Goal: Feedback & Contribution: Contribute content

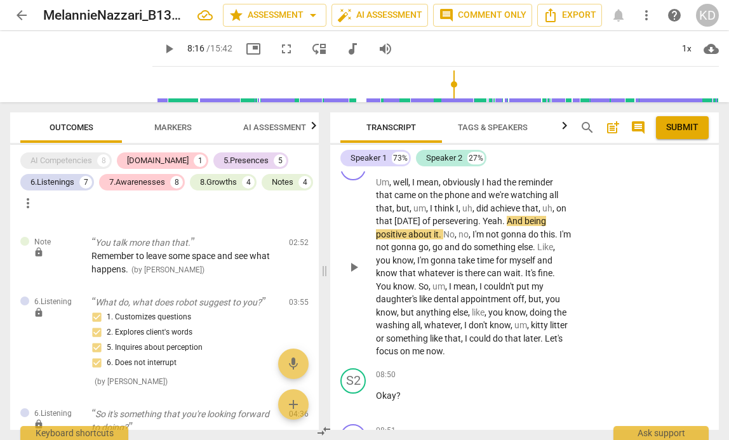
scroll to position [2220, 0]
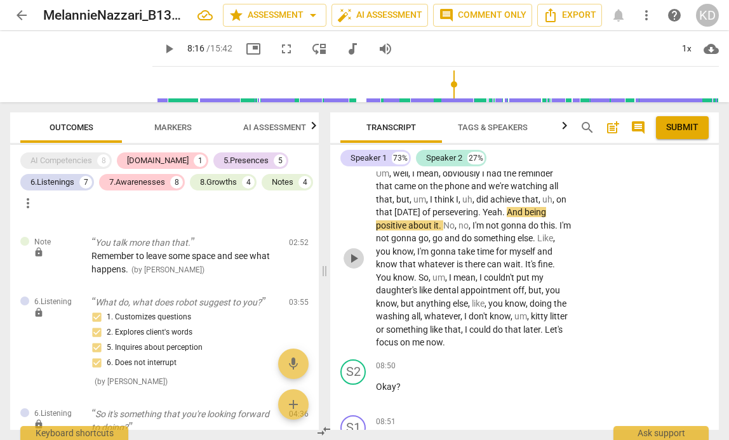
click at [357, 266] on span "play_arrow" at bounding box center [353, 258] width 15 height 15
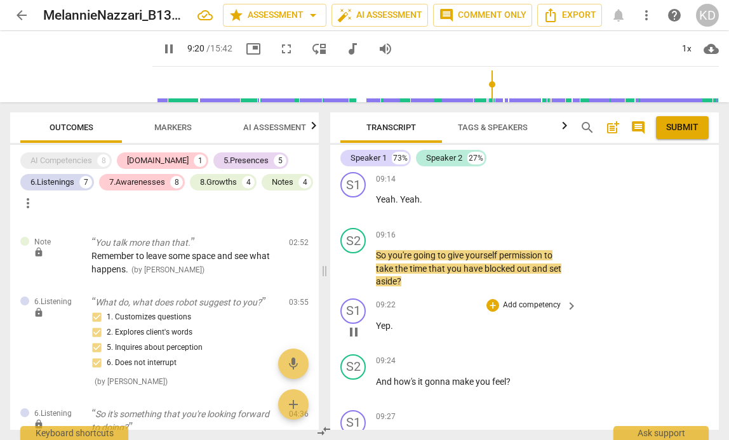
scroll to position [2615, 0]
click at [353, 275] on span "pause" at bounding box center [353, 267] width 15 height 15
type input "562"
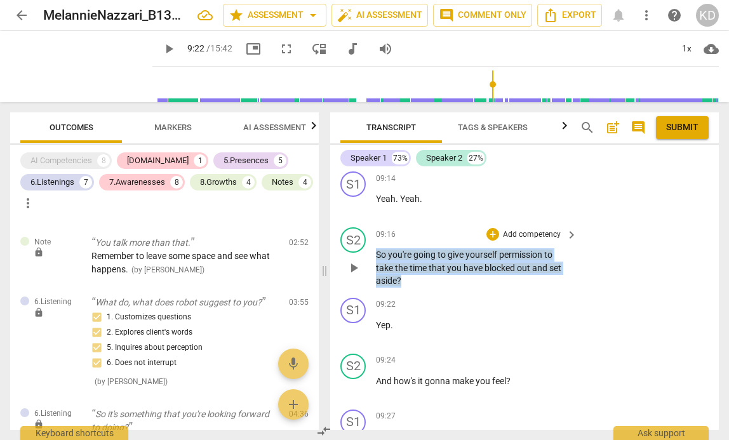
drag, startPoint x: 373, startPoint y: 304, endPoint x: 409, endPoint y: 332, distance: 45.7
click at [409, 293] on div "S2 play_arrow pause 09:16 + Add competency keyboard_arrow_right So you're going…" at bounding box center [524, 257] width 388 height 70
click at [515, 241] on p "Add competency" at bounding box center [531, 234] width 60 height 11
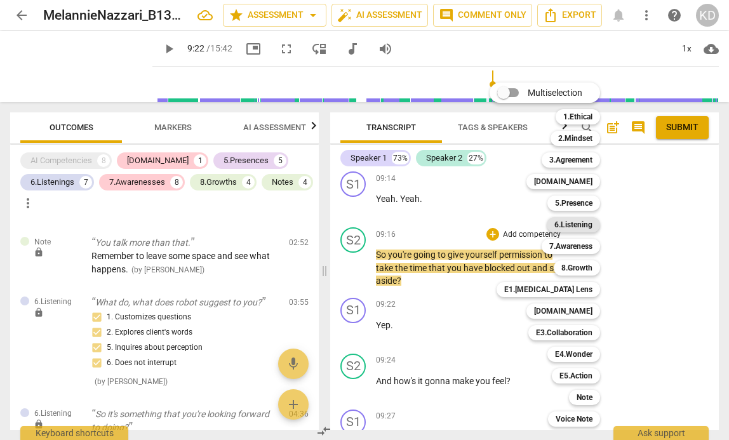
click at [581, 225] on b "6.Listening" at bounding box center [573, 224] width 38 height 15
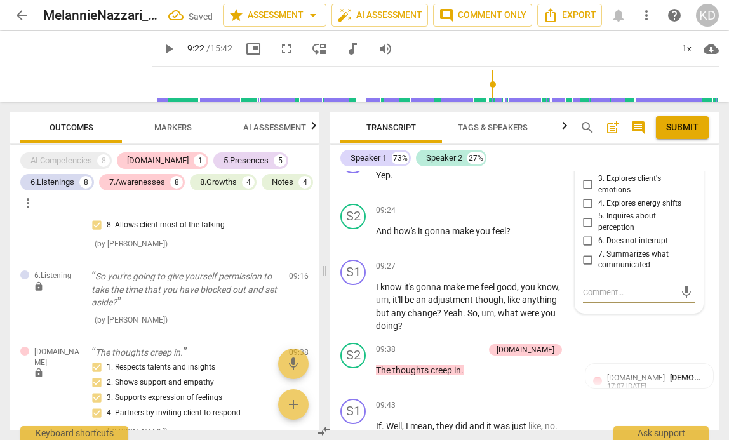
scroll to position [2746, 0]
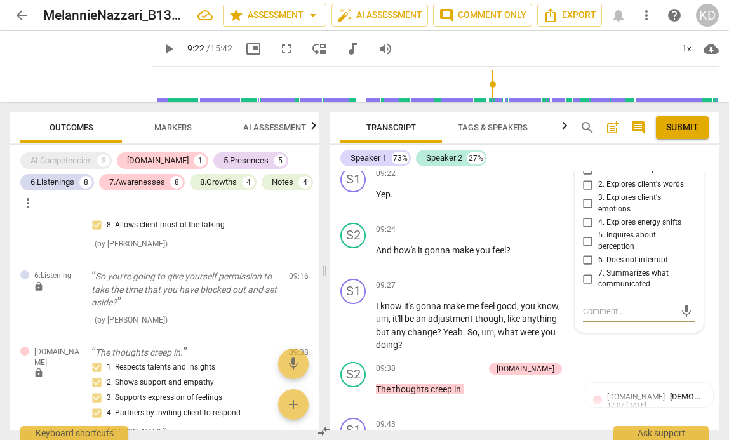
click at [585, 177] on input "1. Customizes questions" at bounding box center [588, 169] width 20 height 15
checkbox input "true"
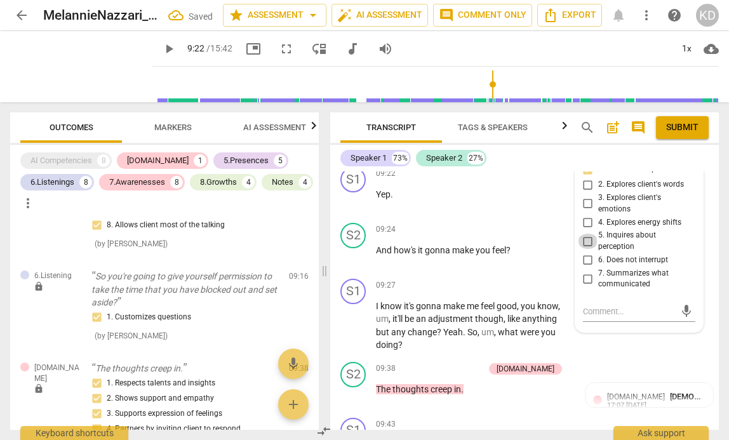
click at [586, 249] on input "5. Inquires about perception" at bounding box center [588, 241] width 20 height 15
checkbox input "true"
click at [335, 218] on div "S1 play_arrow pause 09:22 + Add competency keyboard_arrow_right Yep ." at bounding box center [524, 190] width 388 height 56
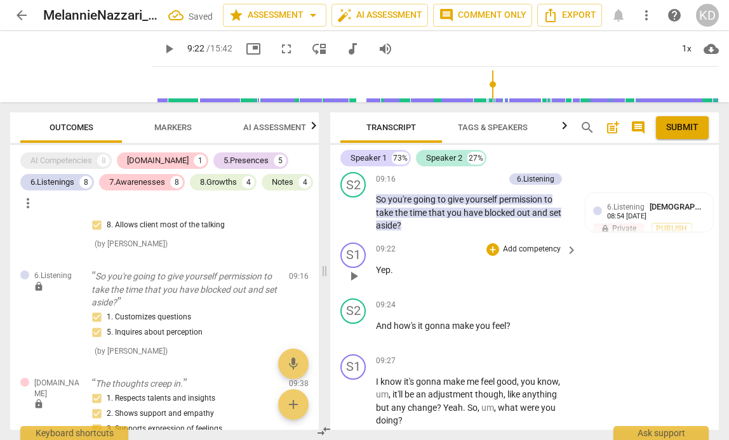
scroll to position [2669, 0]
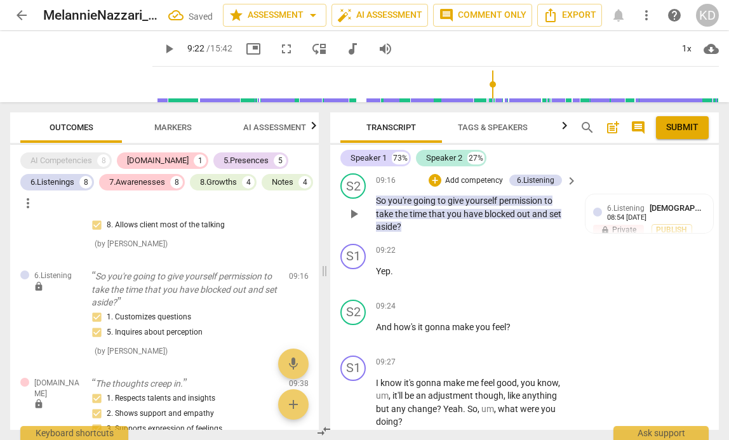
click at [444, 187] on p "Add competency" at bounding box center [474, 180] width 60 height 11
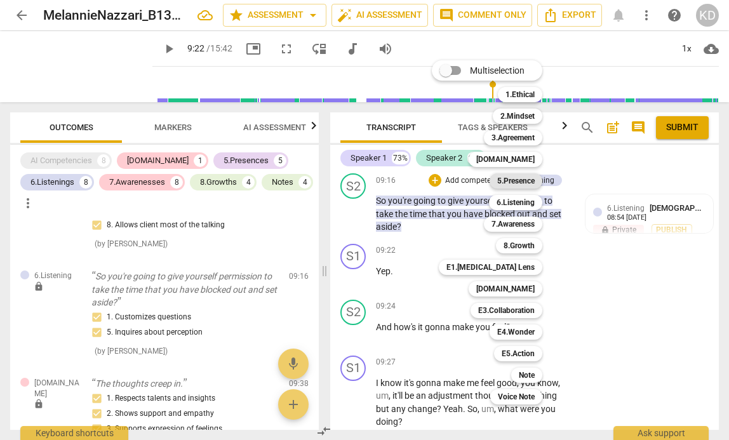
click at [521, 183] on b "5.Presence" at bounding box center [515, 180] width 37 height 15
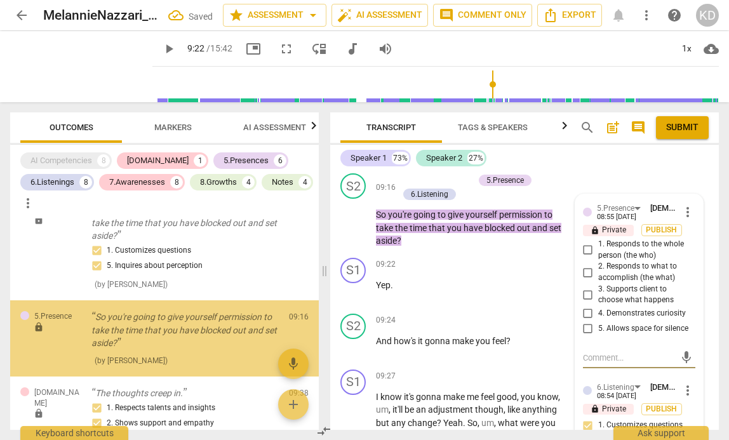
scroll to position [1645, 0]
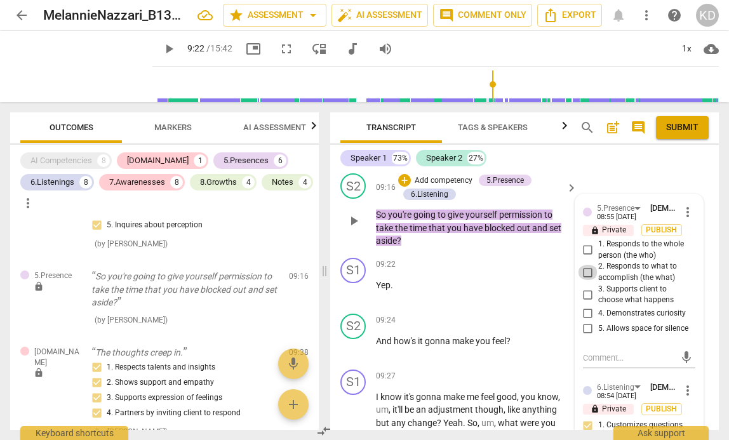
click at [589, 280] on input "2. Responds to what to accomplish (the what)" at bounding box center [588, 272] width 20 height 15
checkbox input "true"
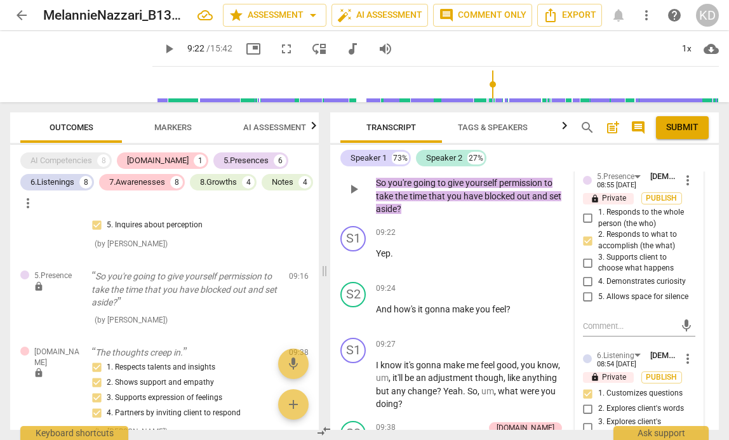
scroll to position [2705, 0]
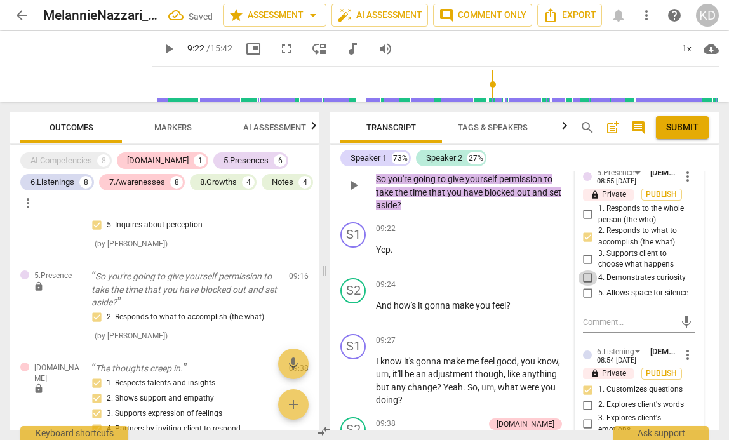
click at [588, 286] on input "4. Demonstrates curiosity" at bounding box center [588, 277] width 20 height 15
checkbox input "true"
click at [336, 217] on div "S2 play_arrow pause 09:16 + Add competency 5.Presence 6.Listening keyboard_arro…" at bounding box center [524, 175] width 388 height 84
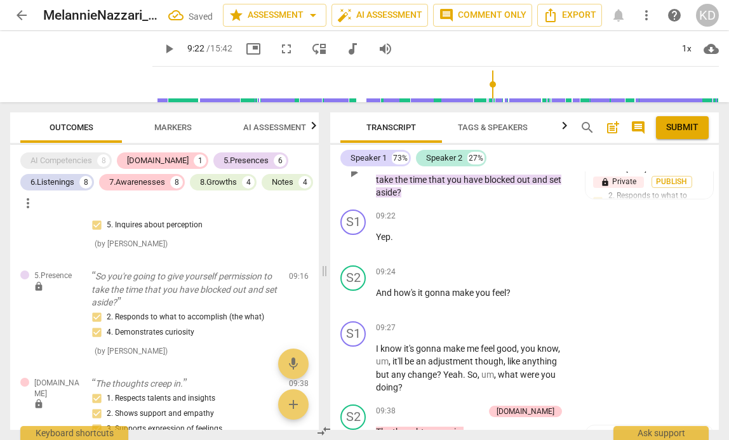
scroll to position [2719, 0]
click at [354, 179] on span "play_arrow" at bounding box center [353, 171] width 15 height 15
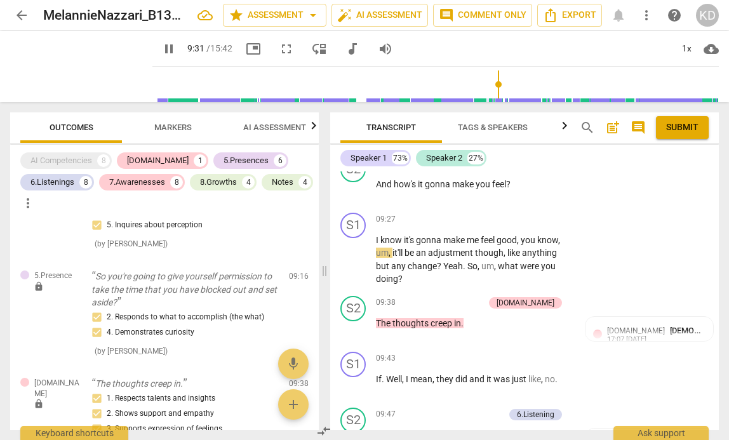
scroll to position [2827, 0]
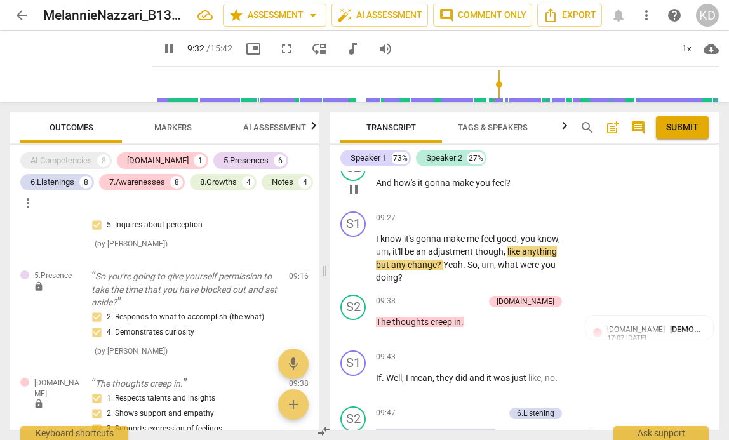
click at [356, 197] on span "pause" at bounding box center [353, 189] width 15 height 15
type input "573"
drag, startPoint x: 373, startPoint y: 236, endPoint x: 503, endPoint y: 244, distance: 130.4
click at [503, 206] on div "S2 play_arrow pause 09:24 + Add competency keyboard_arrow_right And how's it go…" at bounding box center [524, 178] width 388 height 56
click at [517, 168] on p "Add competency" at bounding box center [531, 162] width 60 height 11
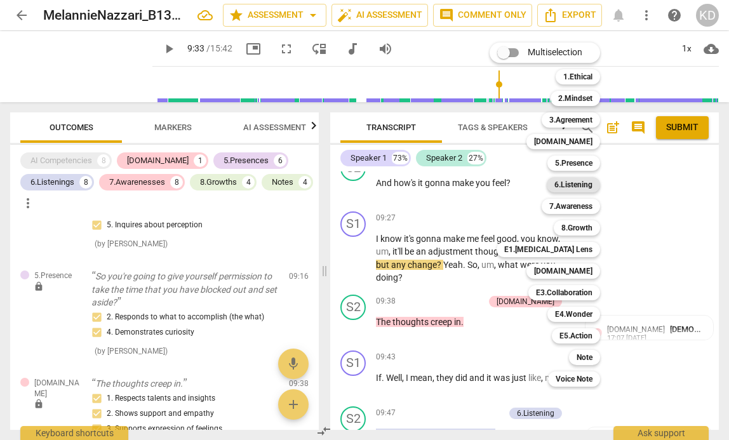
click at [577, 183] on b "6.Listening" at bounding box center [573, 184] width 38 height 15
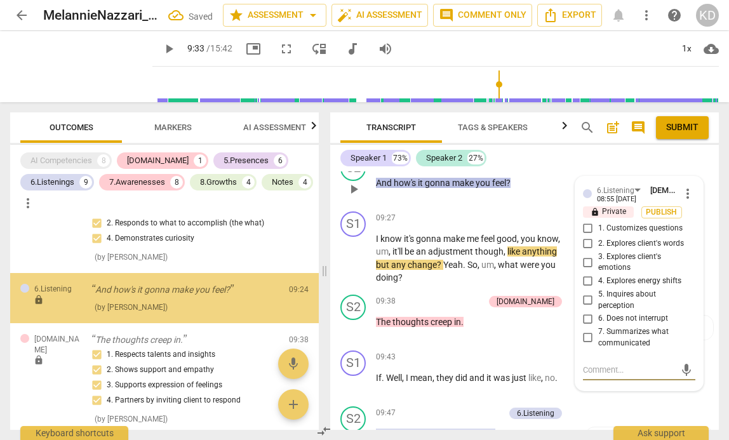
scroll to position [1739, 0]
click at [587, 236] on input "1. Customizes questions" at bounding box center [588, 228] width 20 height 15
checkbox input "true"
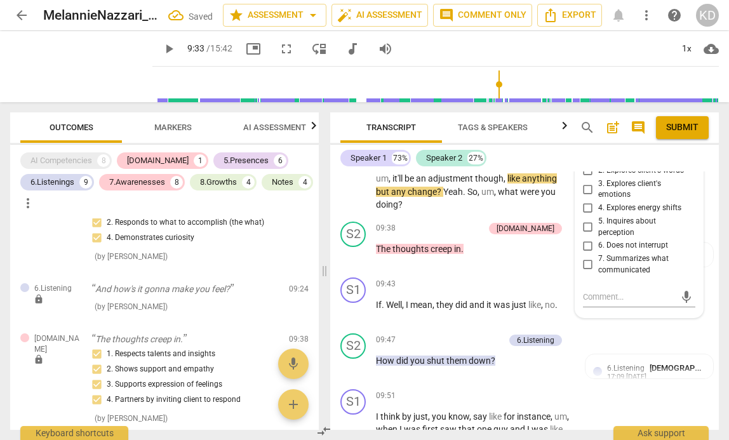
scroll to position [2910, 0]
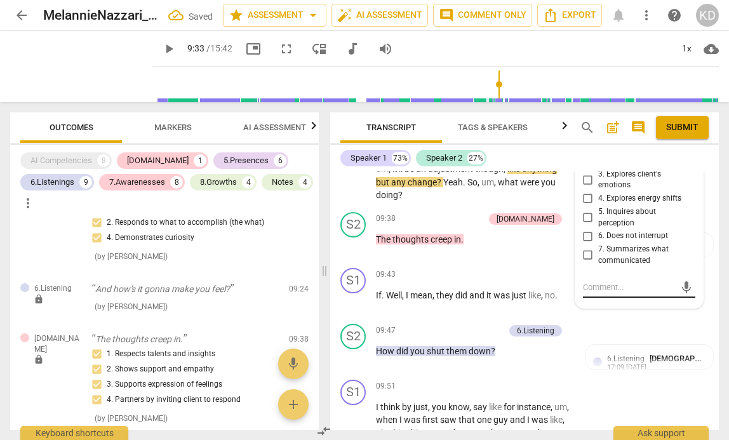
click at [604, 293] on textarea at bounding box center [629, 287] width 92 height 12
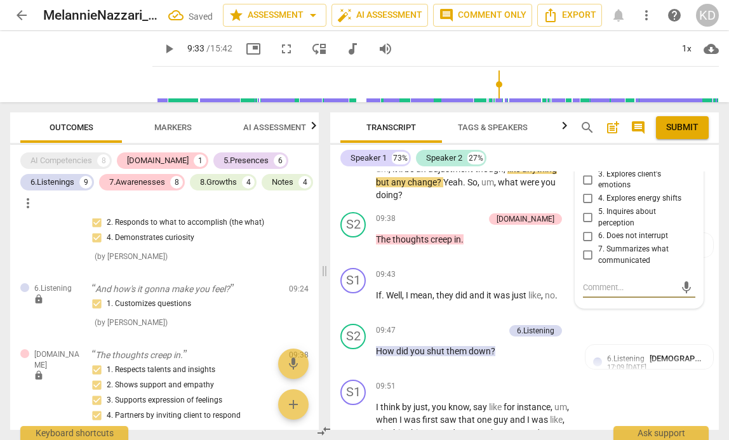
type textarea "H"
type textarea "Ho"
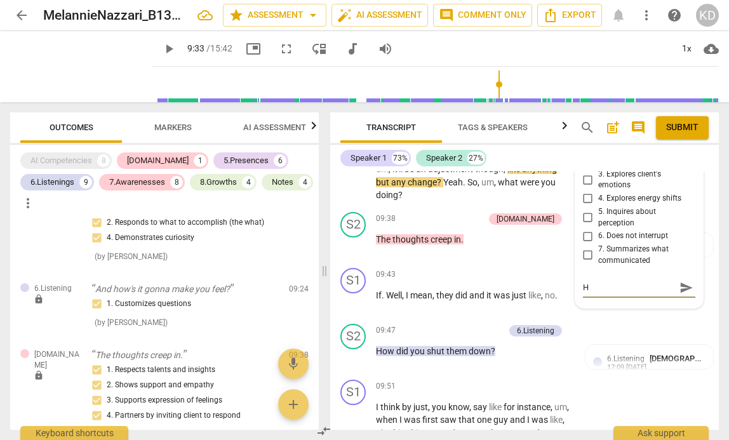
type textarea "Ho"
type textarea "How"
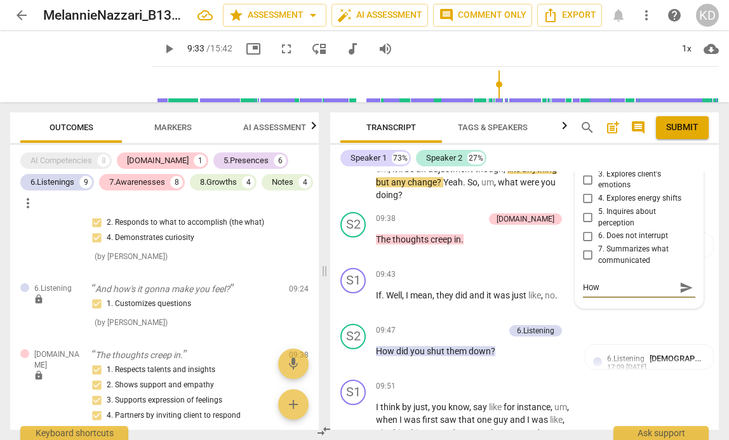
type textarea "How d"
type textarea "How do"
type textarea "How doe"
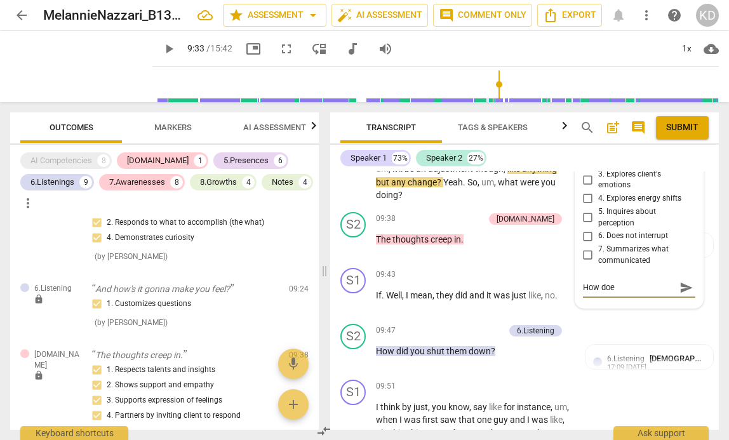
type textarea "How does"
type textarea "How does h"
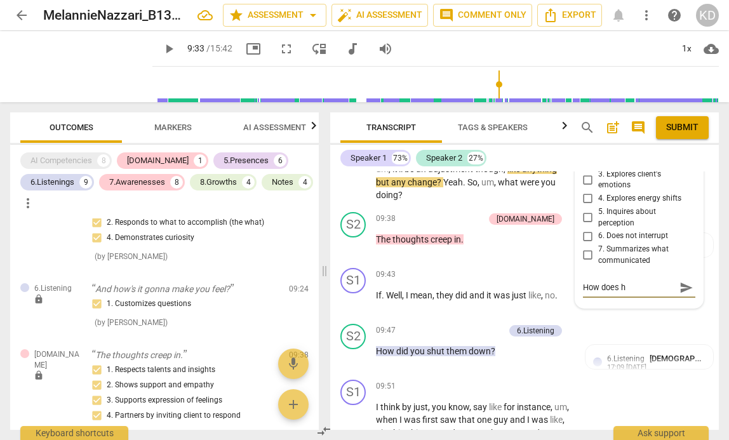
type textarea "How does he"
type textarea "How does he f"
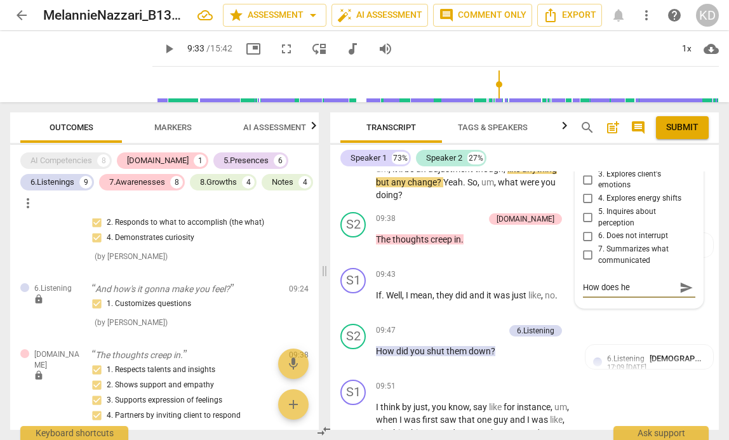
type textarea "How does he f"
type textarea "How does he fe"
type textarea "How does he fee"
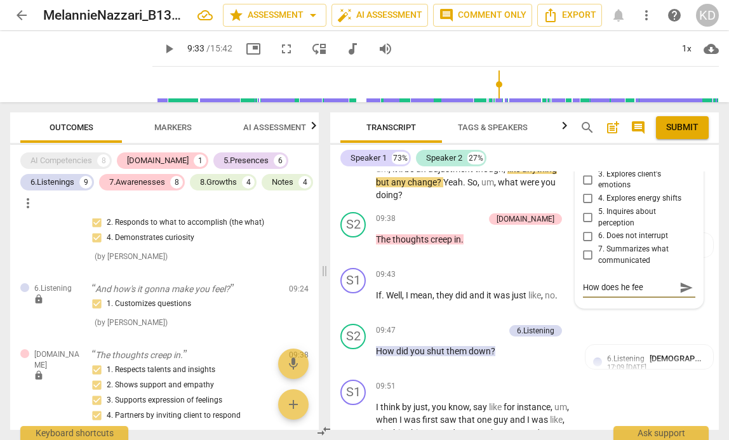
type textarea "How does he feel"
type textarea "How does he feel n"
type textarea "How does he feel no"
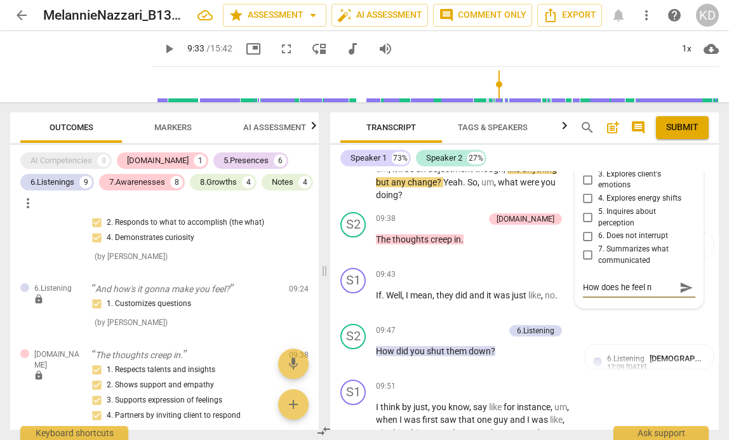
type textarea "How does he feel no"
type textarea "How does he feel now"
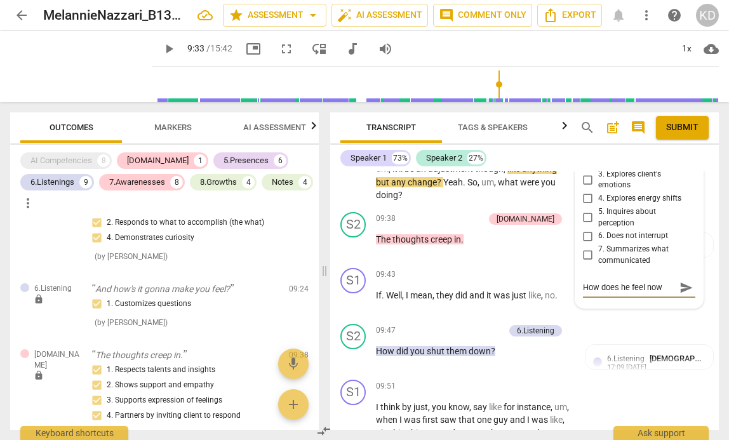
type textarea "How does he feel now a"
type textarea "How does he feel now ab"
type textarea "How does he feel now abo"
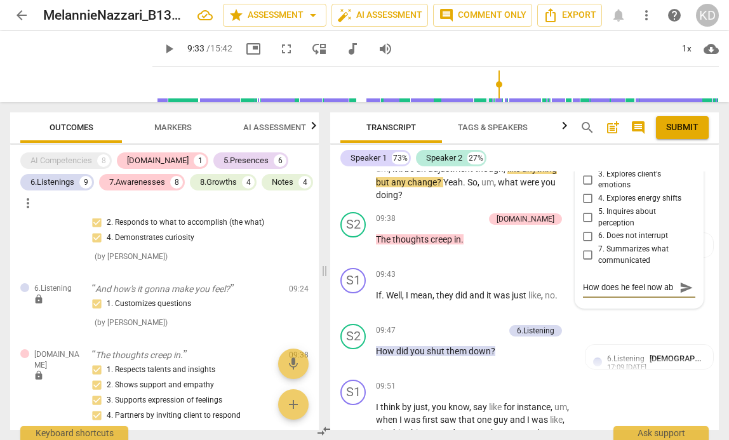
type textarea "How does he feel now abo"
type textarea "How does he feel now abou"
type textarea "How does he feel now about"
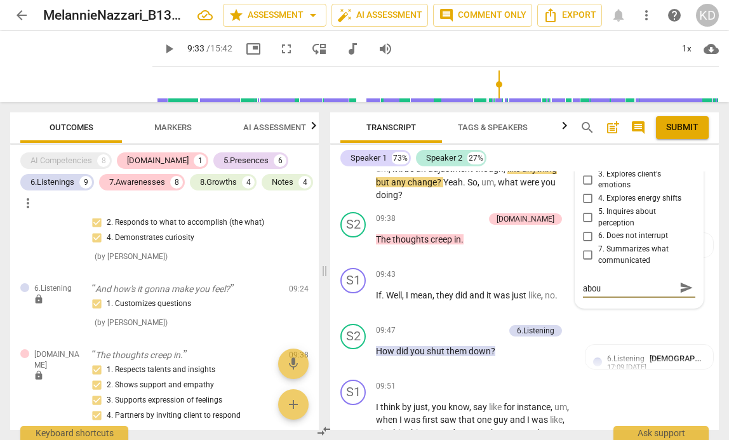
type textarea "How does he feel now about"
type textarea "How does he feel now about t"
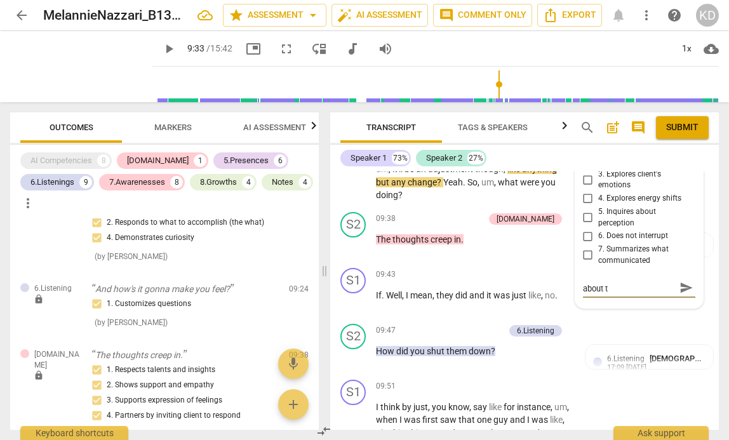
type textarea "How does he feel now about th"
type textarea "How does he feel now about tht"
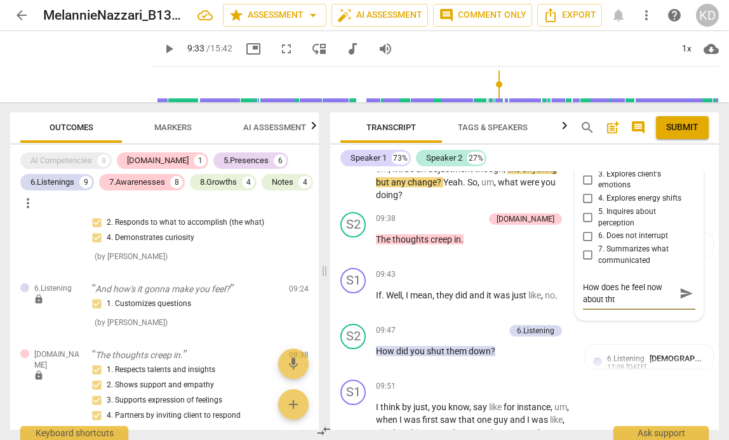
type textarea "How does he feel now about th"
type textarea "How does he feel now about t"
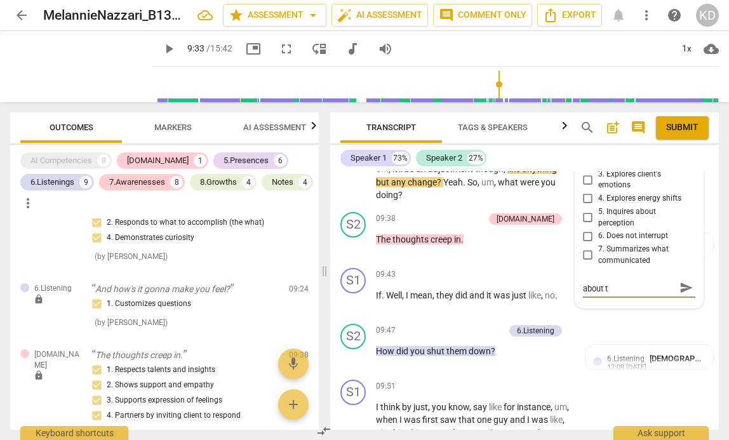
type textarea "How does he feel now about"
type textarea "How does he feel now about t"
type textarea "How does he feel now about th"
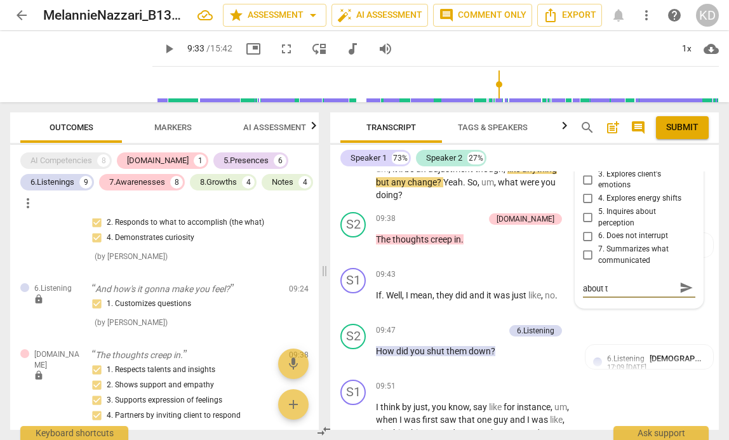
type textarea "How does he feel now about th"
type textarea "How does he feel now about tha"
type textarea "How does he feel now about that"
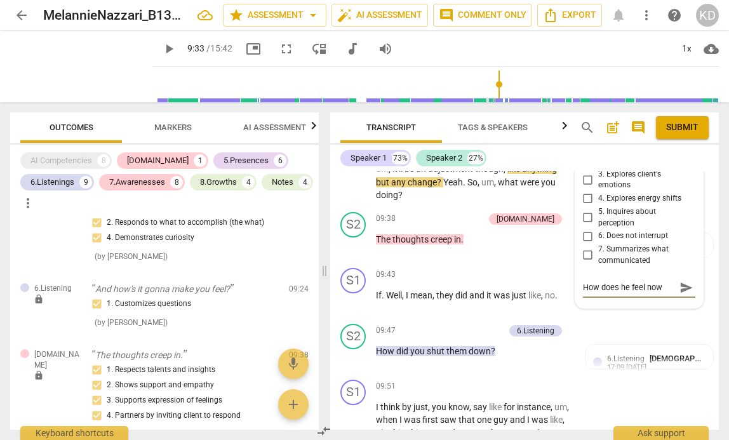
type textarea "How does he feel now about that"
type textarea "How does he feel now about that a"
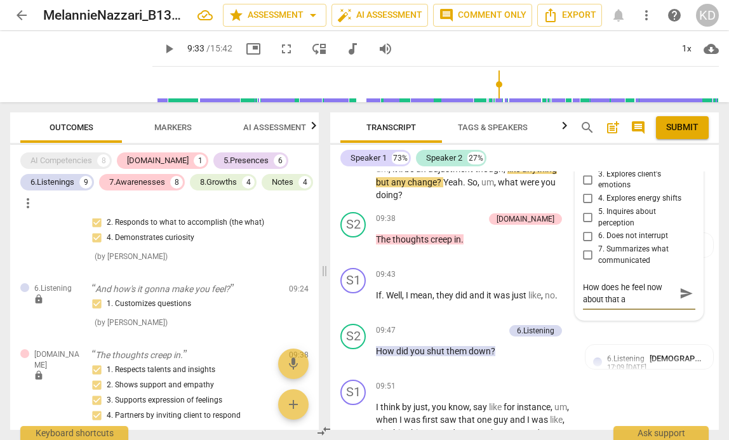
type textarea "How does he feel now about that as"
type textarea "How does he feel now about that as h"
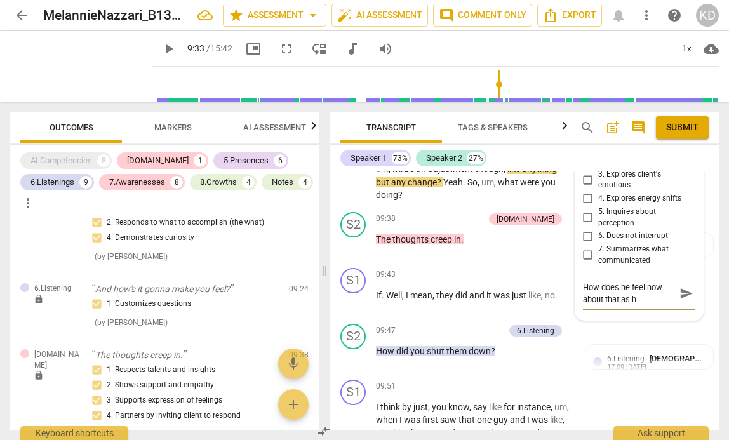
type textarea "How does he feel now about that as he"
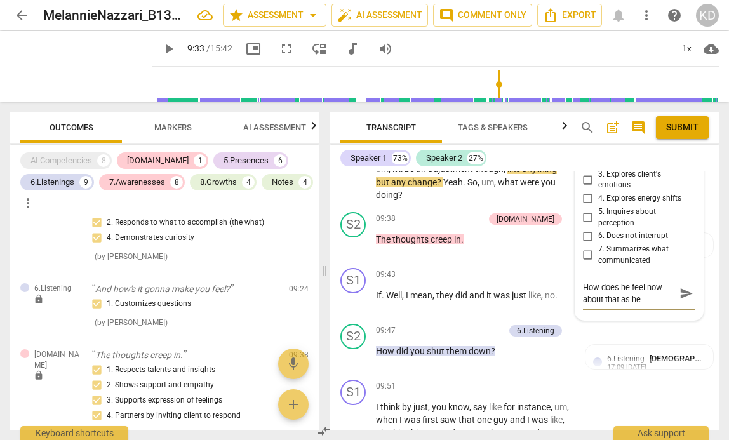
type textarea "How does he feel now about that as h"
type textarea "How does he feel now about that as"
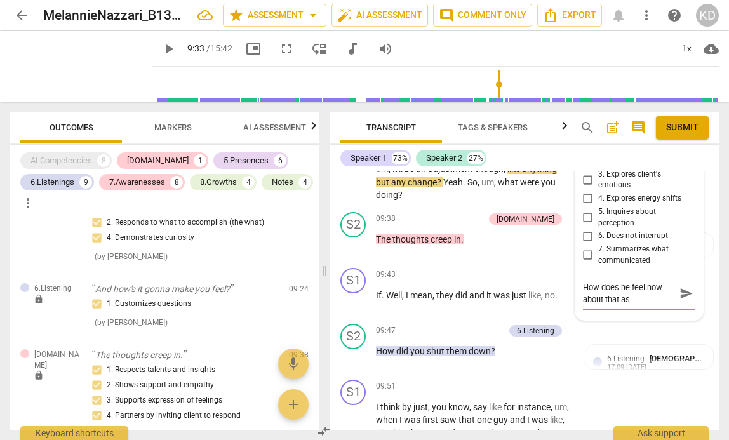
type textarea "How does he feel now about that as"
type textarea "How does he feel now about that a"
type textarea "How does he feel now about that"
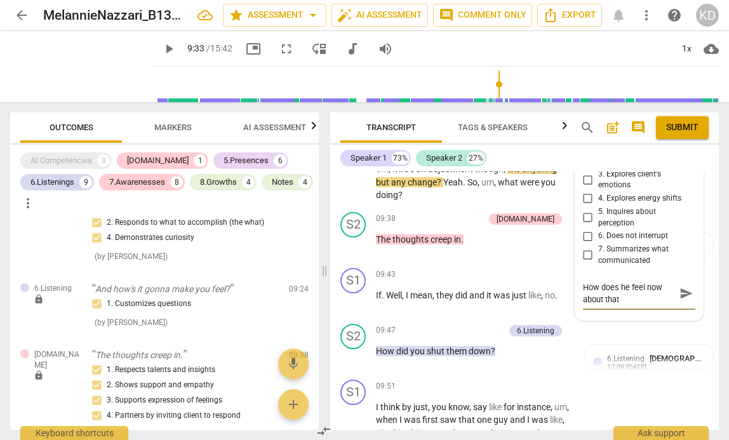
type textarea "How does he feel now about that"
type textarea "How does he feel now about tha"
type textarea "How does he feel now about th"
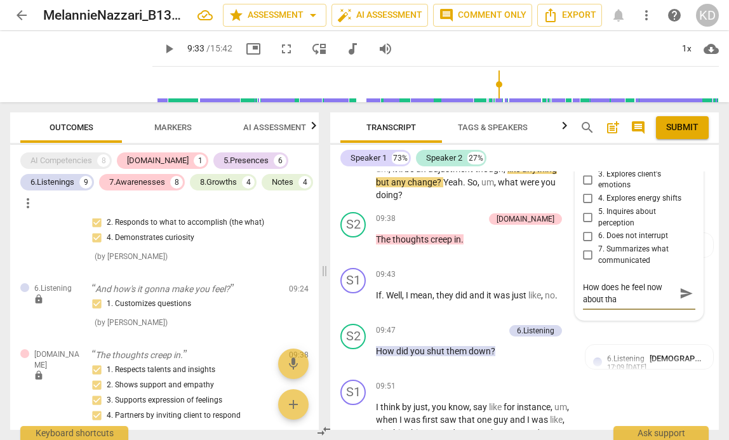
type textarea "How does he feel now about th"
type textarea "How does he feel now about t"
type textarea "How does he feel now about"
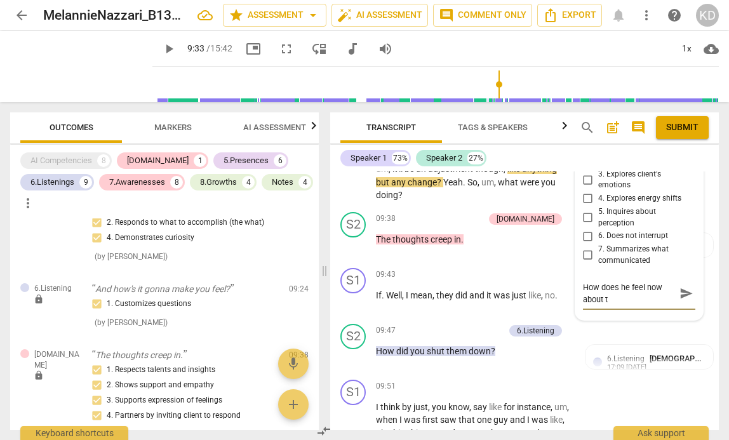
type textarea "How does he feel now about"
type textarea "How does he feel now abou"
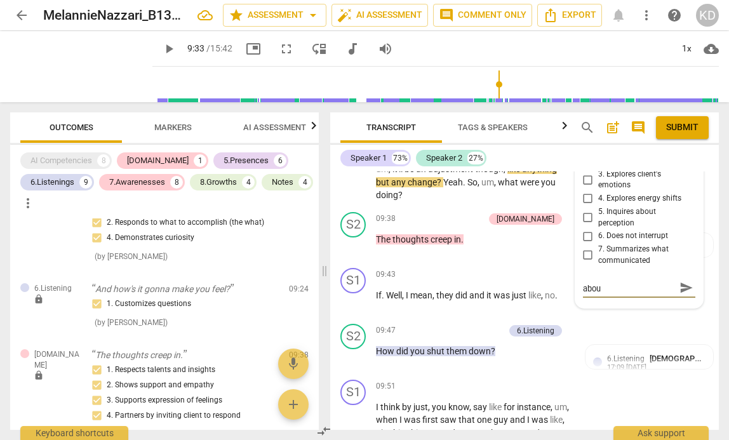
type textarea "How does he feel now abo"
type textarea "How does he feel now ab"
type textarea "How does he feel now a"
type textarea "How does he feel now"
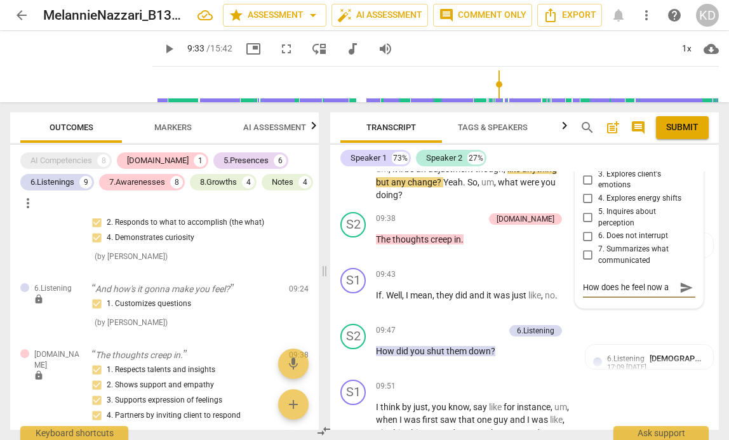
type textarea "How does he feel now"
type textarea "How does he feel no"
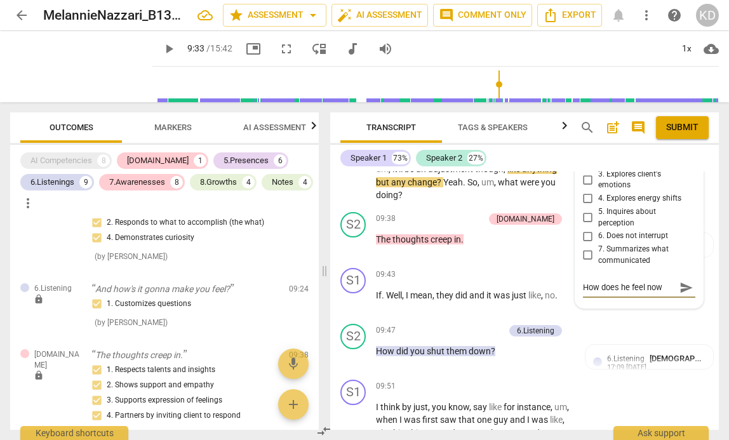
type textarea "How does he feel no"
type textarea "How does he feel n"
type textarea "How does he feel"
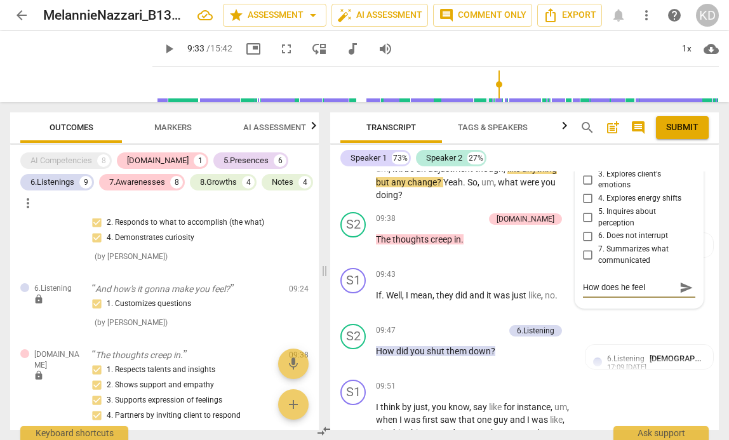
type textarea "How does he feel"
type textarea "How does he fee"
type textarea "How does he fe"
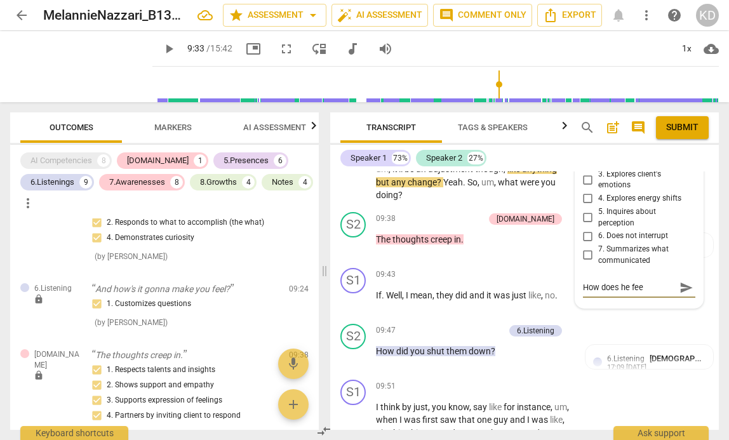
type textarea "How does he fe"
type textarea "How does he f"
type textarea "How does he"
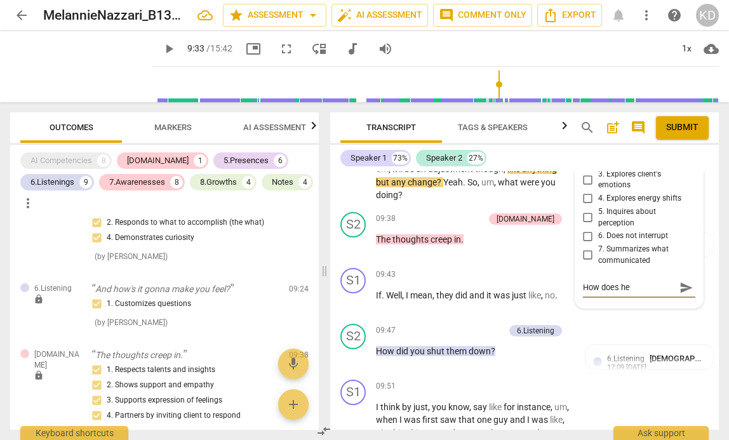
type textarea "How does he"
type textarea "How does h"
type textarea "How does"
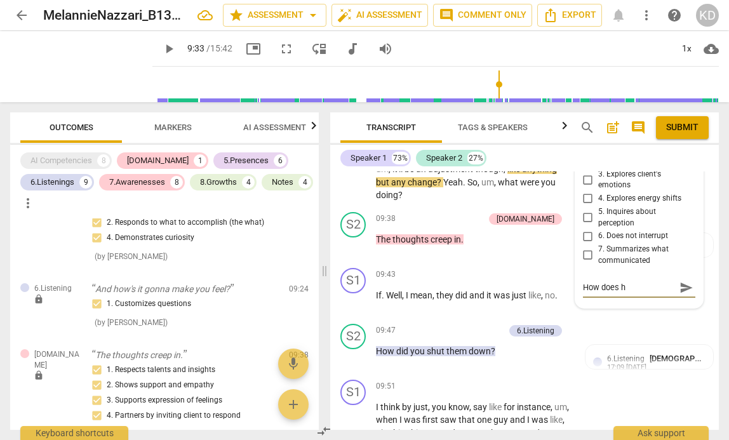
type textarea "How does"
type textarea "How doe"
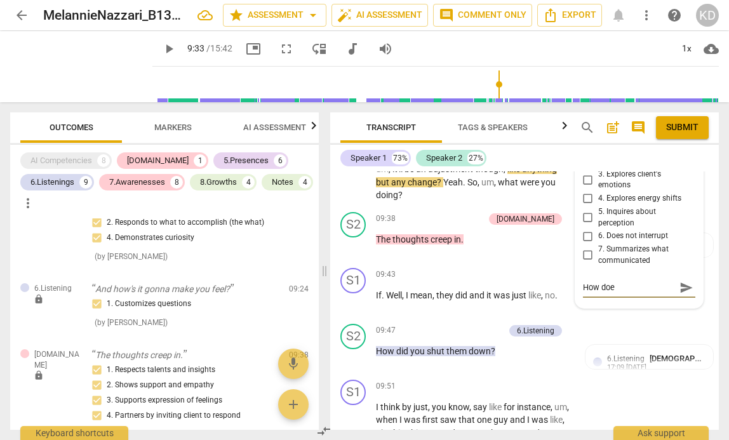
type textarea "How do"
type textarea "How d"
type textarea "How"
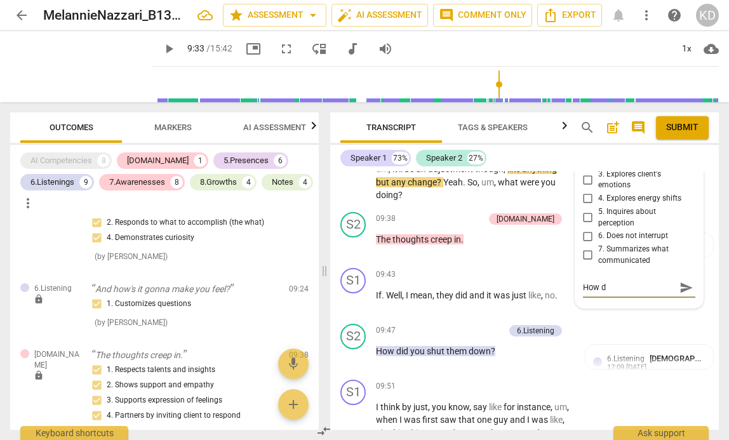
type textarea "How"
type textarea "Ho"
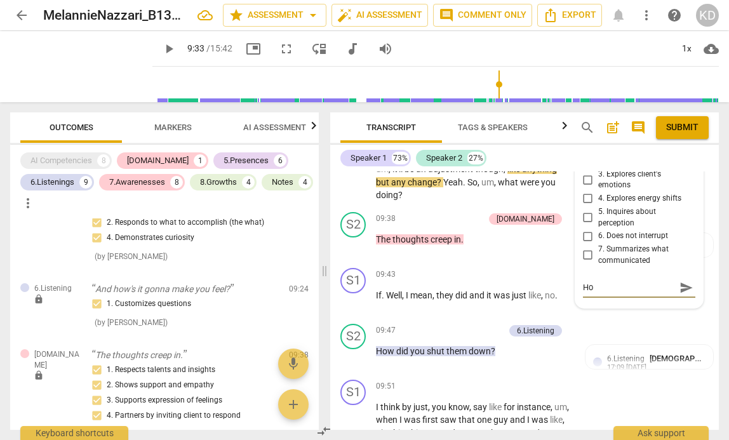
type textarea "H"
type textarea "Ho"
type textarea "H"
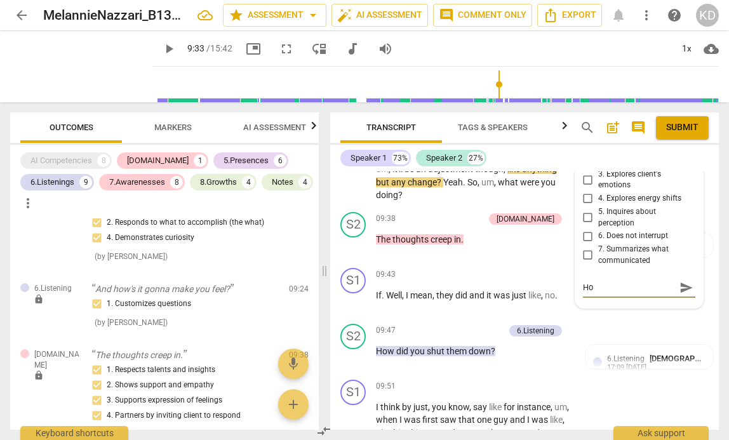
type textarea "H"
type textarea "h"
type textarea "ho"
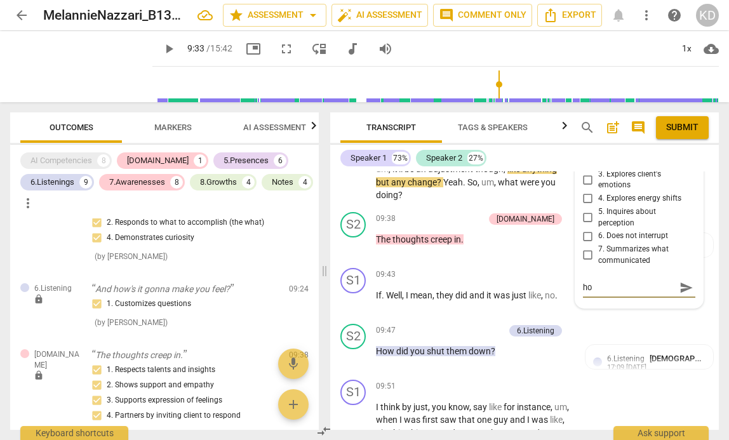
type textarea "h"
type textarea "H"
type textarea "Ho"
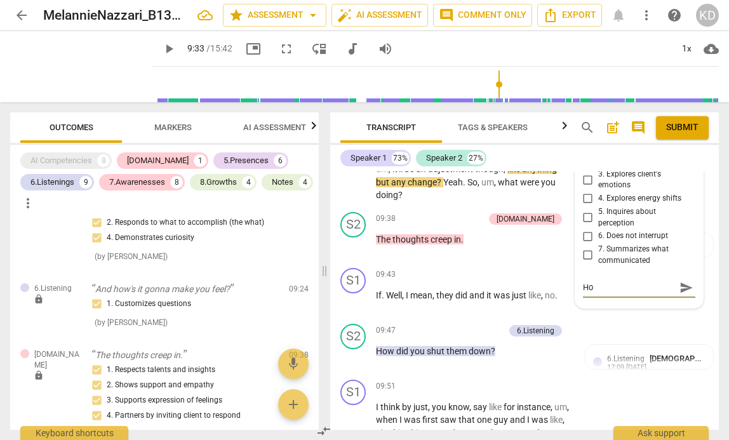
type textarea "How"
type textarea "How h"
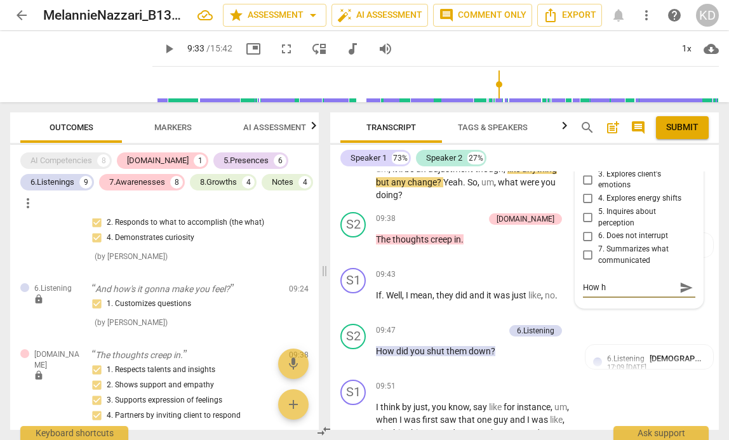
type textarea "How he"
type textarea "How he f"
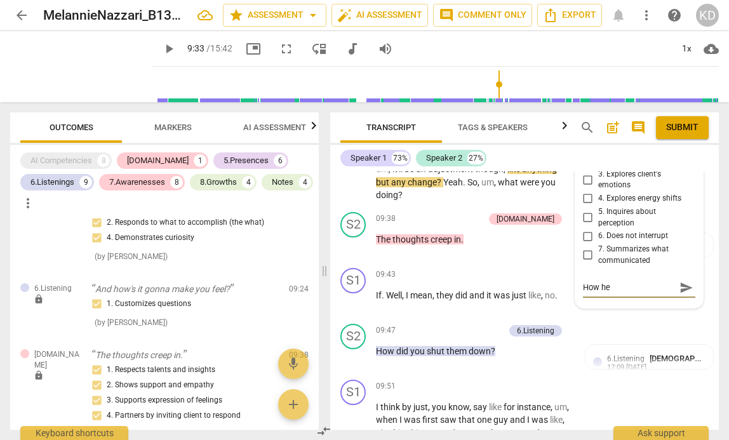
type textarea "How he f"
type textarea "How he fe"
type textarea "How he fee"
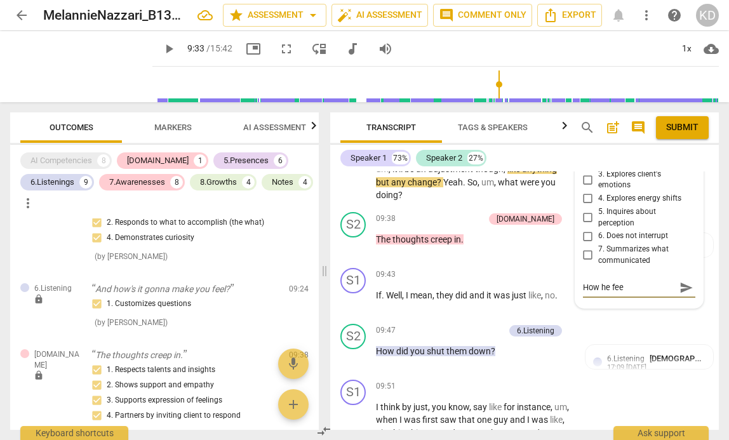
type textarea "How he feel"
type textarea "How he feels"
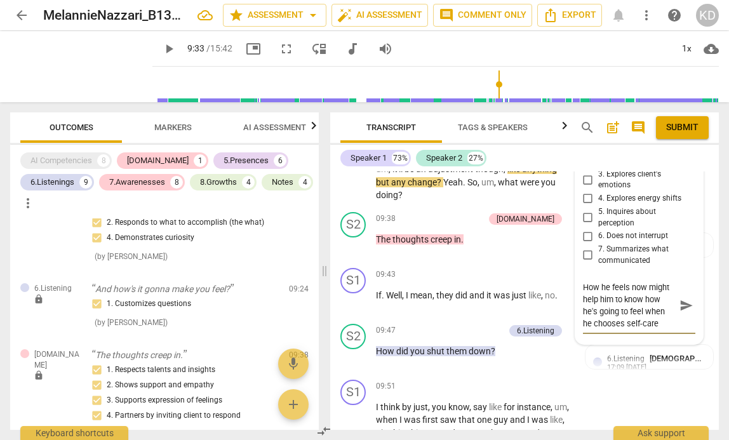
scroll to position [12, 0]
click at [350, 183] on span "play_arrow" at bounding box center [353, 175] width 15 height 15
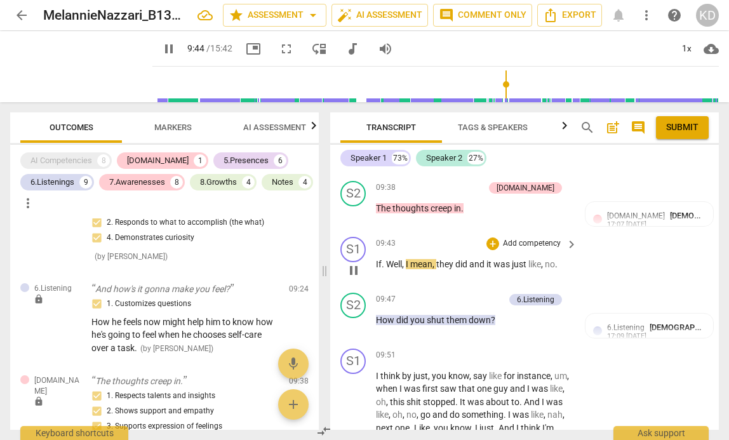
scroll to position [2957, 0]
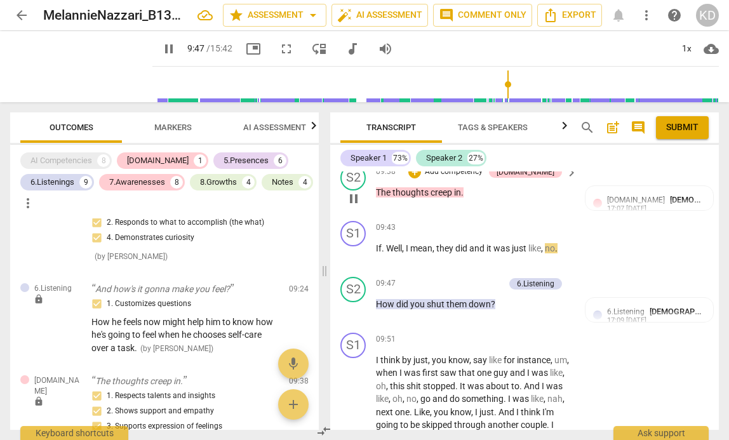
click at [474, 178] on p "Add competency" at bounding box center [453, 171] width 60 height 11
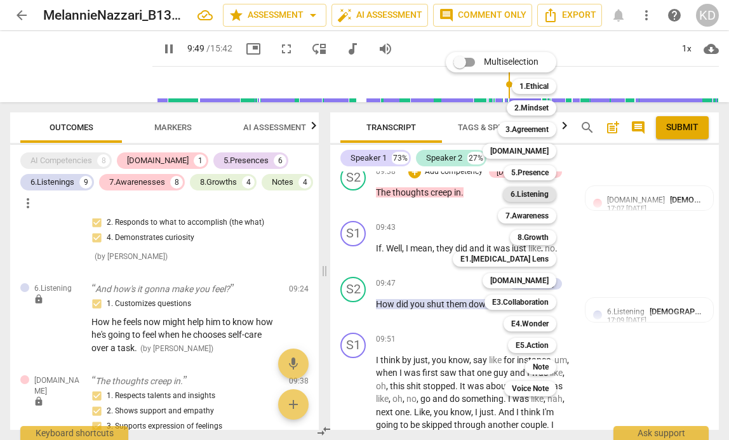
click at [528, 196] on b "6.Listening" at bounding box center [529, 194] width 38 height 15
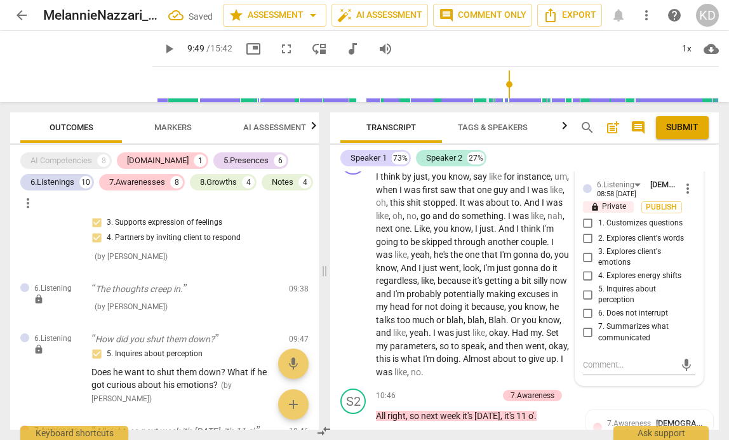
scroll to position [3159, 0]
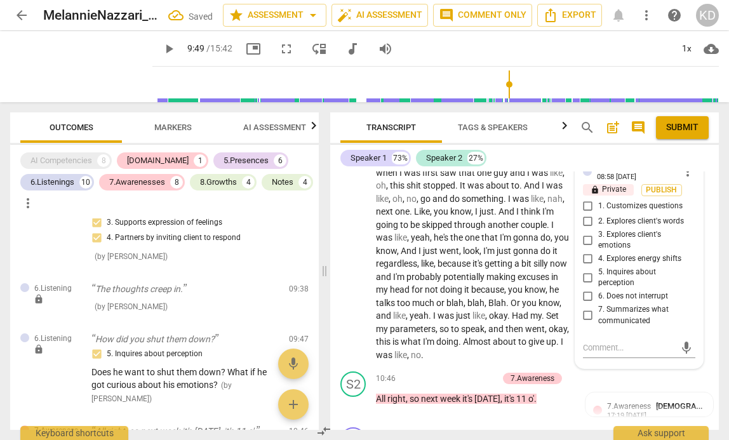
click at [587, 214] on input "1. Customizes questions" at bounding box center [588, 206] width 20 height 15
click at [614, 354] on textarea at bounding box center [629, 348] width 92 height 12
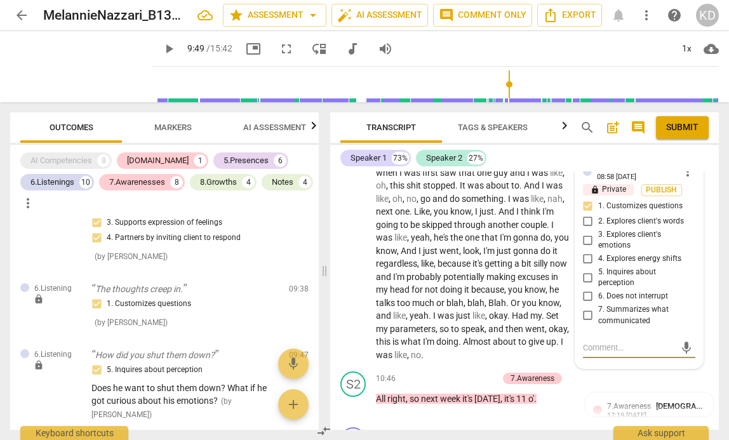
click at [587, 285] on input "5. Inquires about perception" at bounding box center [588, 277] width 20 height 15
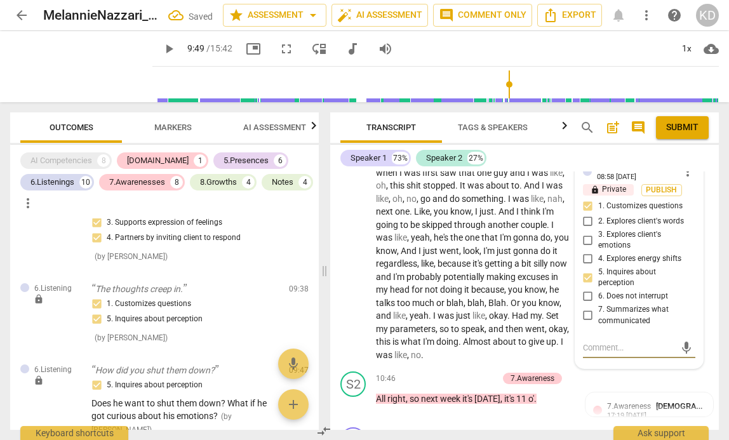
click at [594, 354] on textarea at bounding box center [629, 348] width 92 height 12
click at [585, 229] on input "2. Explores client's words" at bounding box center [588, 221] width 20 height 15
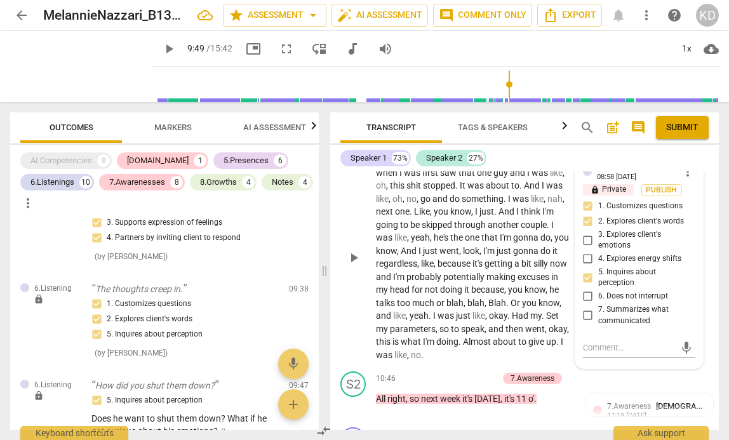
click at [345, 250] on div "play_arrow pause" at bounding box center [359, 257] width 32 height 200
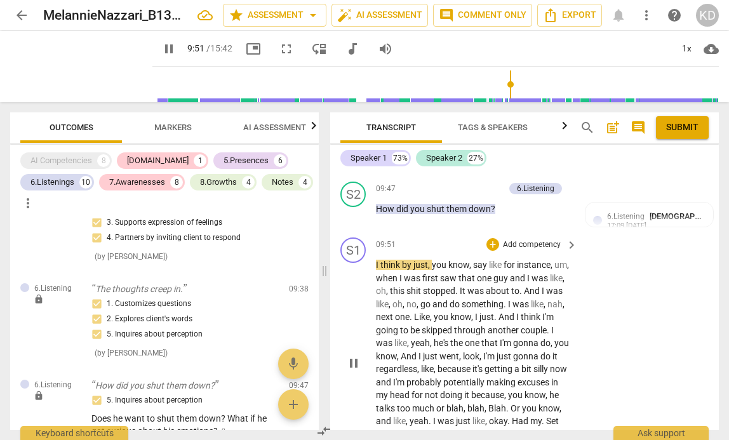
scroll to position [3047, 0]
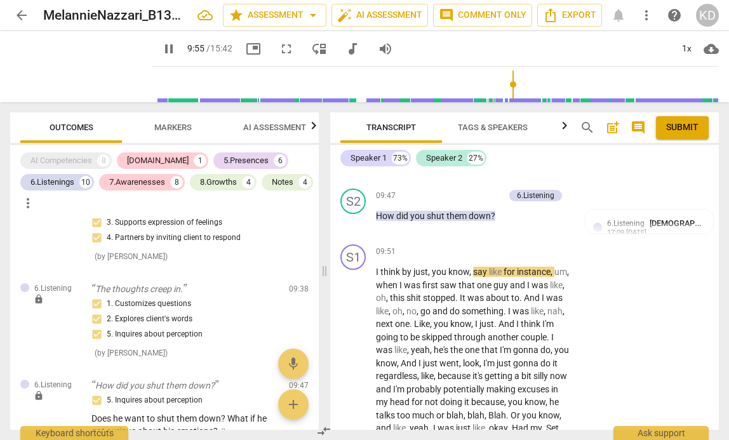
click at [353, 174] on span "pause" at bounding box center [353, 166] width 15 height 15
click at [353, 174] on span "play_arrow" at bounding box center [353, 166] width 15 height 15
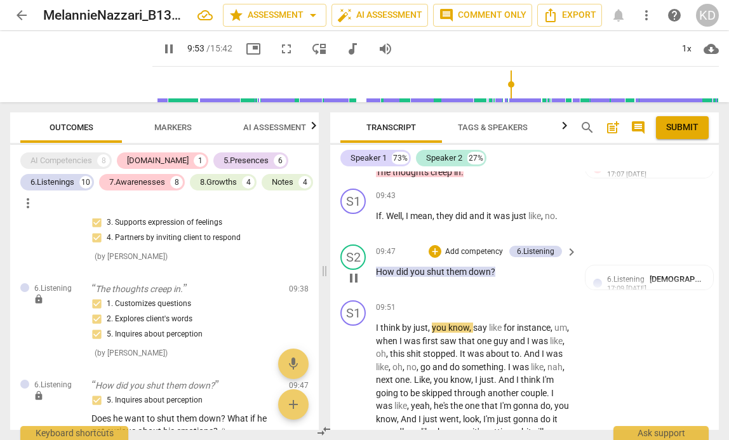
scroll to position [2988, 0]
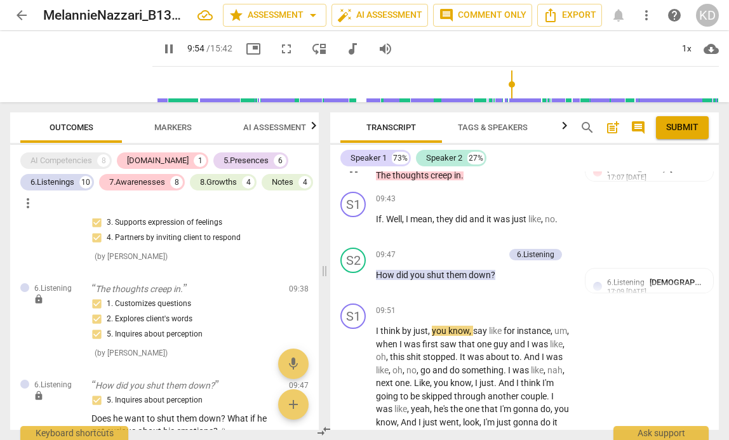
click at [354, 176] on span "pause" at bounding box center [353, 168] width 15 height 15
click at [354, 176] on span "play_arrow" at bounding box center [353, 168] width 15 height 15
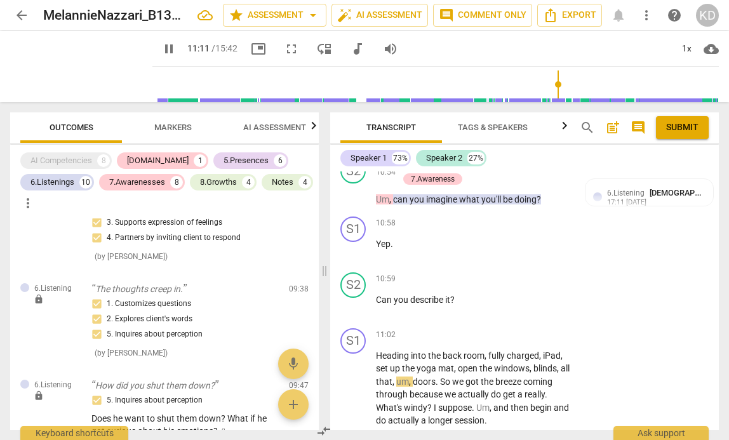
scroll to position [3491, 0]
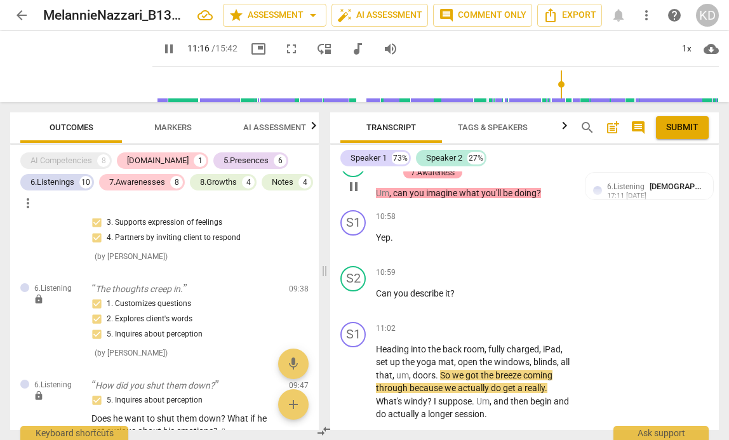
click at [449, 178] on div "7.Awareness" at bounding box center [433, 172] width 44 height 11
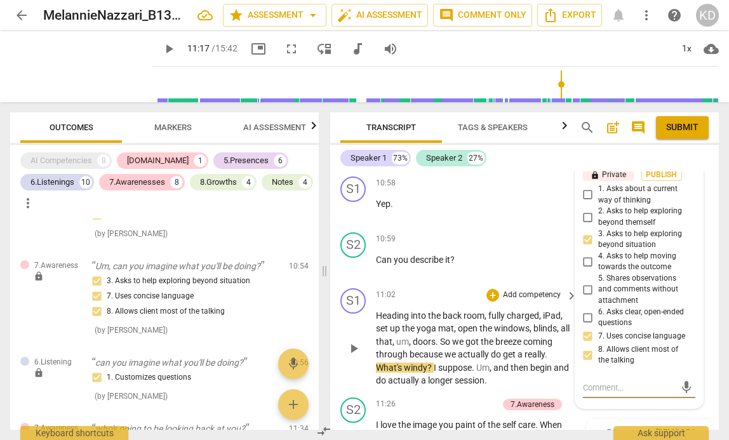
scroll to position [3516, 0]
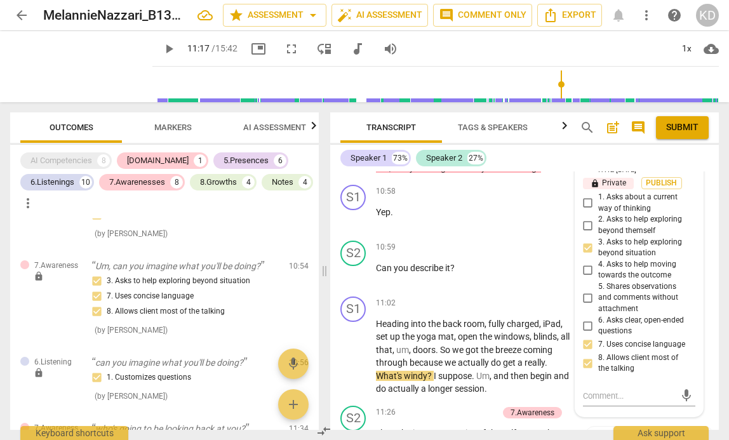
click at [448, 153] on div "7.Awareness" at bounding box center [433, 147] width 44 height 11
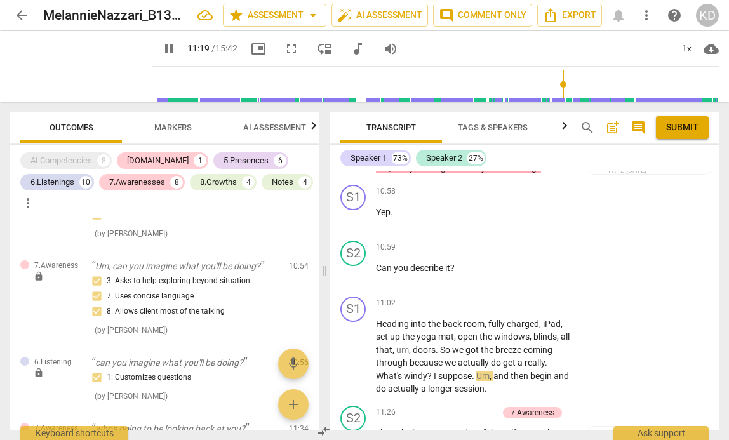
click at [443, 153] on div "7.Awareness" at bounding box center [433, 147] width 44 height 11
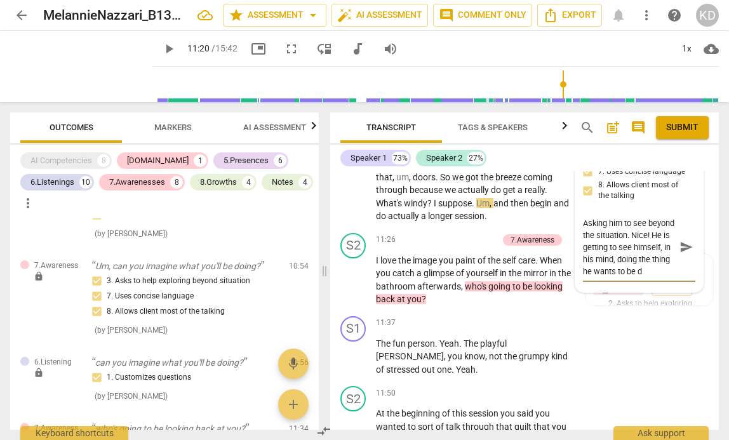
scroll to position [12, 0]
click at [336, 228] on div "S1 play_arrow pause 11:02 + Add competency keyboard_arrow_right Heading into th…" at bounding box center [524, 173] width 388 height 109
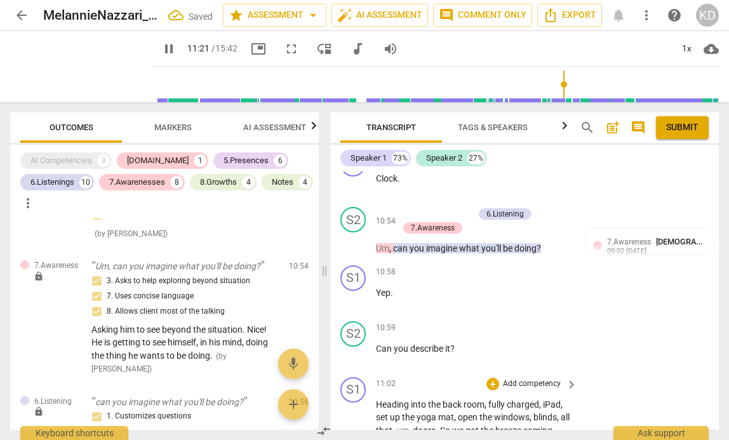
scroll to position [3418, 0]
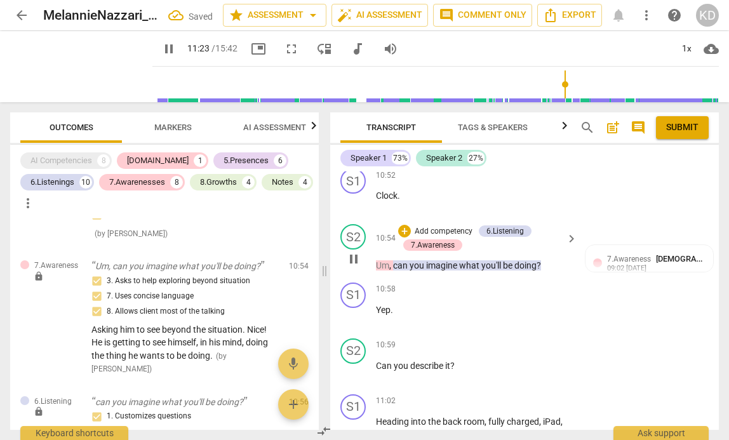
click at [446, 237] on p "Add competency" at bounding box center [443, 231] width 60 height 11
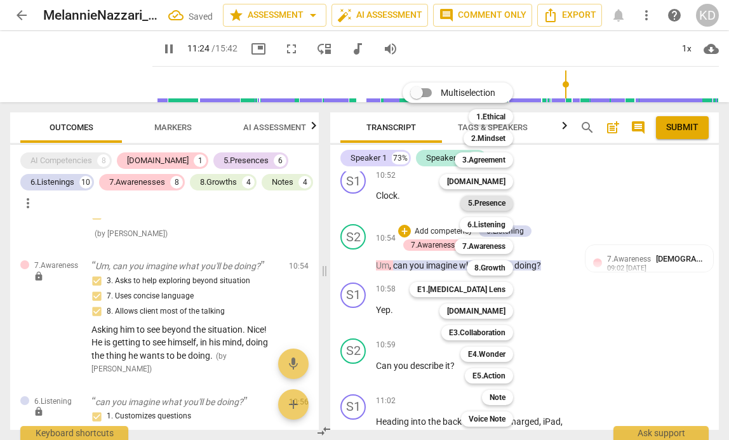
click at [495, 203] on b "5.Presence" at bounding box center [486, 203] width 37 height 15
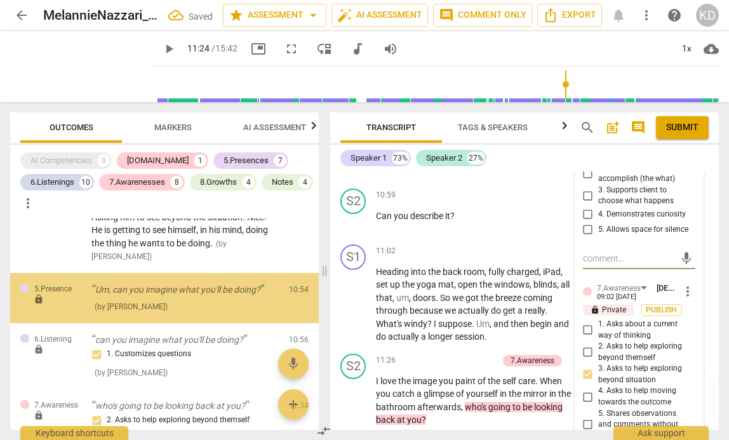
scroll to position [3551, 0]
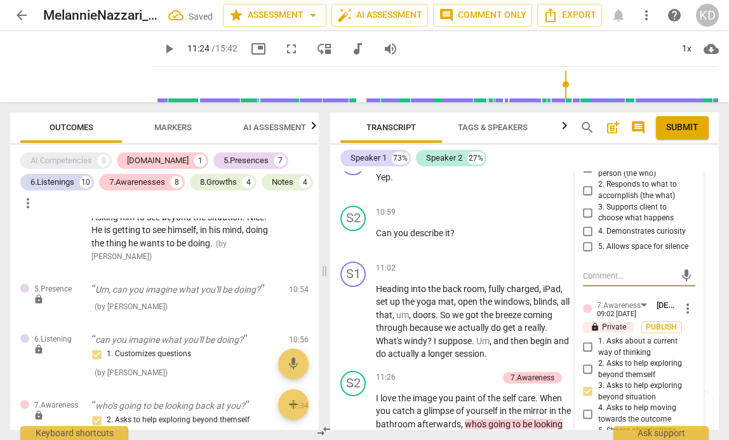
click at [587, 198] on input "2. Responds to what to accomplish (the what)" at bounding box center [588, 190] width 20 height 15
click at [584, 220] on input "3. Supports client to choose what happens" at bounding box center [588, 212] width 20 height 15
click at [586, 239] on input "4. Demonstrates curiosity" at bounding box center [588, 231] width 20 height 15
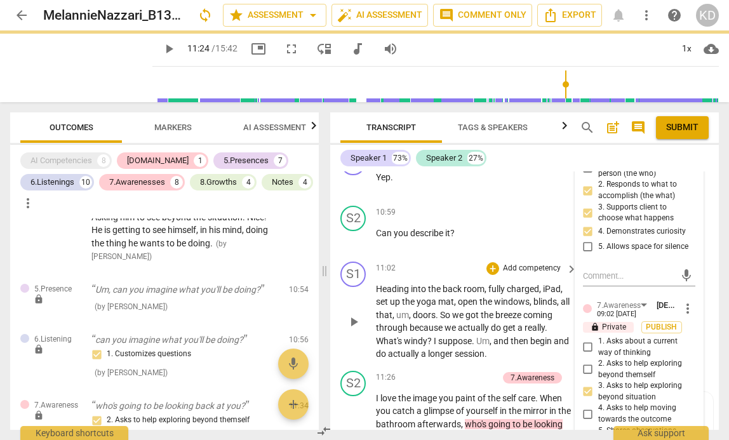
click at [333, 366] on div "S1 play_arrow pause 11:02 + Add competency keyboard_arrow_right Heading into th…" at bounding box center [524, 310] width 388 height 109
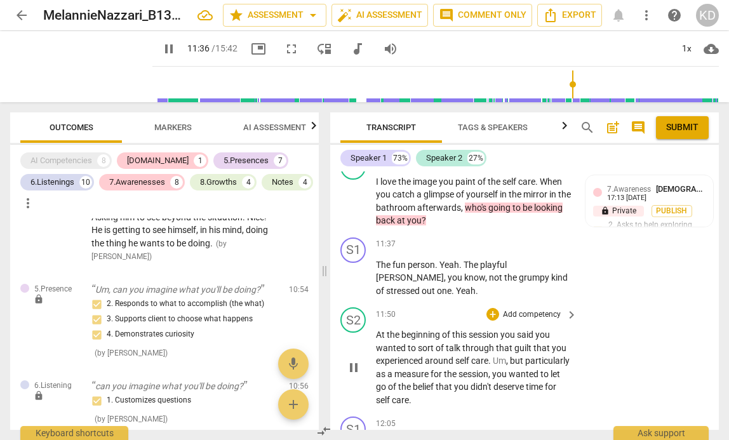
scroll to position [3769, 0]
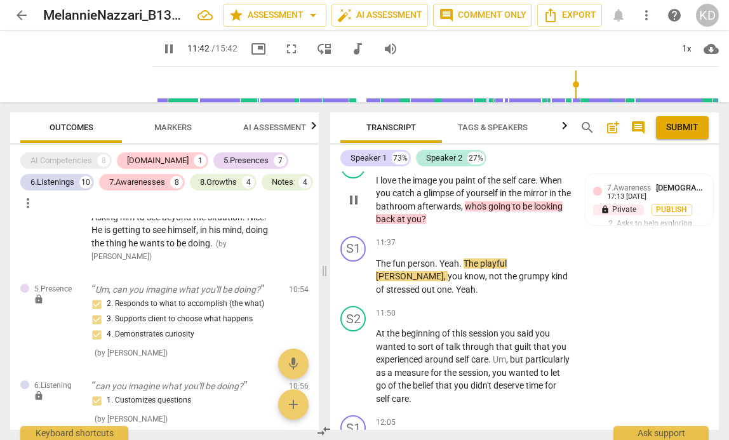
click at [472, 166] on p "Add competency" at bounding box center [467, 159] width 60 height 11
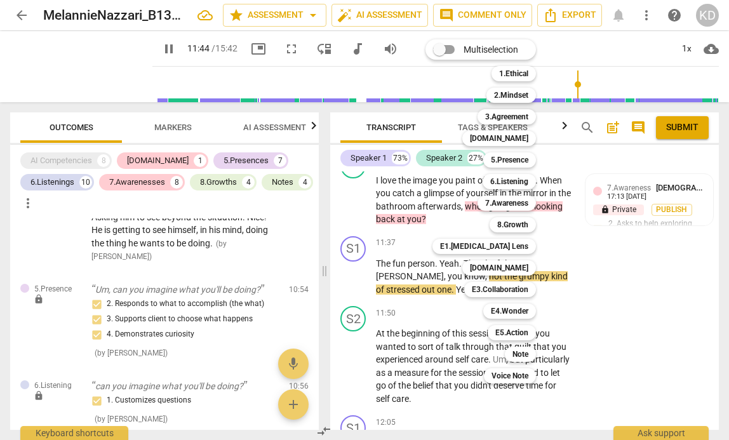
click at [343, 257] on div at bounding box center [364, 220] width 729 height 440
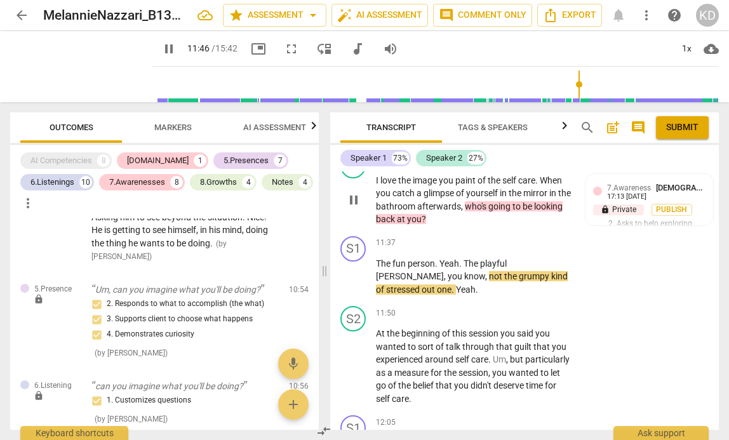
click at [479, 211] on span "who's" at bounding box center [476, 206] width 23 height 10
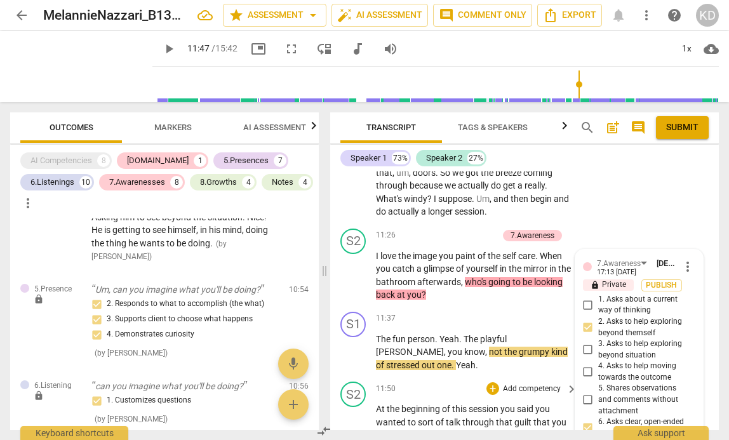
scroll to position [3723, 0]
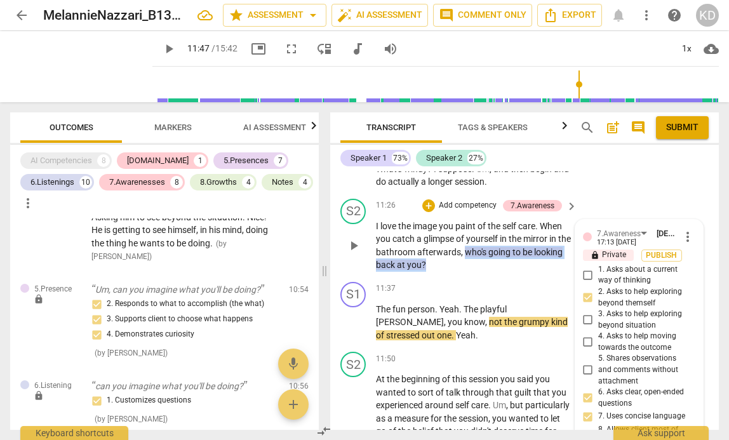
drag, startPoint x: 480, startPoint y: 300, endPoint x: 484, endPoint y: 311, distance: 12.3
click at [484, 272] on p "I love the image you paint of the self care . When you catch a glimpse of yours…" at bounding box center [473, 246] width 195 height 52
click at [455, 211] on p "Add competency" at bounding box center [467, 205] width 60 height 11
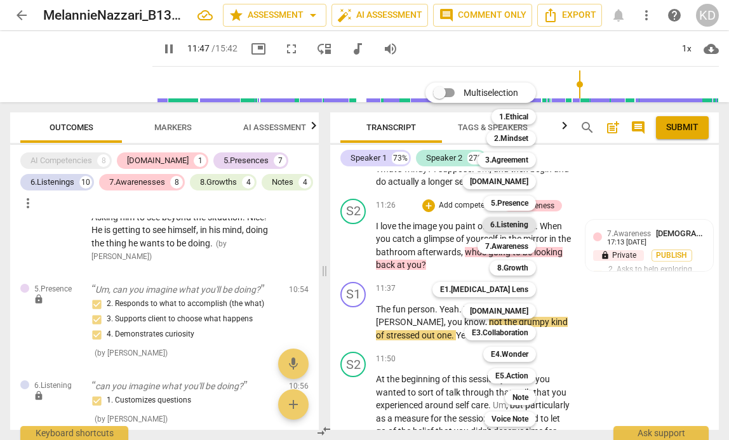
click at [502, 223] on b "6.Listening" at bounding box center [509, 224] width 38 height 15
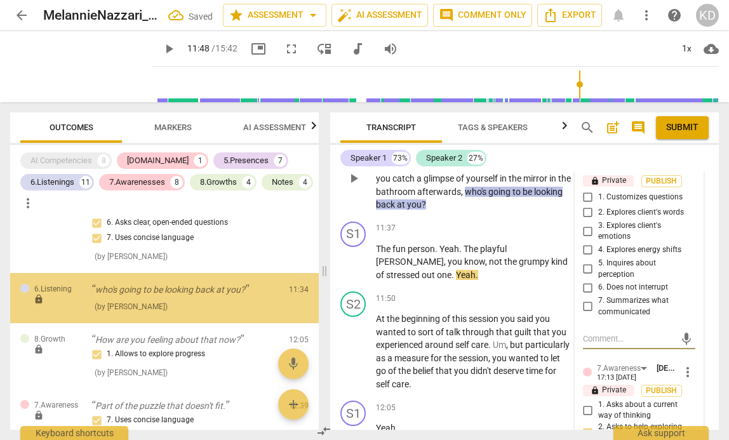
scroll to position [3781, 0]
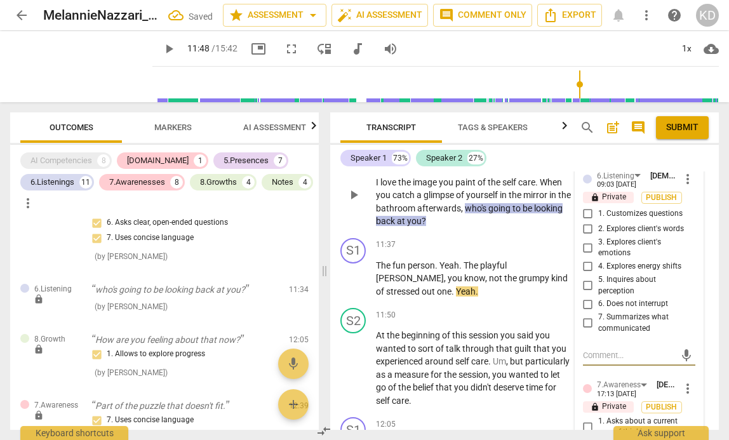
click at [588, 222] on input "1. Customizes questions" at bounding box center [588, 213] width 20 height 15
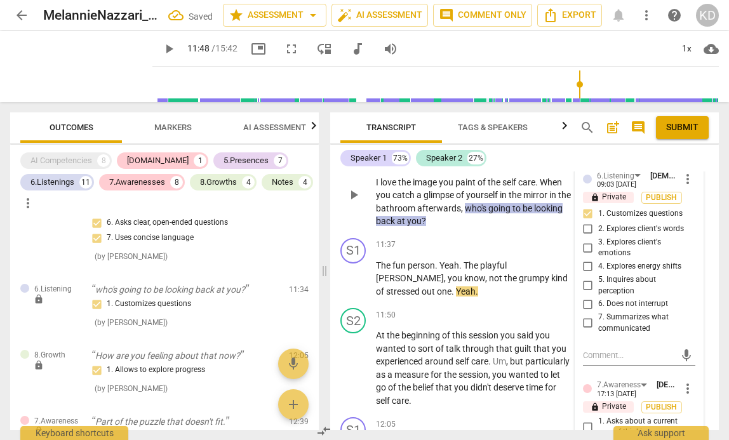
click at [585, 293] on input "5. Inquires about perception" at bounding box center [588, 285] width 20 height 15
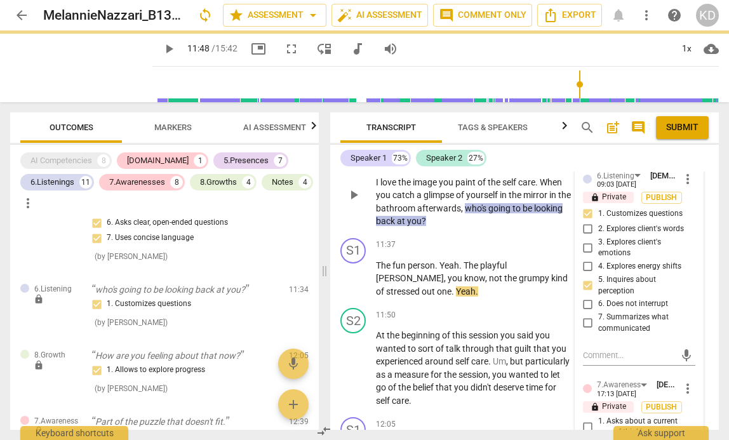
click at [333, 233] on div "S2 play_arrow pause 11:26 + Add competency 6.Listening 7.Awareness keyboard_arr…" at bounding box center [524, 184] width 388 height 97
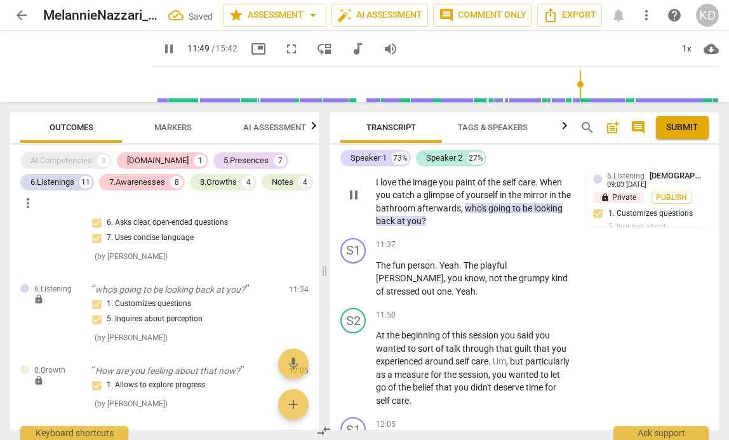
click at [445, 154] on p "Add competency" at bounding box center [443, 147] width 60 height 11
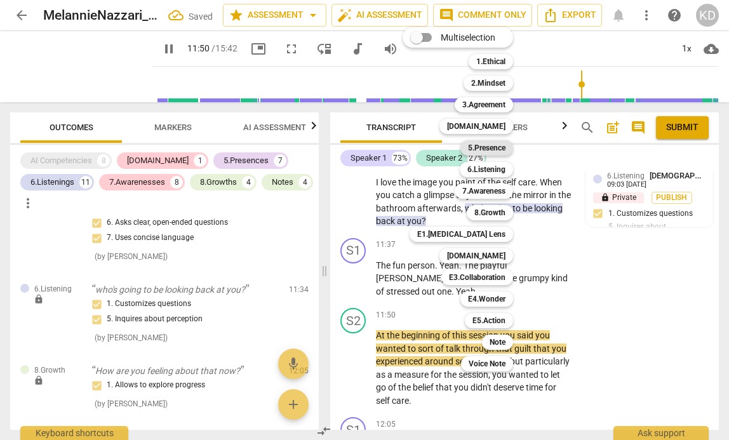
click at [494, 150] on b "5.Presence" at bounding box center [486, 147] width 37 height 15
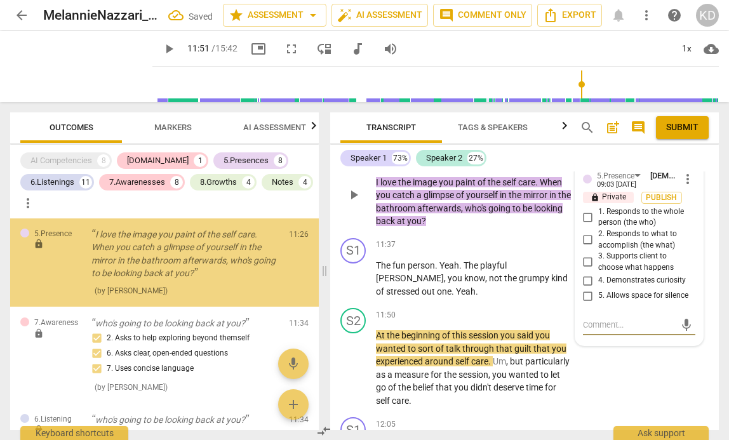
scroll to position [2546, 0]
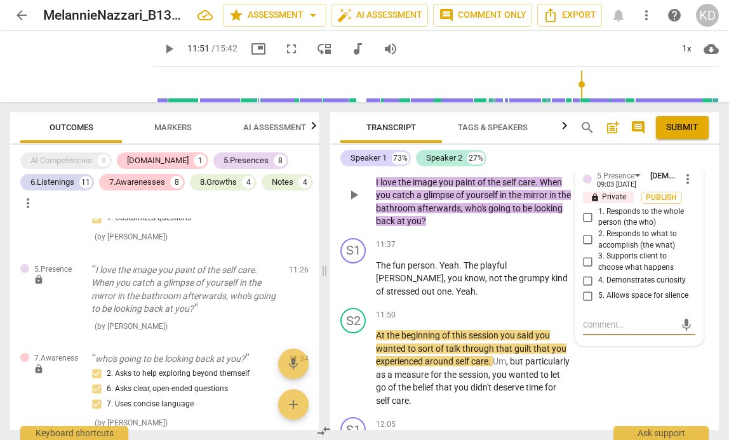
click at [585, 225] on input "1. Responds to the whole person (the who)" at bounding box center [588, 216] width 20 height 15
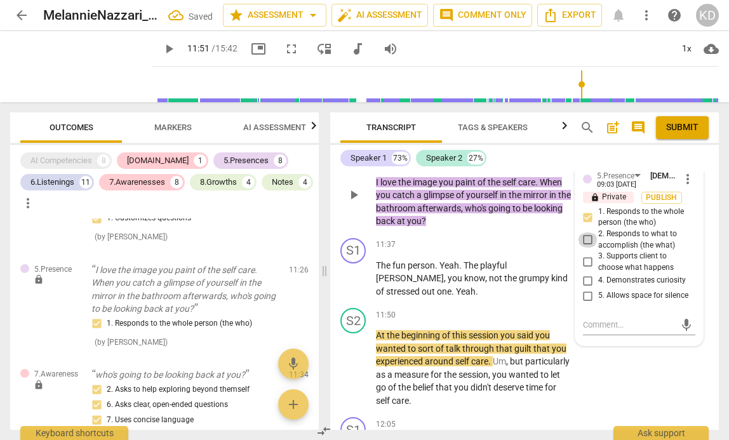
click at [585, 248] on input "2. Responds to what to accomplish (the what)" at bounding box center [588, 239] width 20 height 15
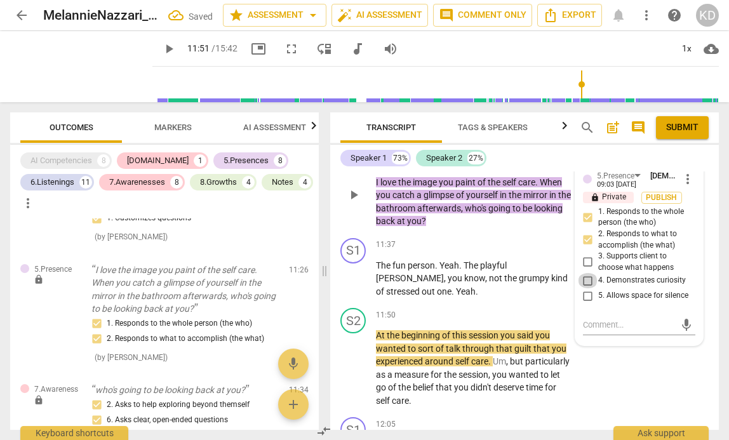
click at [588, 288] on input "4. Demonstrates curiosity" at bounding box center [588, 280] width 20 height 15
click at [333, 233] on div "S2 play_arrow pause 11:26 + Add competency 5.Presence 6.Listening 7.Awareness k…" at bounding box center [524, 184] width 388 height 97
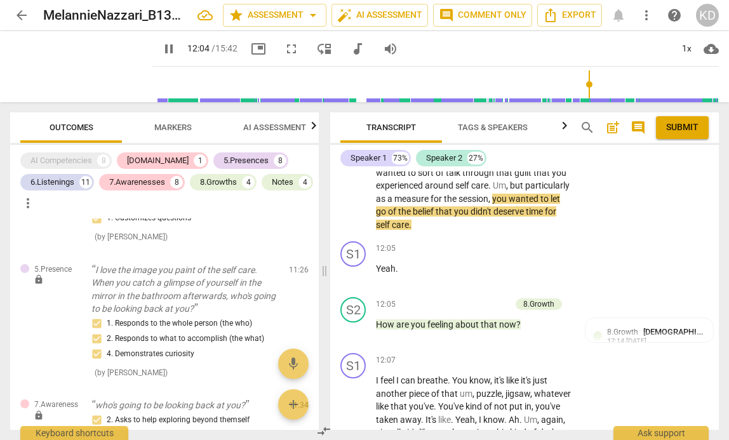
scroll to position [3955, 0]
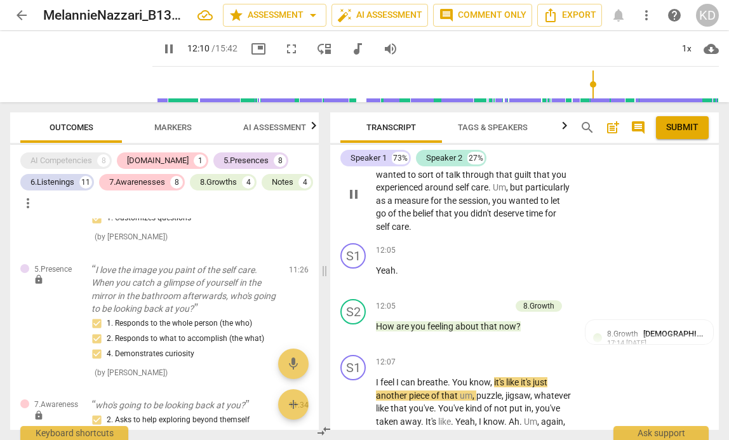
click at [376, 215] on div "S2 play_arrow pause 11:50 + Add competency keyboard_arrow_right At the beginnin…" at bounding box center [524, 183] width 388 height 109
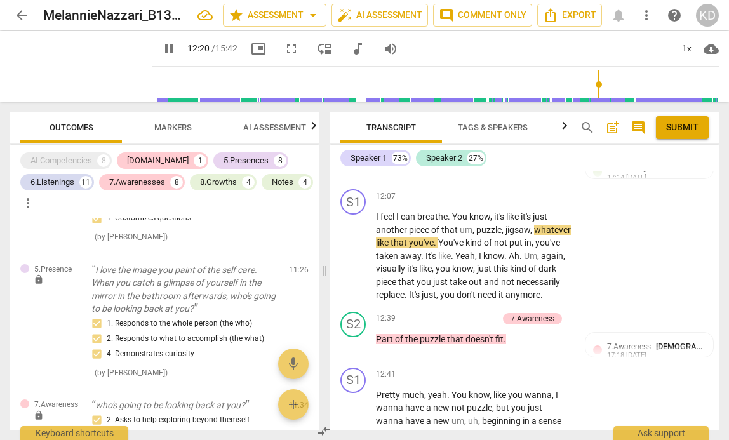
scroll to position [4117, 0]
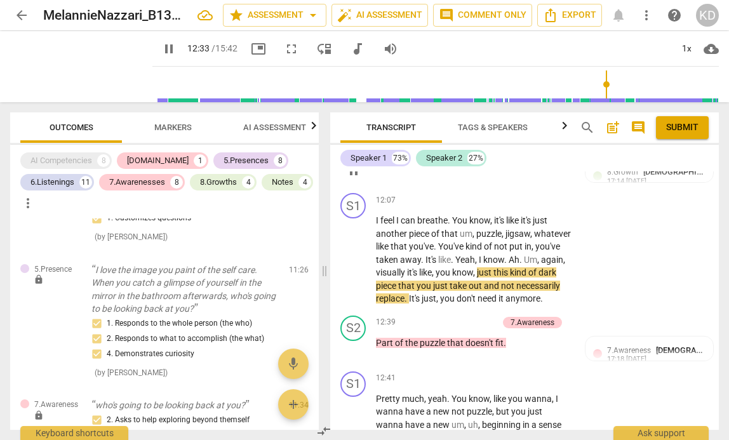
click at [470, 150] on p "Add competency" at bounding box center [480, 144] width 60 height 11
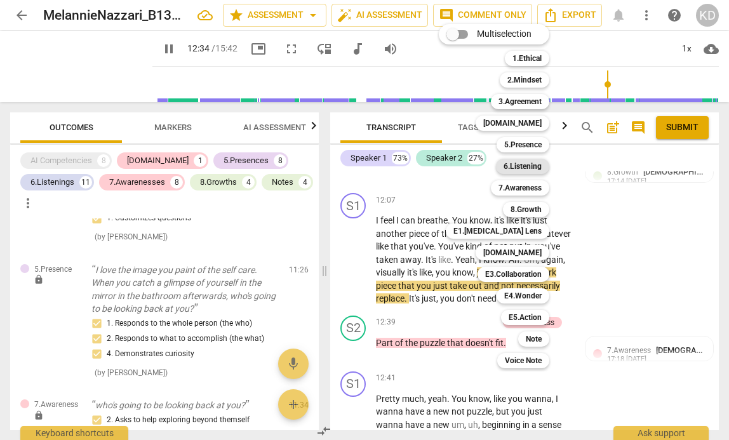
click at [530, 166] on b "6.Listening" at bounding box center [522, 166] width 38 height 15
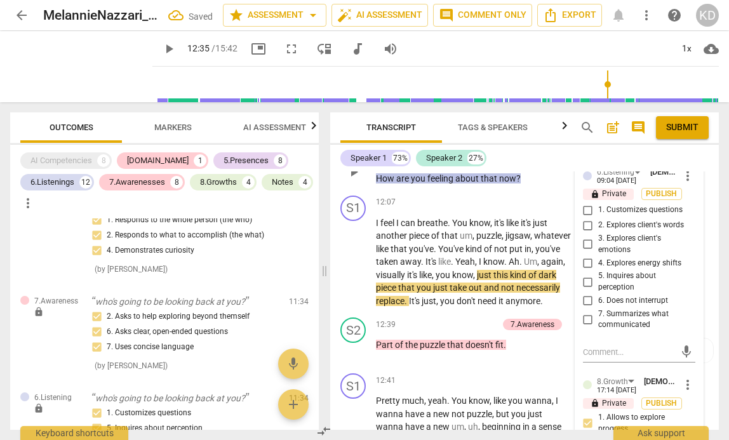
scroll to position [2905, 0]
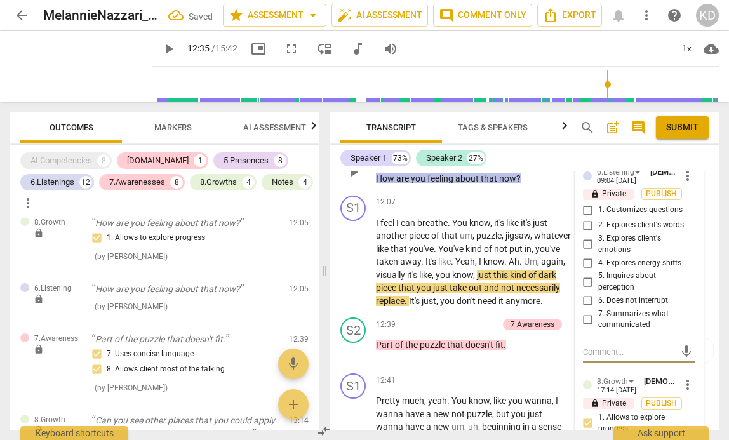
click at [586, 218] on input "1. Customizes questions" at bounding box center [588, 209] width 20 height 15
click at [585, 289] on input "5. Inquires about perception" at bounding box center [588, 281] width 20 height 15
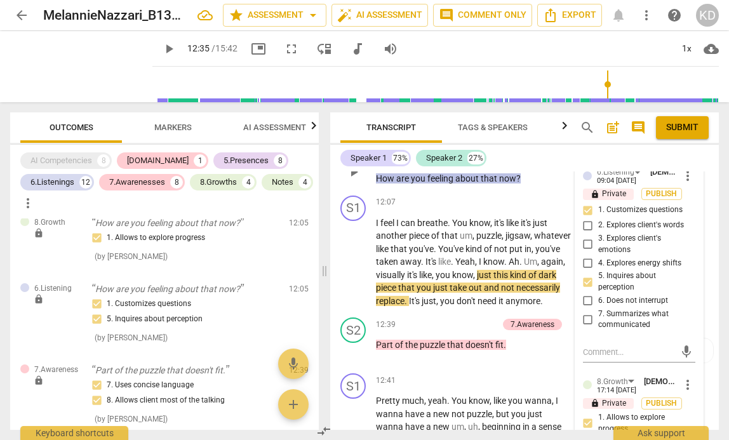
click at [586, 252] on input "3. Explores client's emotions" at bounding box center [588, 244] width 20 height 15
click at [338, 190] on div "S2 play_arrow pause 12:05 + Add competency 6.Listening 8.Growth keyboard_arrow_…" at bounding box center [524, 161] width 388 height 58
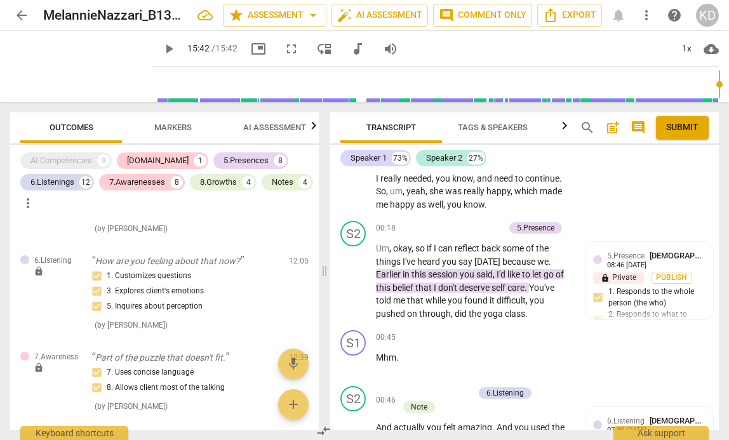
scroll to position [0, 0]
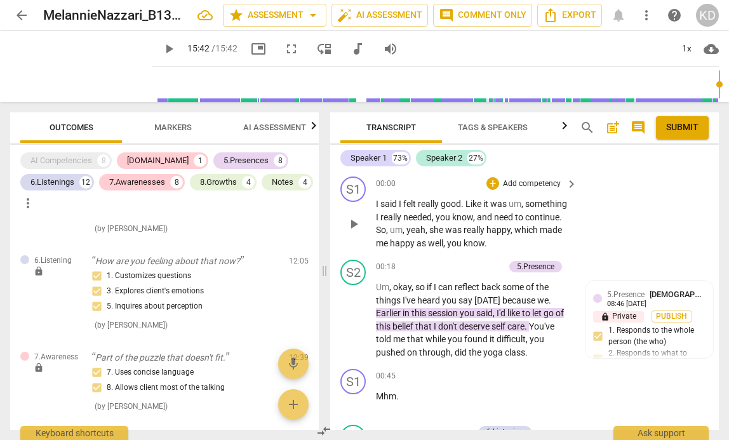
click at [351, 221] on span "play_arrow" at bounding box center [353, 223] width 15 height 15
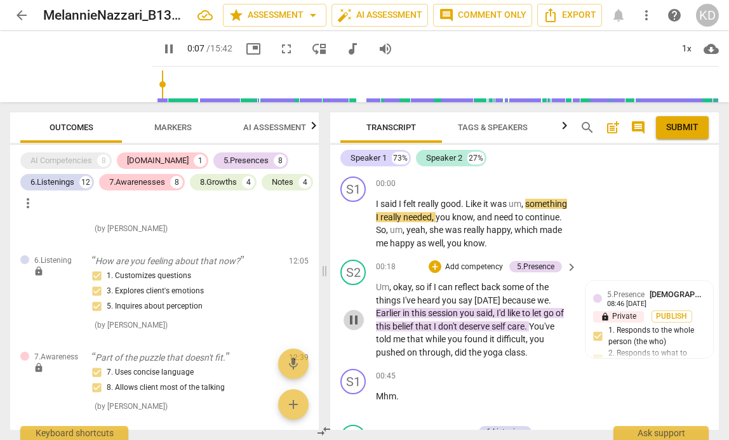
click at [355, 319] on span "pause" at bounding box center [353, 319] width 15 height 15
click at [355, 320] on span "play_arrow" at bounding box center [353, 319] width 15 height 15
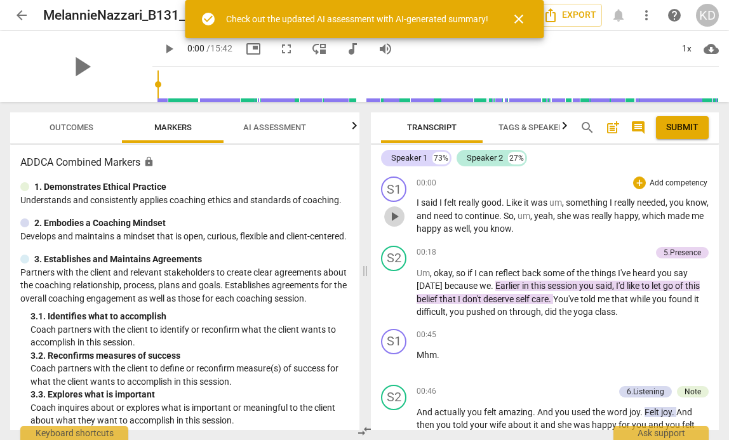
click at [395, 216] on span "play_arrow" at bounding box center [394, 216] width 15 height 15
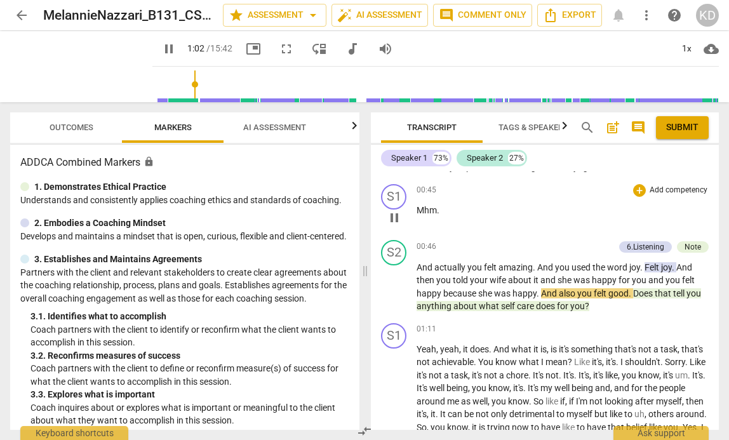
scroll to position [145, 0]
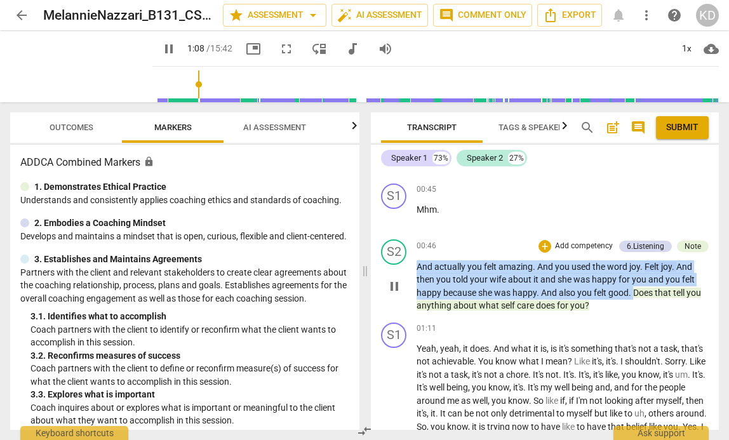
drag, startPoint x: 416, startPoint y: 265, endPoint x: 633, endPoint y: 294, distance: 218.4
click at [633, 294] on p "And actually you felt amazing . And you used the word joy . Felt joy . And then…" at bounding box center [562, 286] width 292 height 52
click at [573, 246] on p "Add competency" at bounding box center [584, 246] width 60 height 11
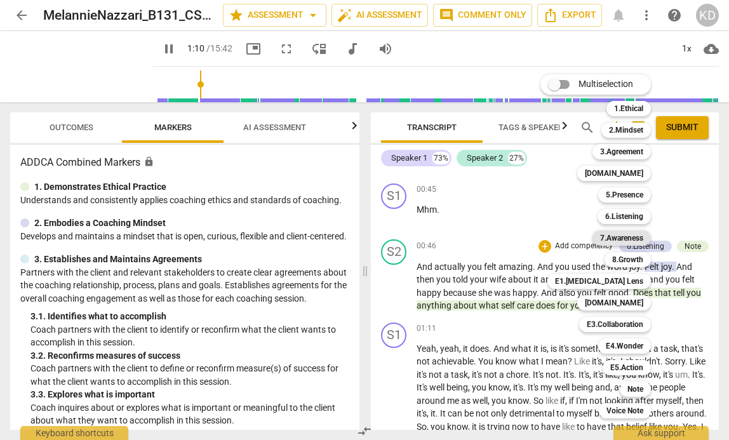
click at [628, 237] on b "7.Awareness" at bounding box center [621, 237] width 43 height 15
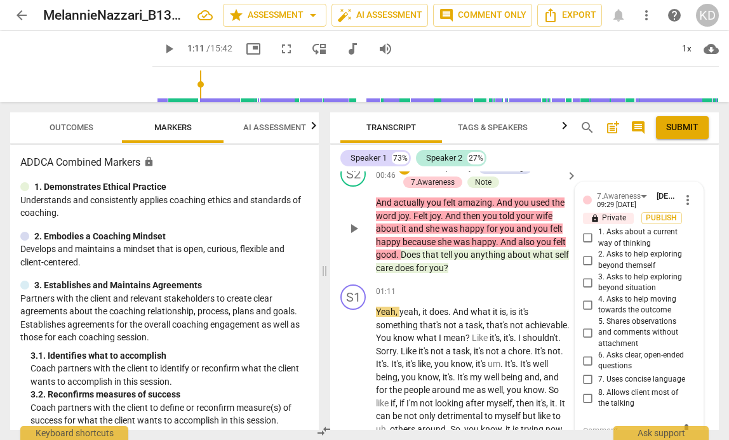
scroll to position [250, 0]
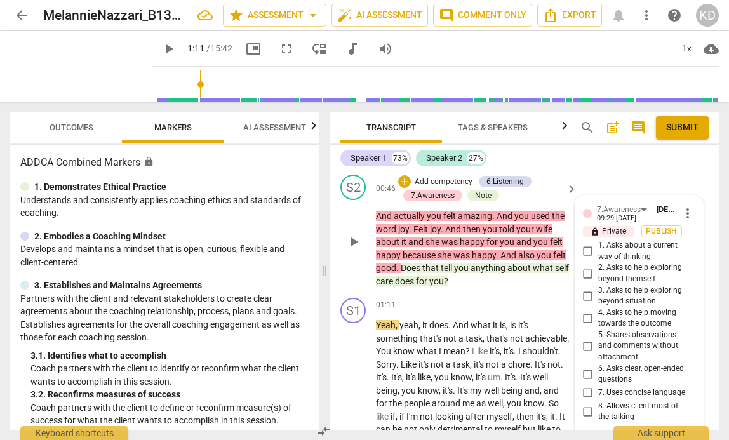
click at [684, 215] on span "more_vert" at bounding box center [687, 213] width 15 height 15
click at [701, 237] on li "Delete" at bounding box center [696, 237] width 44 height 24
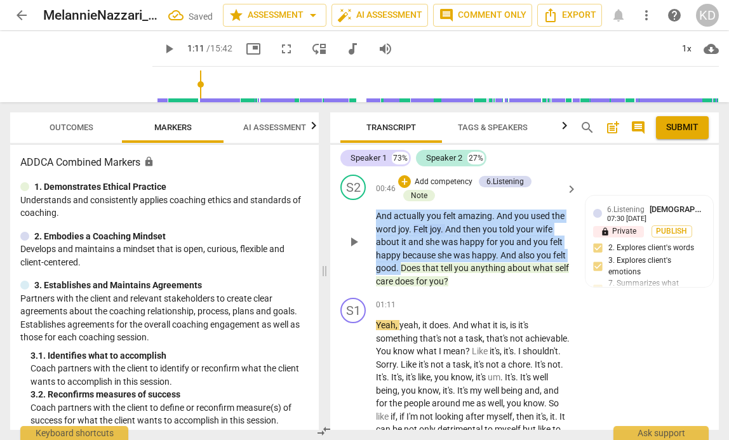
drag, startPoint x: 376, startPoint y: 215, endPoint x: 402, endPoint y: 264, distance: 56.2
click at [402, 264] on p "And actually you felt amazing . And you used the word joy . Felt joy . And then…" at bounding box center [473, 248] width 195 height 78
click at [446, 179] on p "Add competency" at bounding box center [443, 181] width 60 height 11
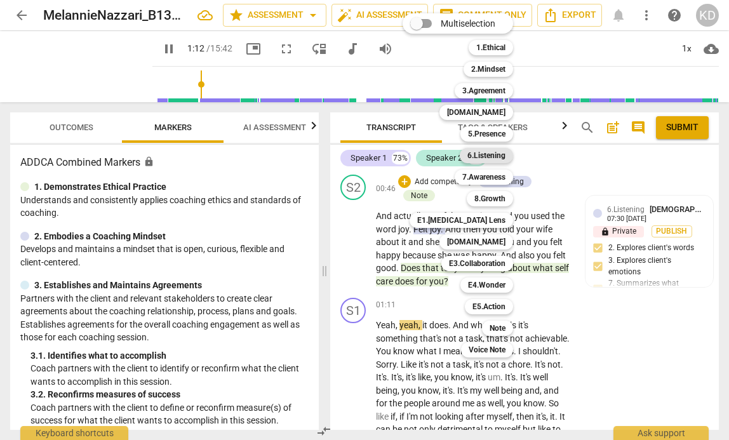
click at [488, 155] on b "6.Listening" at bounding box center [486, 155] width 38 height 15
type input "73"
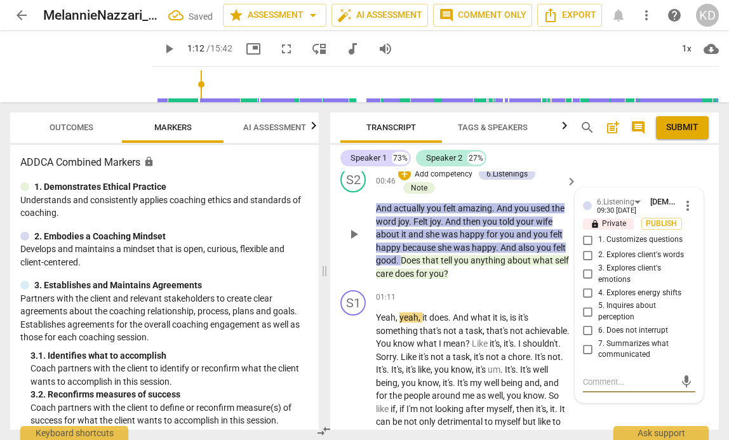
scroll to position [260, 0]
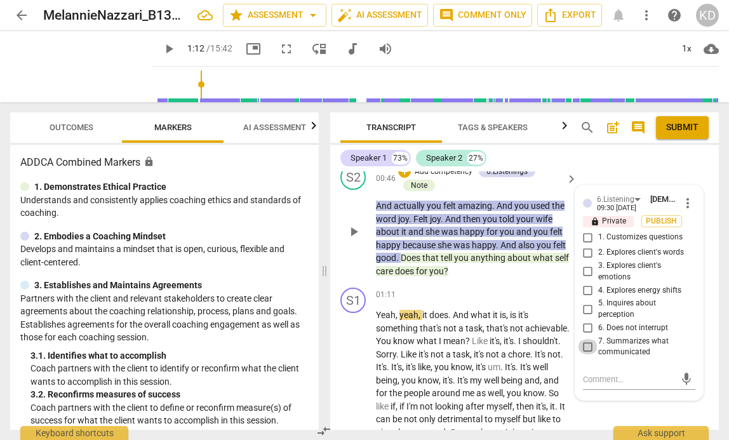
click at [585, 348] on input "7. Summarizes what communicated" at bounding box center [588, 346] width 20 height 15
checkbox input "true"
click at [361, 262] on div "play_arrow pause" at bounding box center [359, 232] width 32 height 84
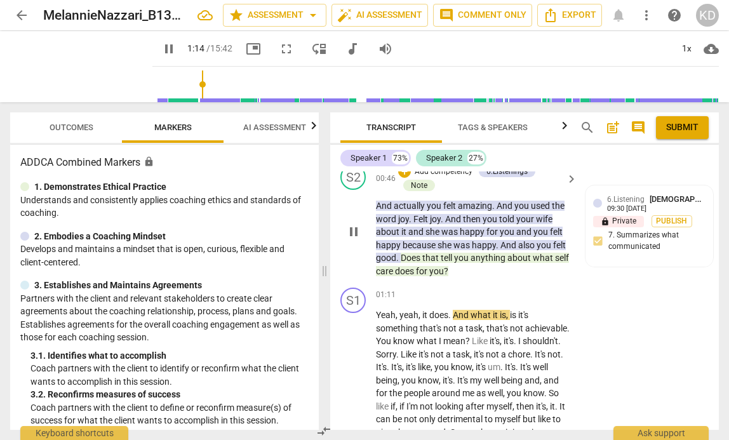
click at [401, 257] on span "Does" at bounding box center [412, 258] width 22 height 10
type input "75"
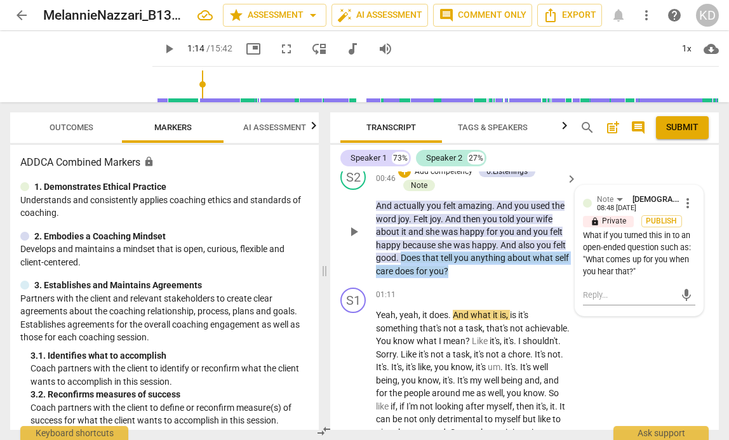
drag, startPoint x: 401, startPoint y: 257, endPoint x: 452, endPoint y: 272, distance: 53.0
click at [452, 272] on p "And actually you felt amazing . And you used the word joy . Felt joy . And then…" at bounding box center [473, 238] width 195 height 78
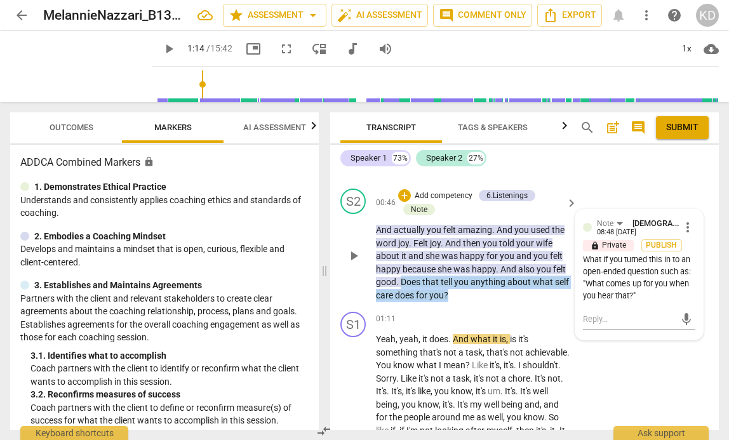
scroll to position [215, 0]
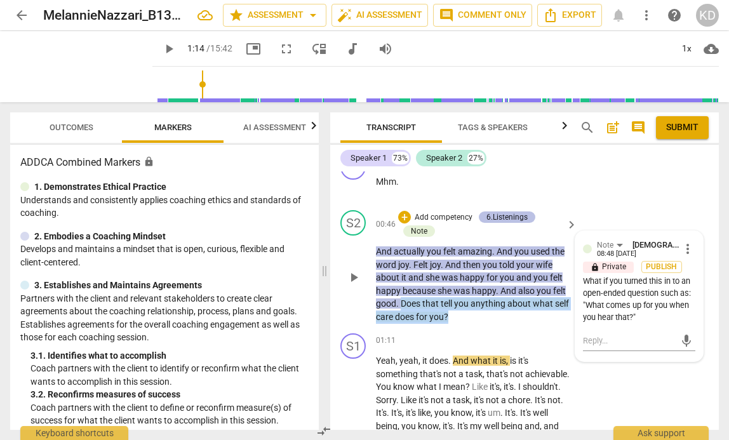
click at [505, 214] on div "6.Listenings" at bounding box center [506, 216] width 41 height 11
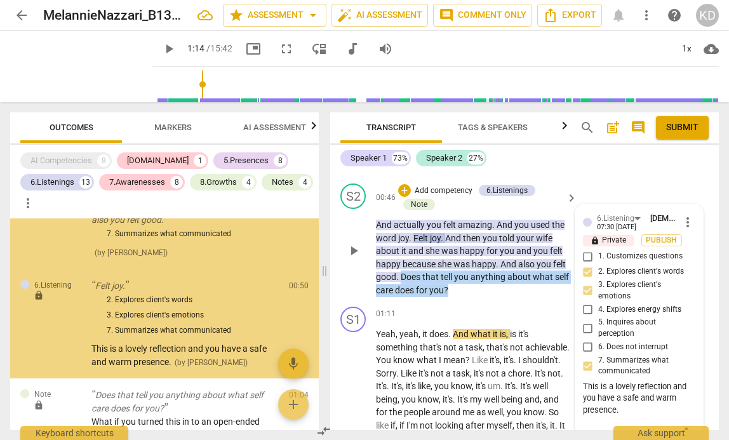
scroll to position [250, 0]
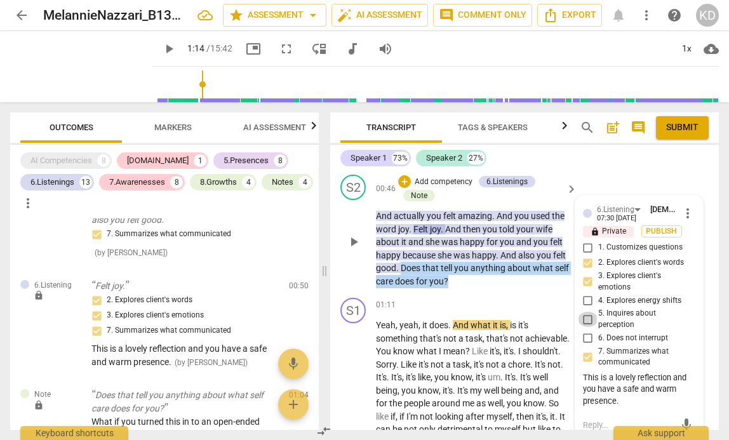
click at [588, 319] on input "5. Inquires about perception" at bounding box center [588, 319] width 20 height 15
checkbox input "true"
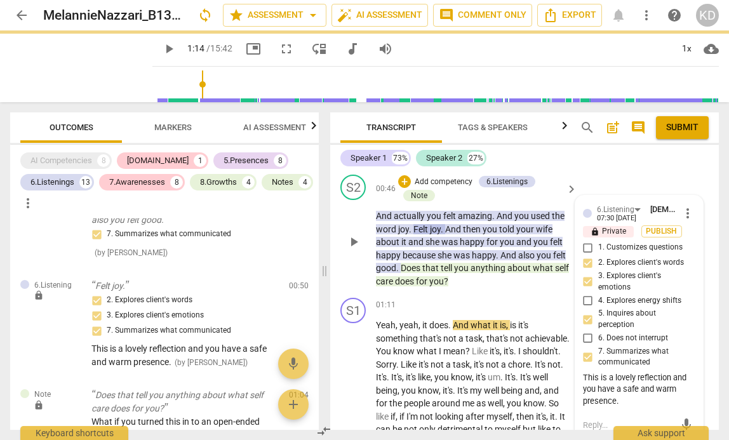
click at [343, 270] on div "S2 play_arrow pause" at bounding box center [358, 231] width 36 height 113
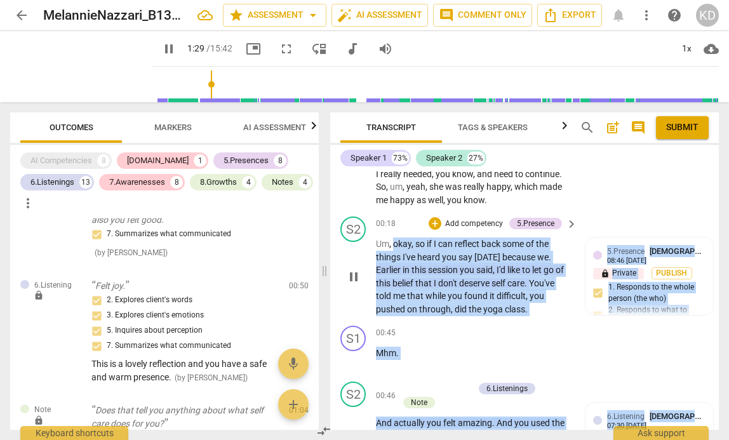
scroll to position [425, 0]
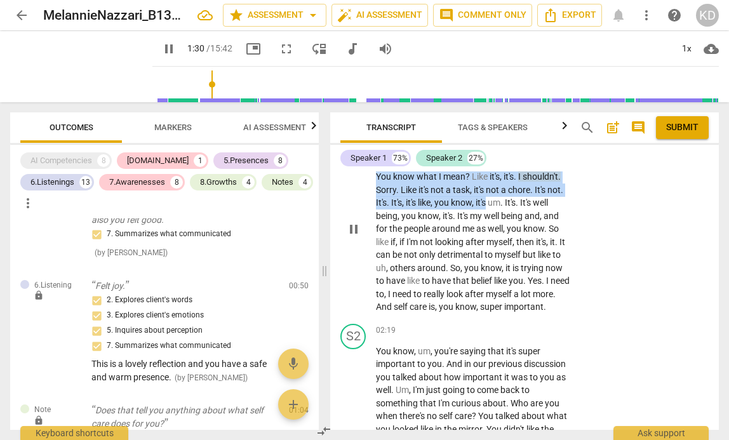
drag, startPoint x: 394, startPoint y: 245, endPoint x: 543, endPoint y: 201, distance: 155.7
click at [543, 201] on div "S1 play_arrow pause 00:00 + Add competency keyboard_arrow_right I said I felt r…" at bounding box center [524, 300] width 388 height 258
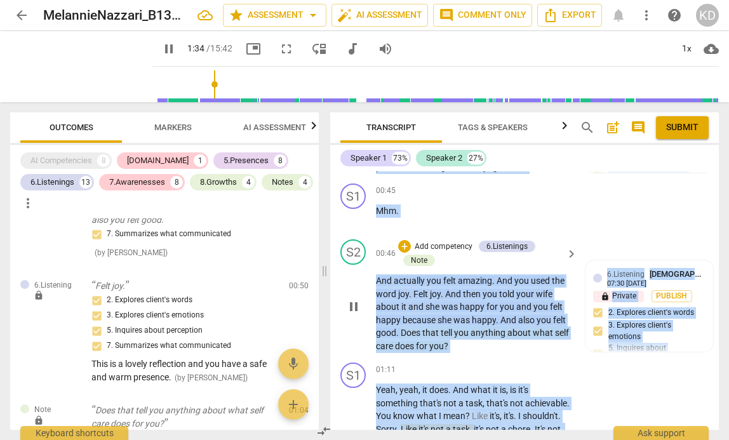
scroll to position [202, 0]
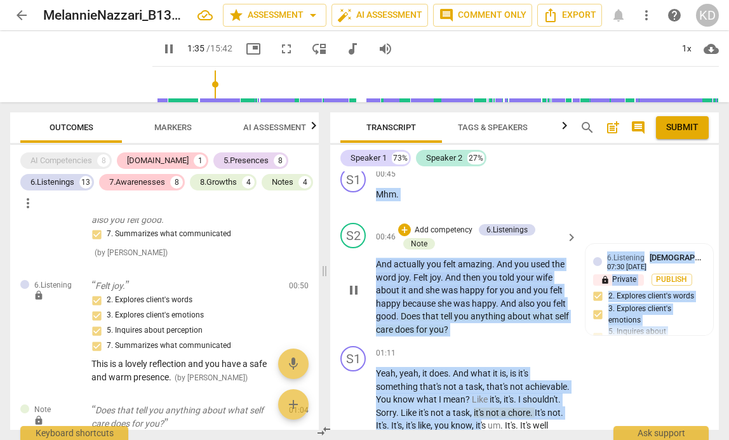
click at [334, 308] on div "S2 play_arrow pause 00:46 + Add competency 6.Listenings Note keyboard_arrow_rig…" at bounding box center [524, 279] width 388 height 123
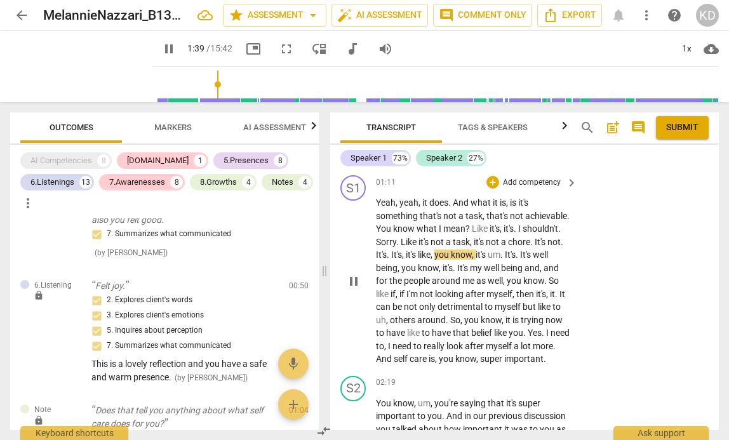
scroll to position [361, 0]
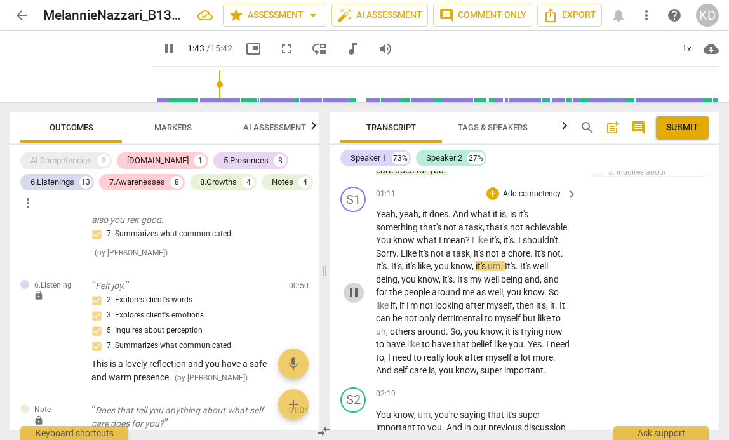
click at [353, 300] on span "pause" at bounding box center [353, 292] width 15 height 15
type input "103"
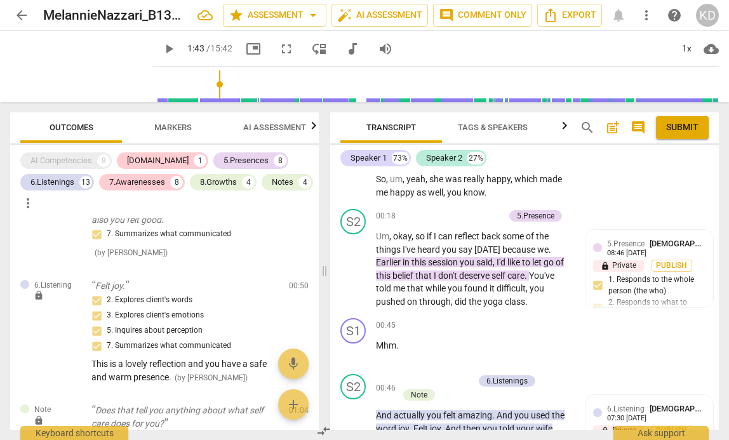
scroll to position [45, 0]
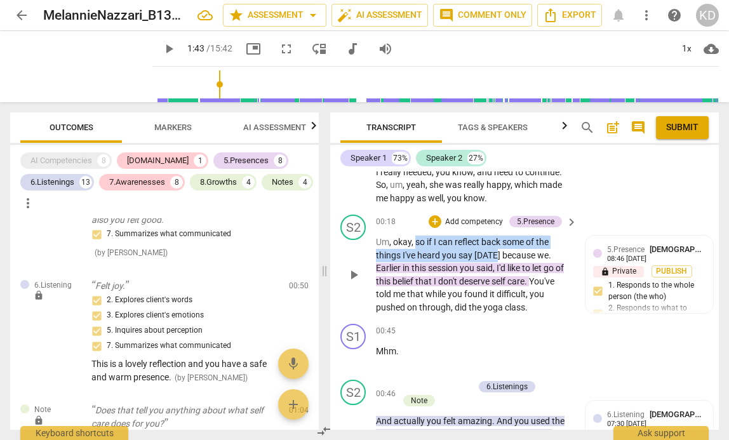
drag, startPoint x: 415, startPoint y: 241, endPoint x: 496, endPoint y: 258, distance: 83.5
click at [496, 258] on p "Um , okay , so if I can reflect back some of the things I've heard you say toda…" at bounding box center [473, 275] width 195 height 78
click at [467, 222] on p "Add competency" at bounding box center [474, 221] width 60 height 11
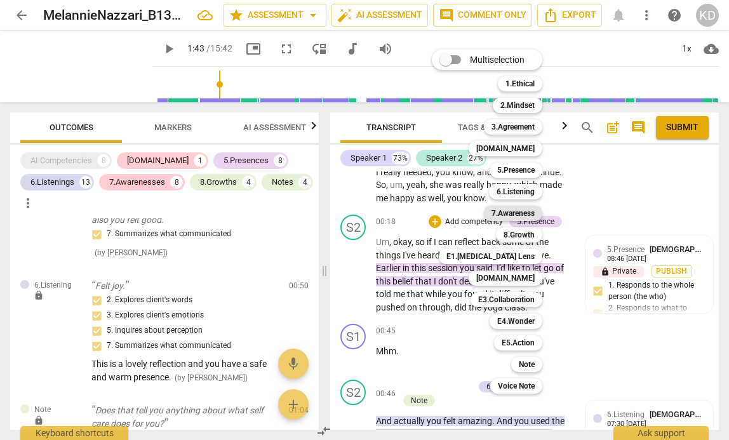
click at [515, 213] on b "7.Awareness" at bounding box center [512, 213] width 43 height 15
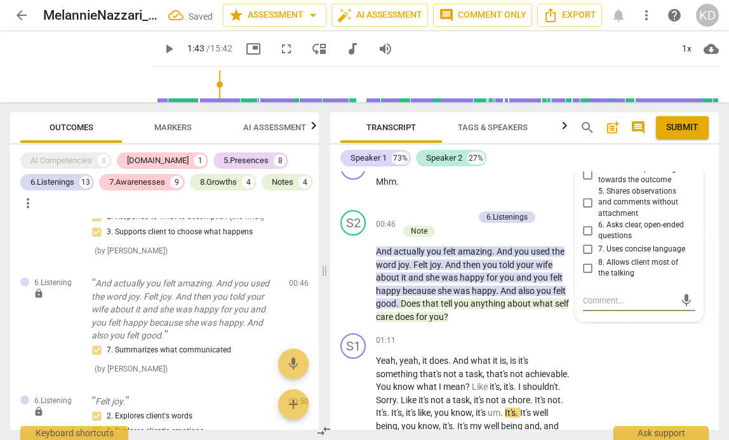
scroll to position [0, 0]
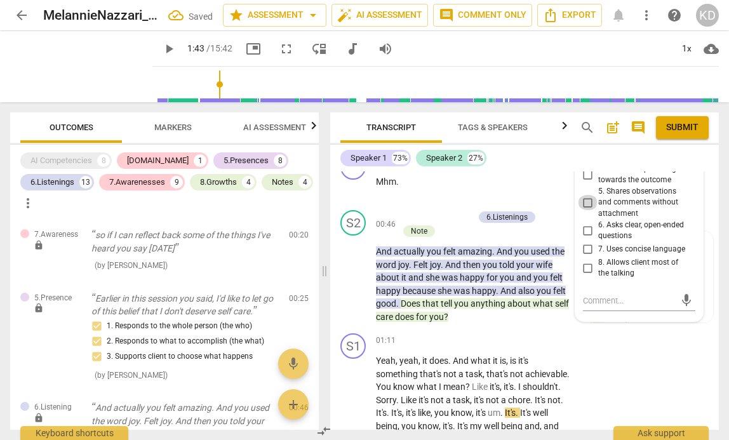
click at [585, 199] on input "5. Shares observations and comments without attachment" at bounding box center [588, 202] width 20 height 15
checkbox input "true"
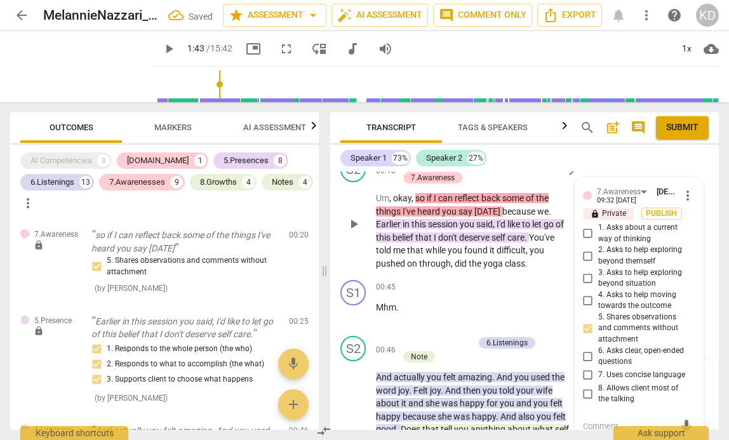
scroll to position [102, 0]
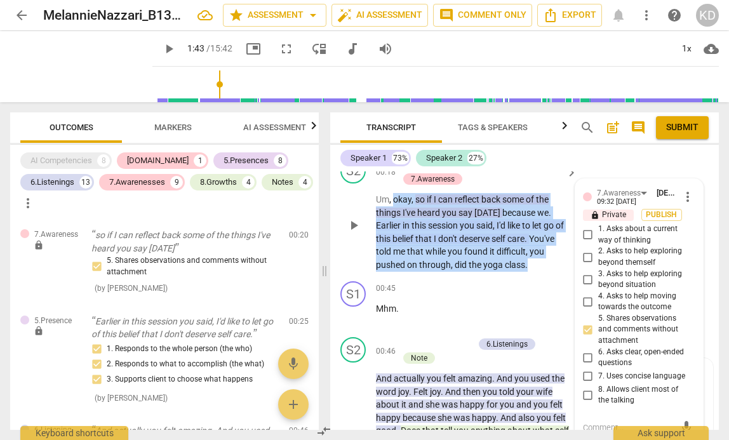
drag, startPoint x: 394, startPoint y: 199, endPoint x: 533, endPoint y: 265, distance: 153.9
click at [533, 265] on p "Um , okay , so if I can reflect back some of the things I've heard you say toda…" at bounding box center [473, 232] width 195 height 78
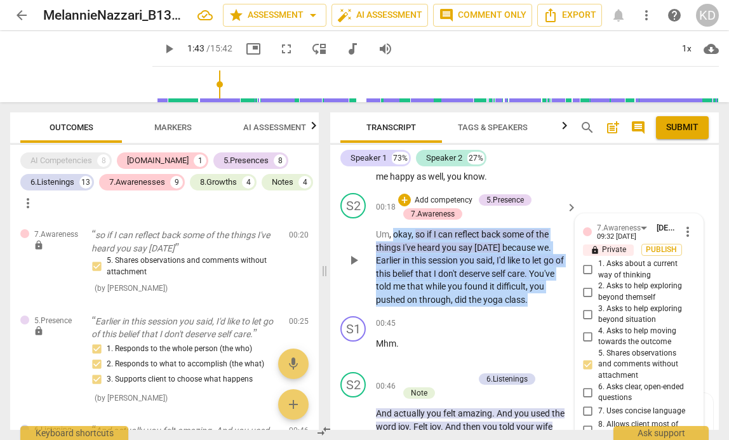
scroll to position [65, 0]
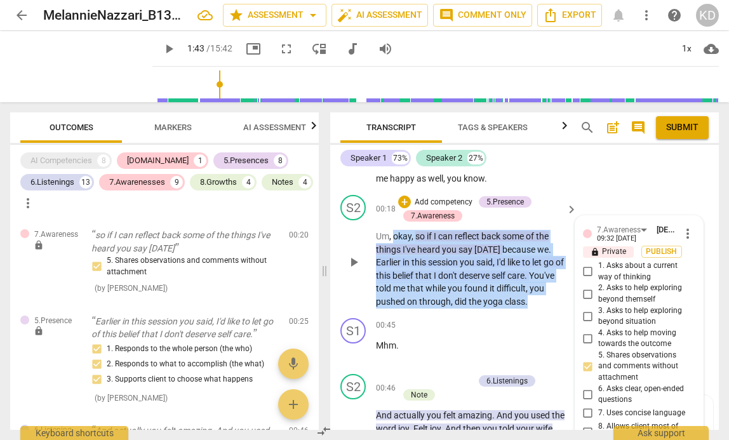
click at [448, 202] on p "Add competency" at bounding box center [443, 202] width 60 height 11
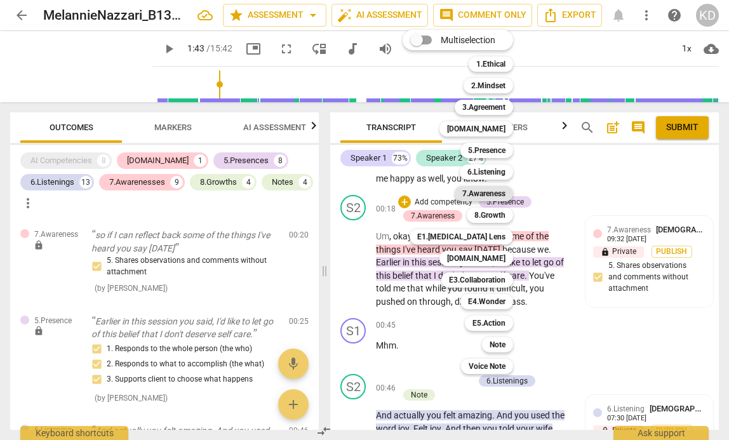
click at [491, 192] on b "7.Awareness" at bounding box center [483, 193] width 43 height 15
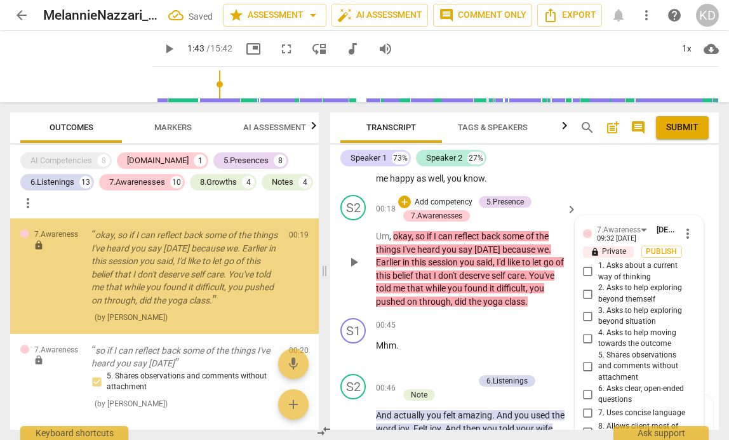
scroll to position [229, 0]
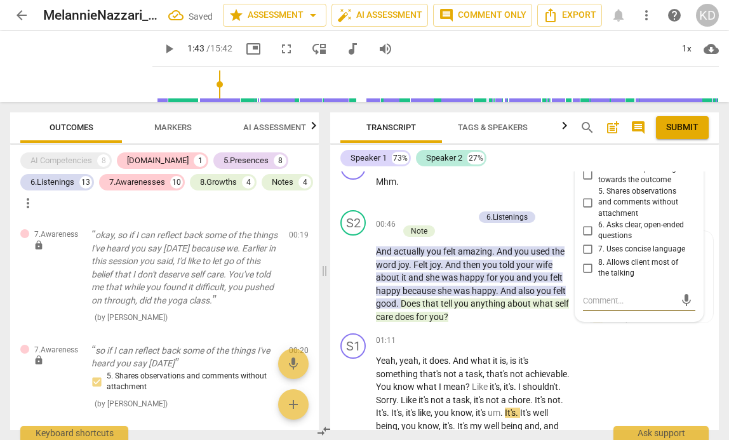
click at [585, 203] on input "5. Shares observations and comments without attachment" at bounding box center [588, 202] width 20 height 15
checkbox input "true"
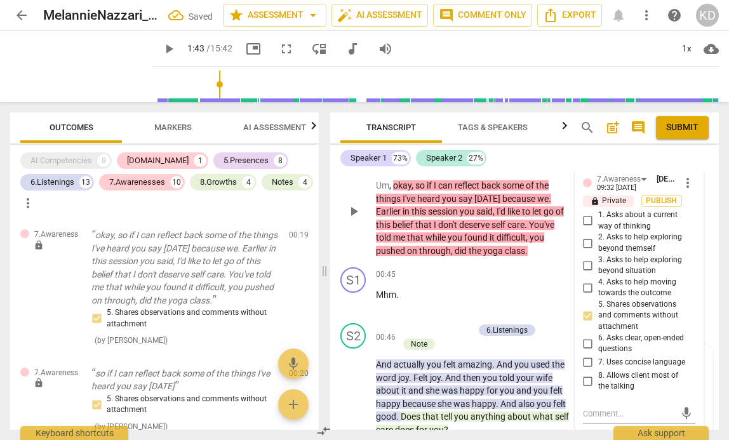
scroll to position [112, 0]
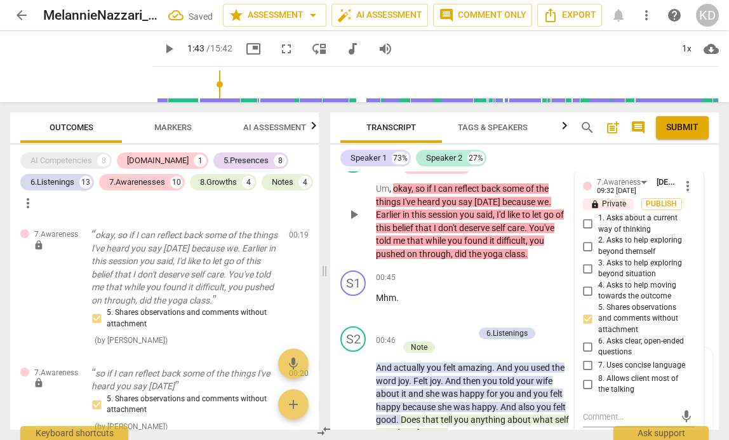
click at [348, 243] on div "play_arrow pause" at bounding box center [359, 215] width 32 height 84
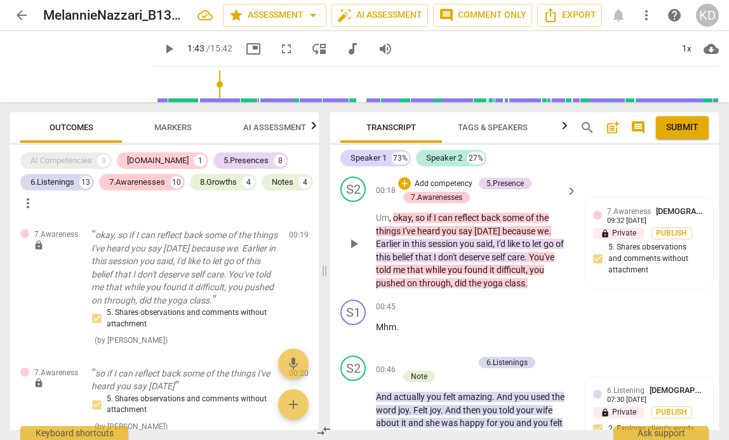
scroll to position [0, 0]
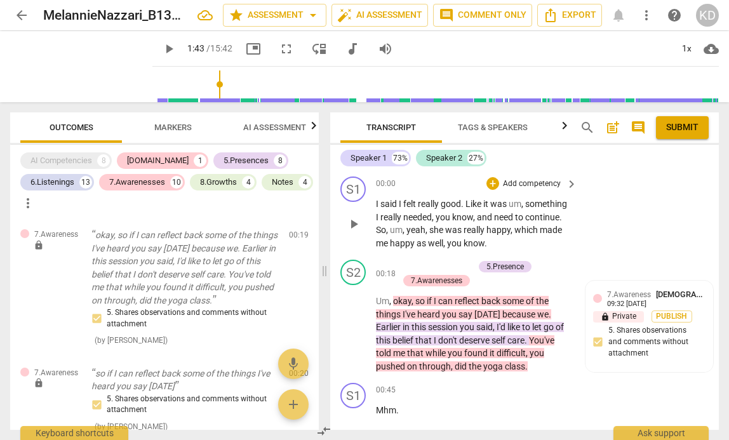
click at [354, 223] on span "play_arrow" at bounding box center [353, 223] width 15 height 15
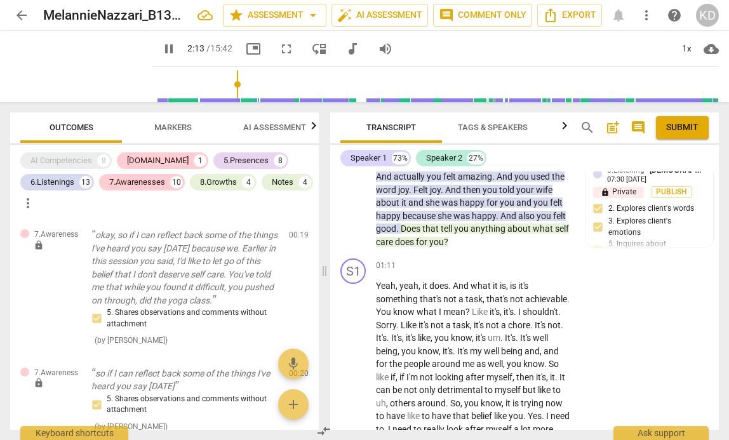
scroll to position [569, 0]
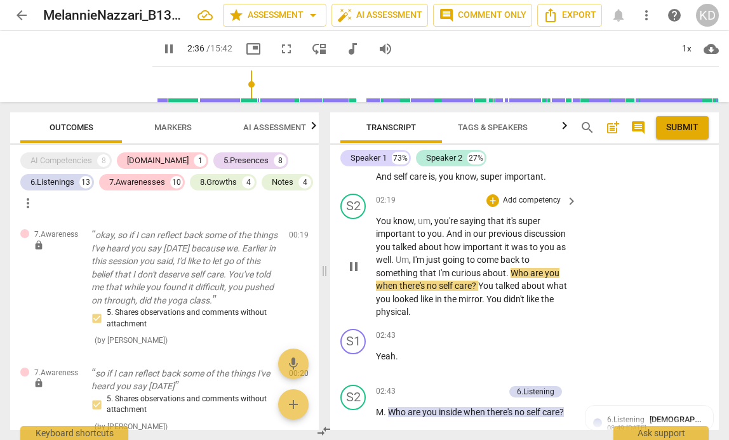
click at [356, 274] on span "pause" at bounding box center [353, 266] width 15 height 15
type input "157"
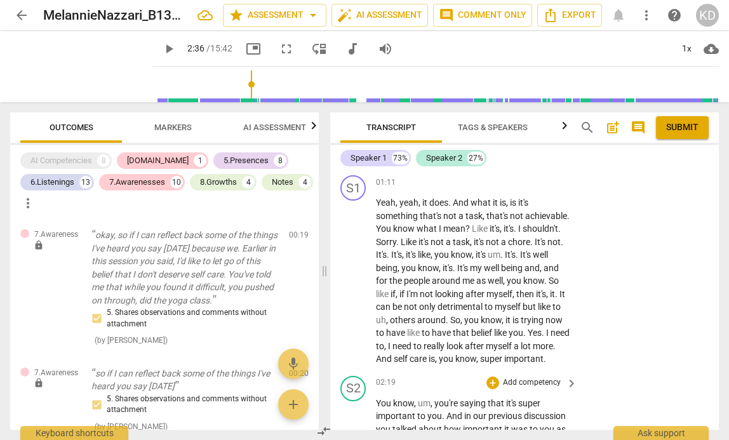
scroll to position [388, 0]
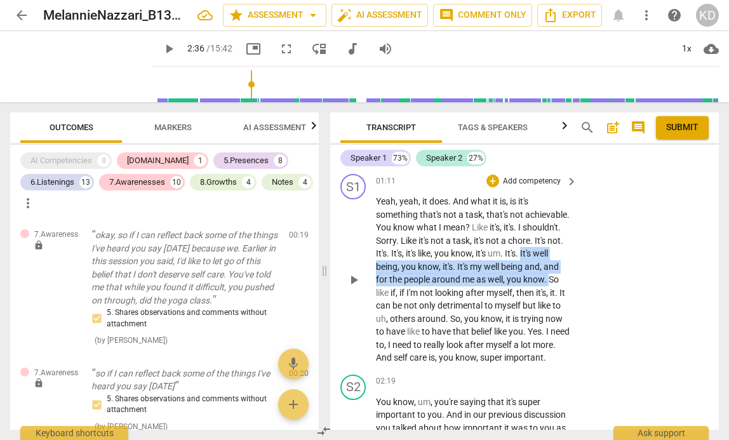
drag, startPoint x: 391, startPoint y: 266, endPoint x: 416, endPoint y: 291, distance: 35.5
click at [416, 291] on p "Yeah , yeah , it does . And what it is , is it's something that's not a task , …" at bounding box center [473, 279] width 195 height 169
click at [524, 183] on p "Add competency" at bounding box center [531, 181] width 60 height 11
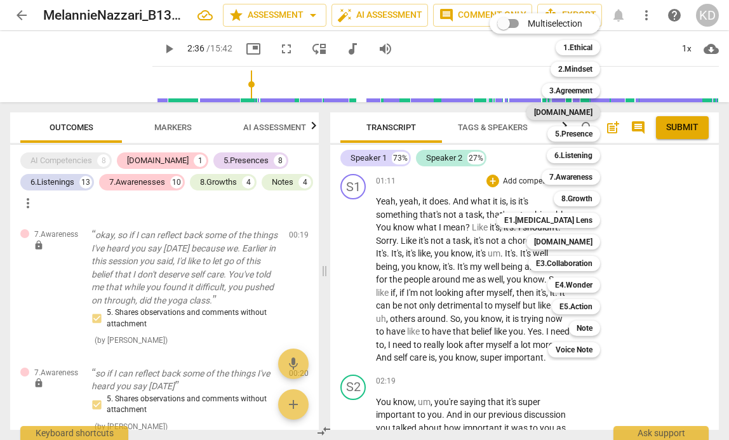
click at [581, 111] on b "[DOMAIN_NAME]" at bounding box center [563, 112] width 58 height 15
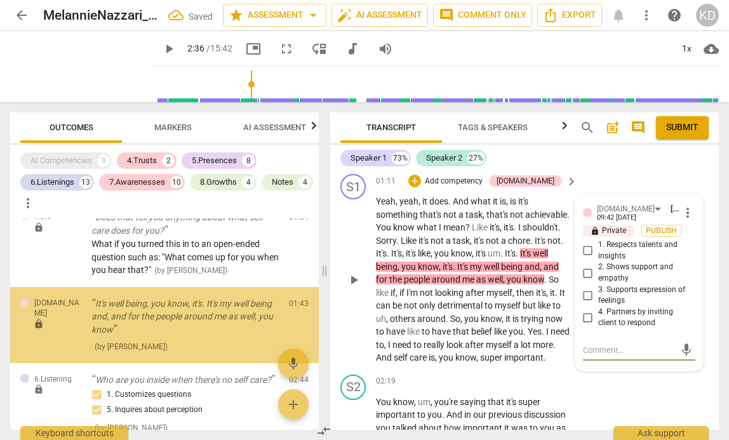
scroll to position [595, 0]
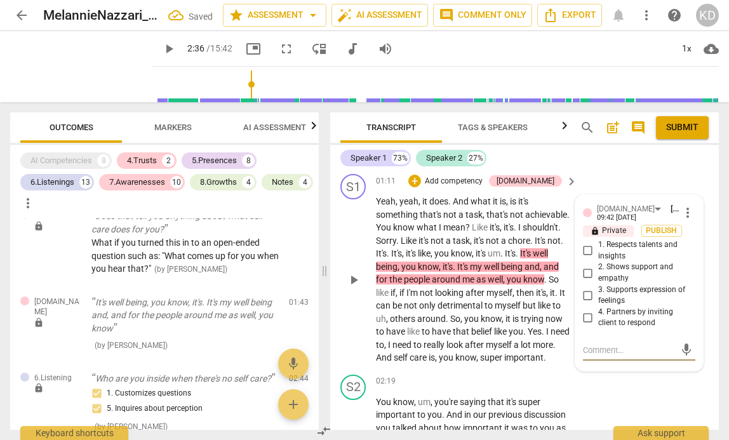
type textarea "B"
type textarea "Be"
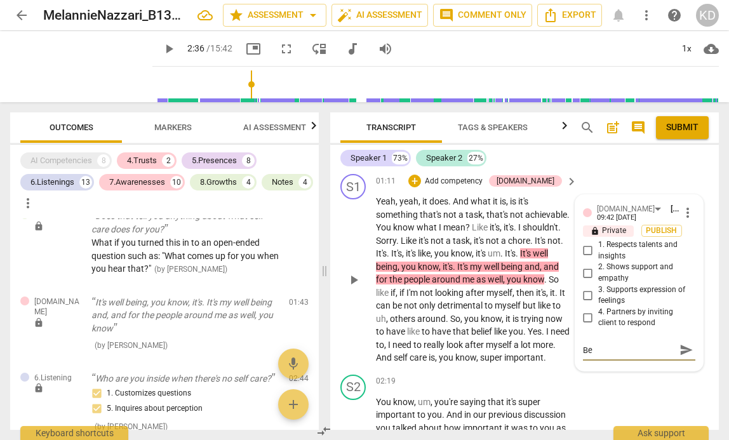
type textarea "Be"
type textarea "Be s"
type textarea "Be su"
type textarea "Be sur"
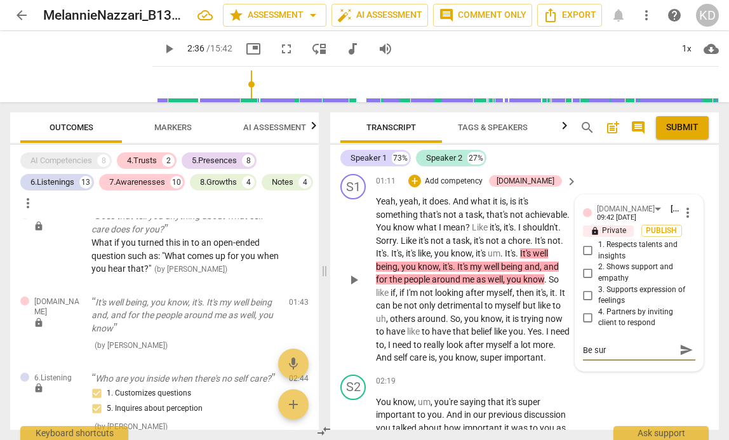
type textarea "Be sure"
type textarea "Be sure t"
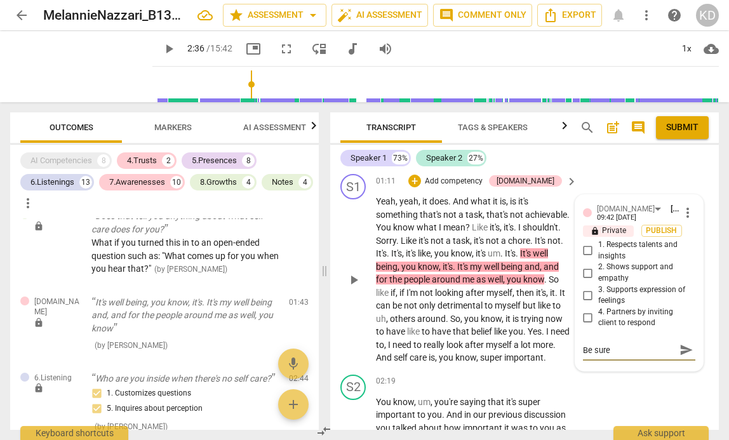
type textarea "Be sure t"
type textarea "Be sure to"
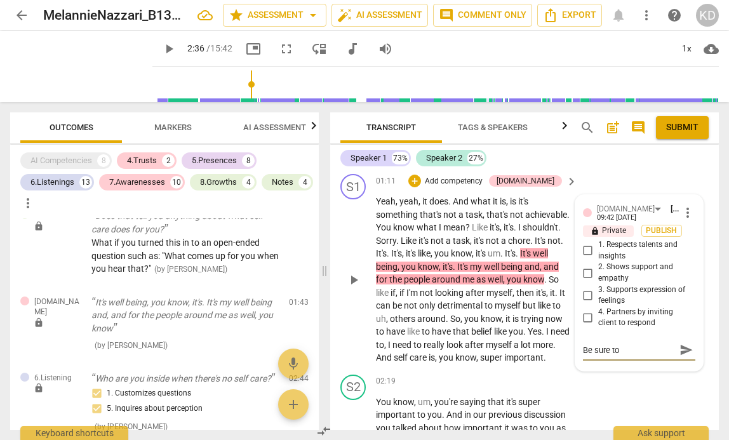
type textarea "Be sure to r"
type textarea "Be sure to re"
type textarea "Be sure to ref"
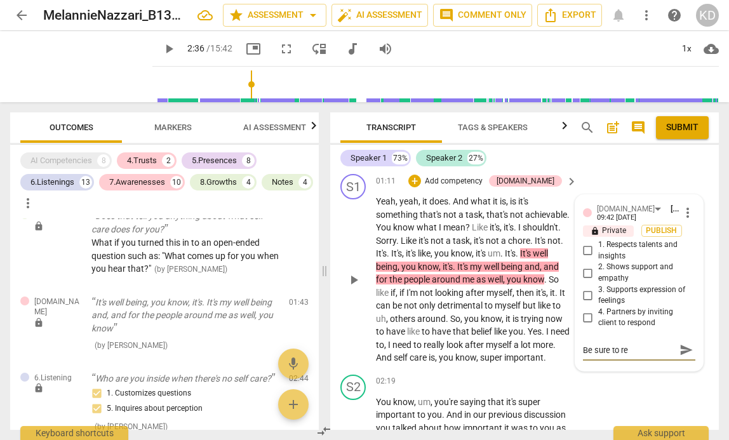
type textarea "Be sure to ref"
type textarea "Be sure to refl"
type textarea "Be sure to refle"
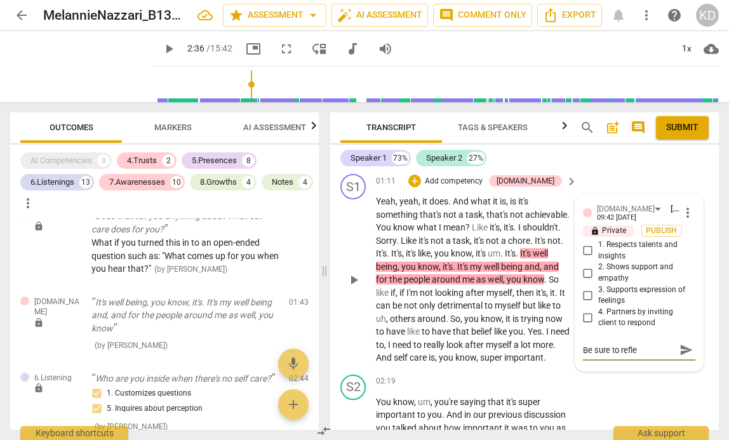
type textarea "Be sure to reflec"
type textarea "Be sure to reflect"
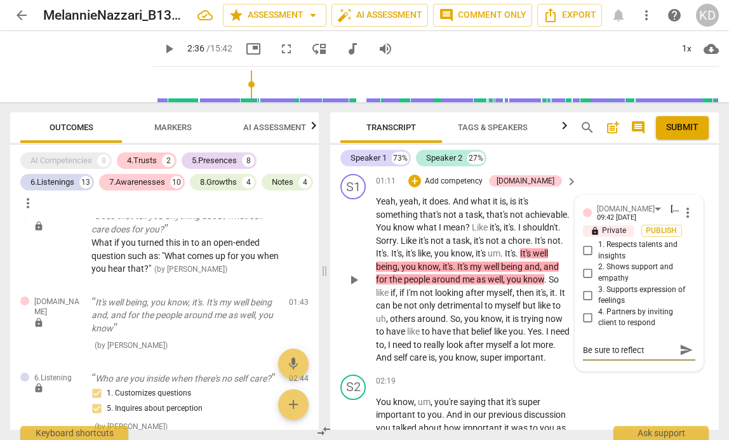
type textarea "Be sure to reflect"
type textarea "Be sure to reflect o"
type textarea "Be sure to reflect on"
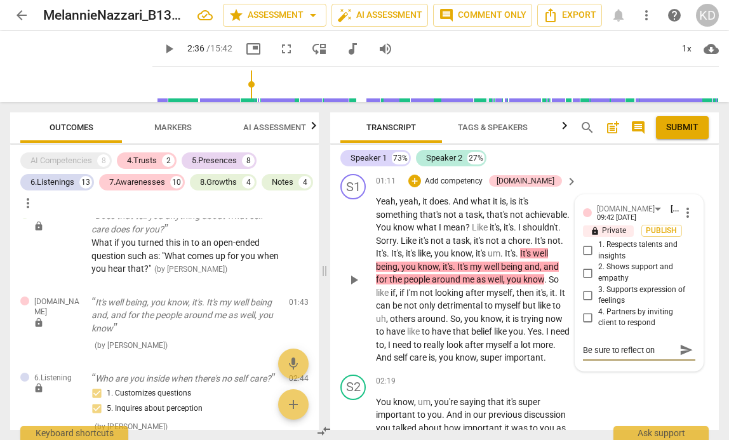
type textarea "Be sure to reflect on"
type textarea "Be sure to reflect on h"
type textarea "Be sure to reflect on hi"
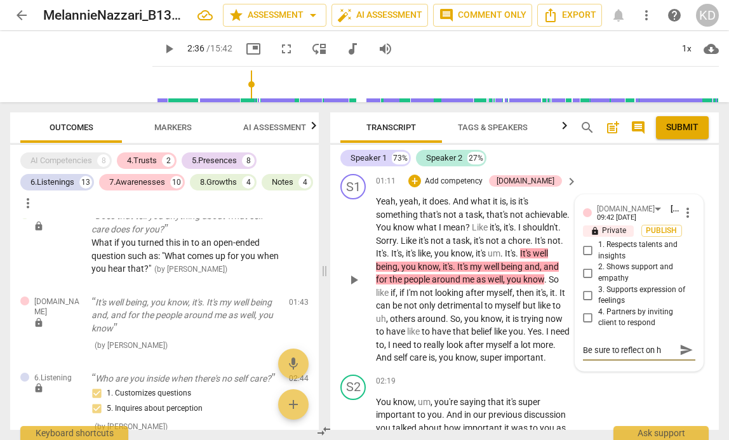
type textarea "Be sure to reflect on hi"
type textarea "Be sure to reflect on his"
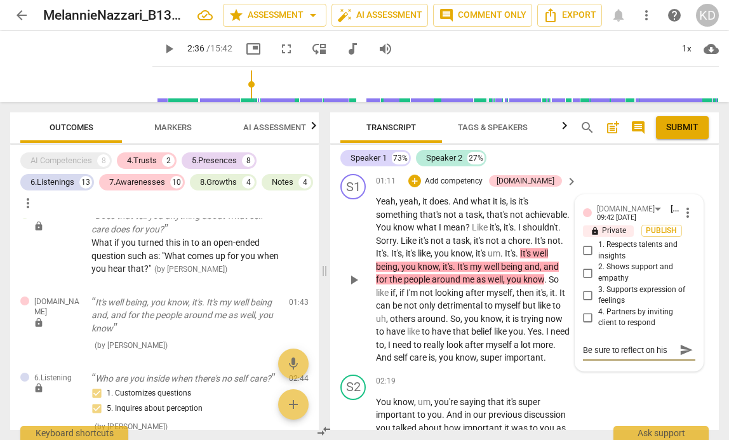
type textarea "Be sure to reflect on his i"
type textarea "Be sure to reflect on his in"
type textarea "Be sure to reflect on his ins"
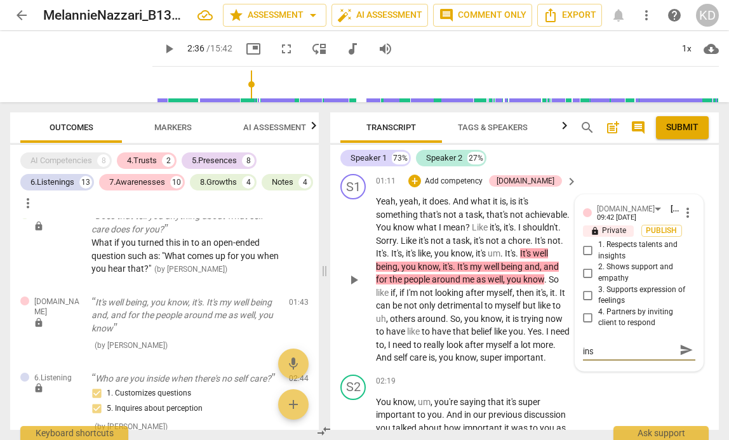
type textarea "Be sure to reflect on his insi"
type textarea "Be sure to reflect on his insig"
type textarea "Be sure to reflect on his insigt"
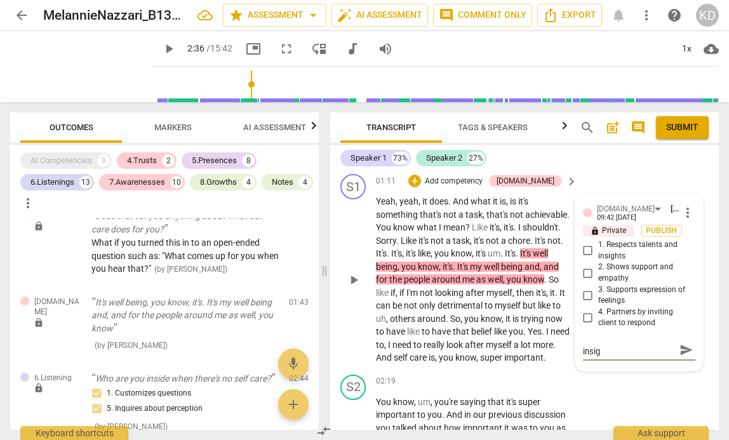
type textarea "Be sure to reflect on his insigt"
type textarea "Be sure to reflect on his insigth"
type textarea "Be sure to reflect on his insigths"
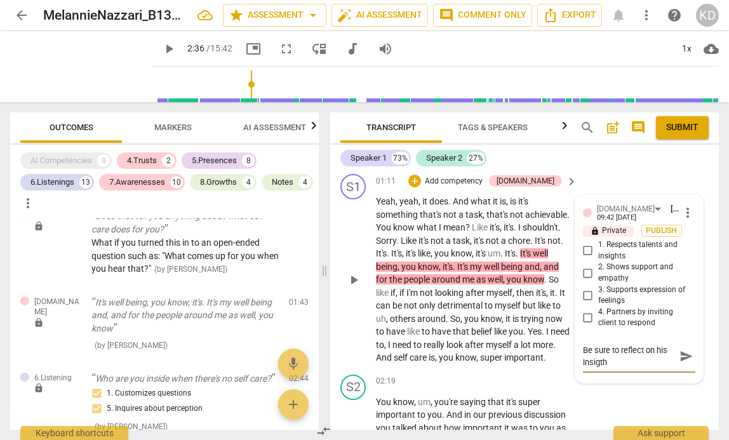
type textarea "Be sure to reflect on his insigths"
type textarea "Be sure to reflect on his insigths."
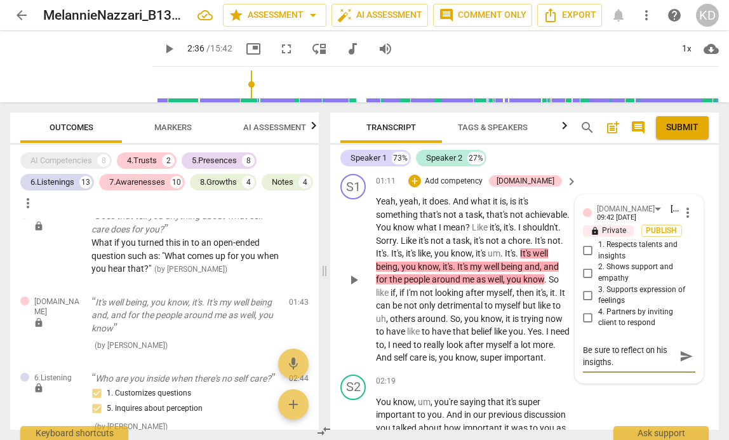
type textarea "Be sure to reflect on his insigths. 4"
type textarea "Be sure to reflect on his insigths. 4."
type textarea "Be sure to reflect on his insigths. 4.1"
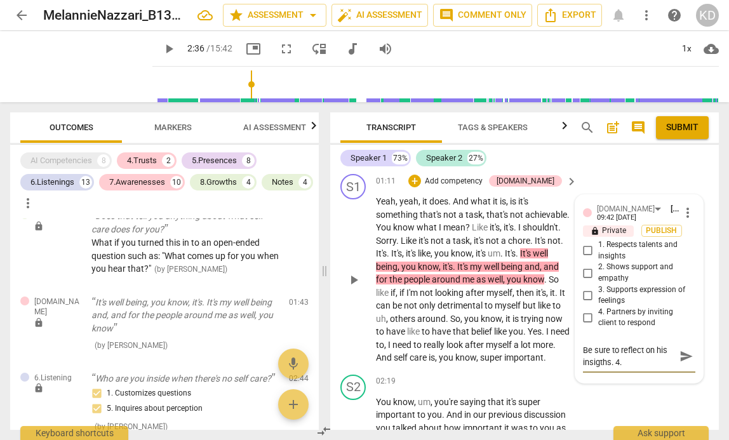
type textarea "Be sure to reflect on his insigths. 4.1"
type textarea "Be sure to reflect on his insigths. 4.1."
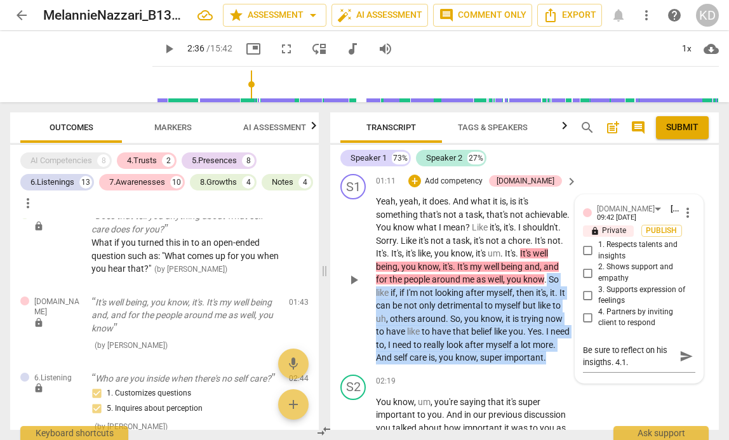
drag, startPoint x: 415, startPoint y: 292, endPoint x: 478, endPoint y: 373, distance: 102.6
click at [478, 364] on p "Yeah , yeah , it does . And what it is , is it's something that's not a task , …" at bounding box center [473, 279] width 195 height 169
click at [484, 182] on p "Add competency" at bounding box center [453, 181] width 60 height 11
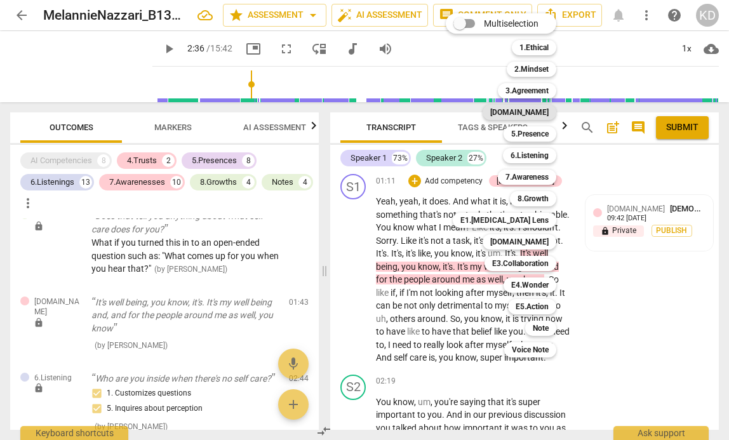
click at [536, 114] on b "[DOMAIN_NAME]" at bounding box center [519, 112] width 58 height 15
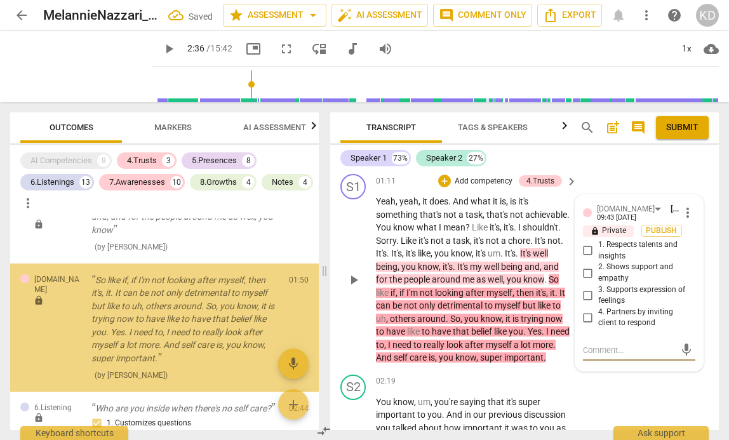
scroll to position [698, 0]
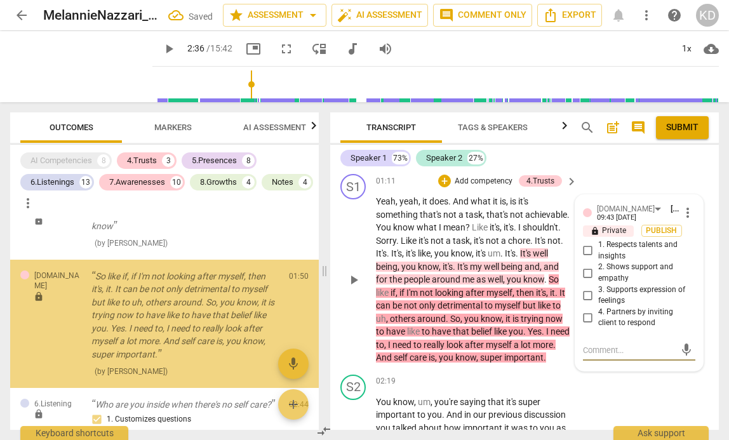
click at [612, 348] on textarea at bounding box center [629, 350] width 92 height 12
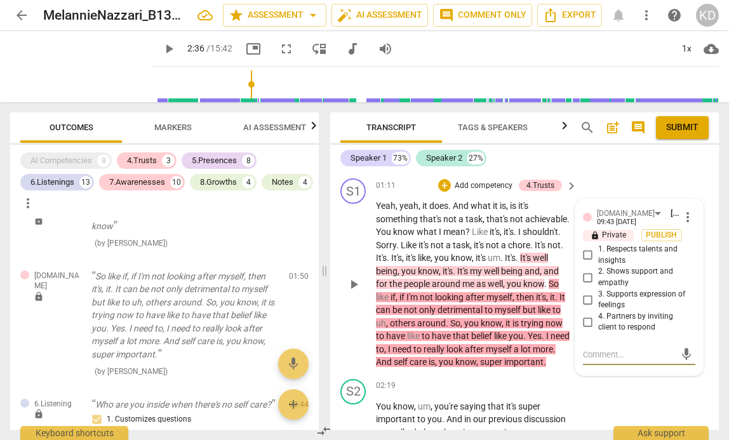
scroll to position [390, 0]
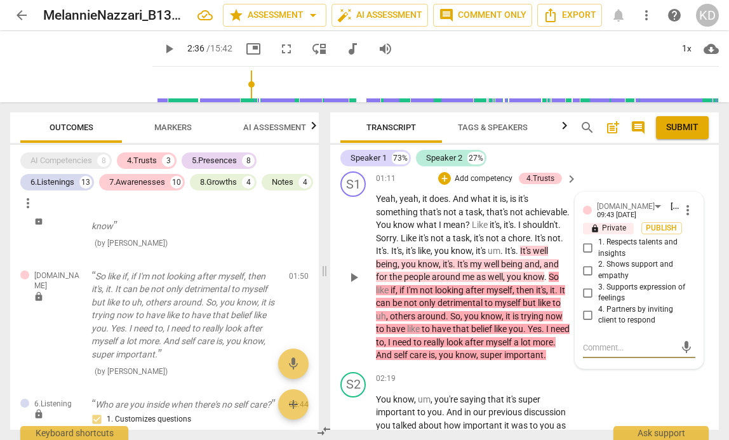
type textarea "R"
type textarea "Re"
type textarea "Rem"
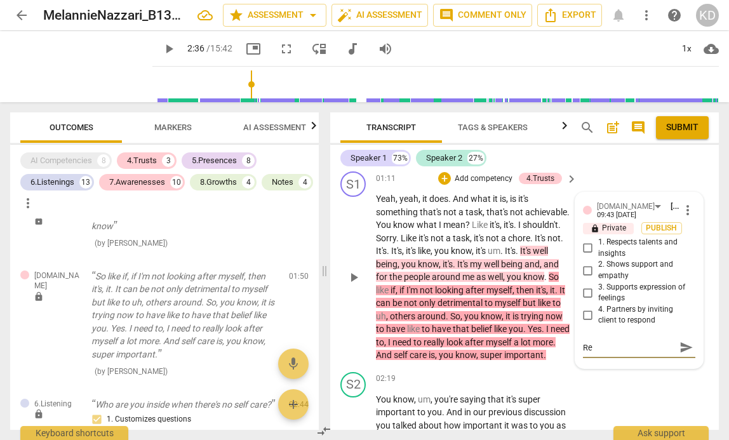
type textarea "Rem"
type textarea "Reme"
type textarea "Remem"
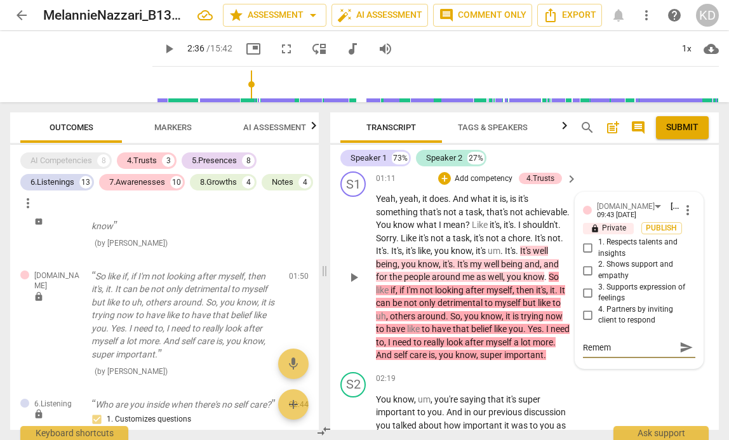
type textarea "Rememb"
type textarea "Remembe"
type textarea "Remember"
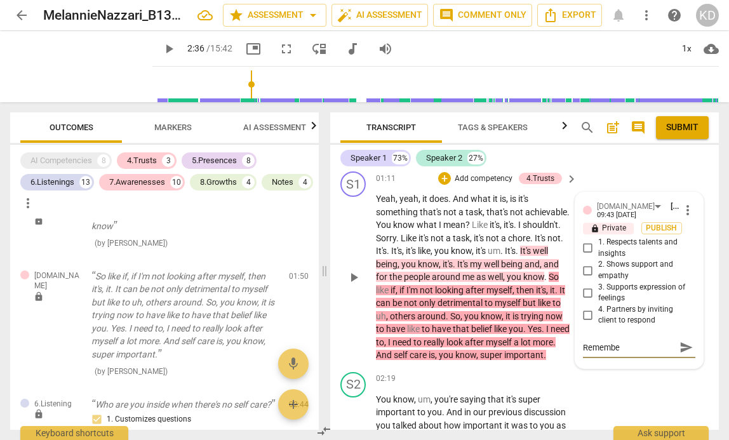
type textarea "Remember"
type textarea "Remember t"
type textarea "Remember to"
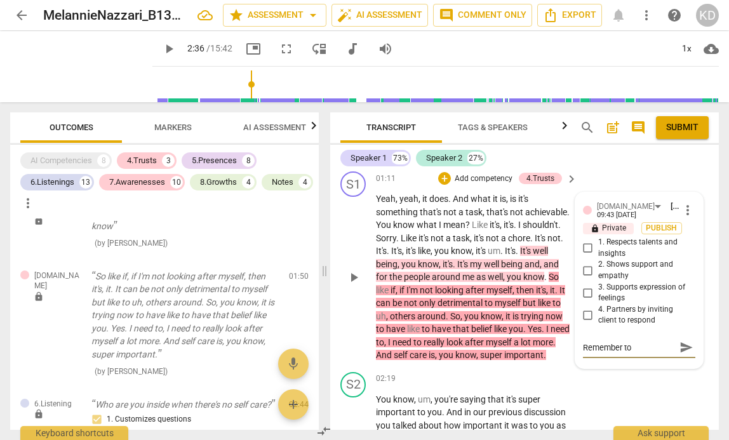
type textarea "Remember to"
type textarea "Remember to r"
type textarea "Remember to re"
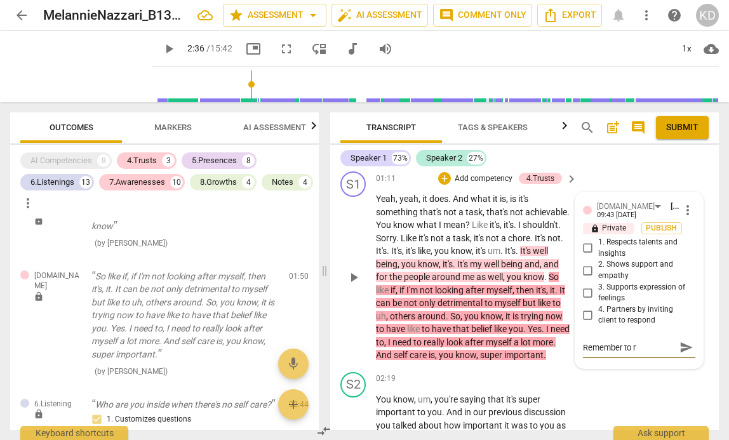
type textarea "Remember to re"
type textarea "Remember to ref"
type textarea "Remember to refe"
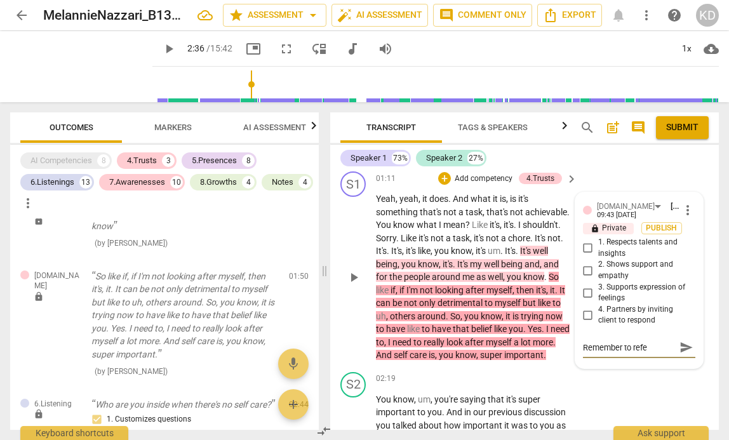
type textarea "Remember to refel"
type textarea "Remember to refelc"
type textarea "Remember to refelce"
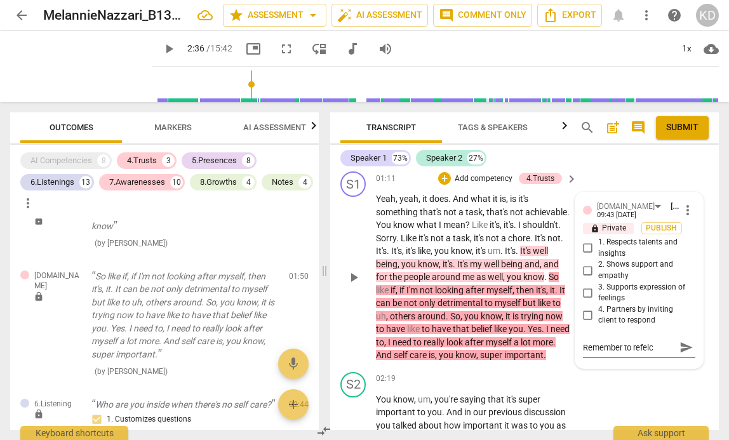
type textarea "Remember to refelce"
type textarea "Remember to refelce o"
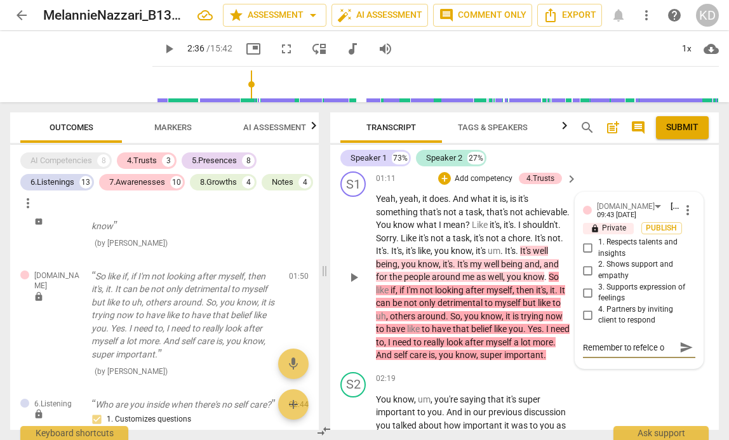
type textarea "Remember to refelce"
type textarea "Remember to refelc"
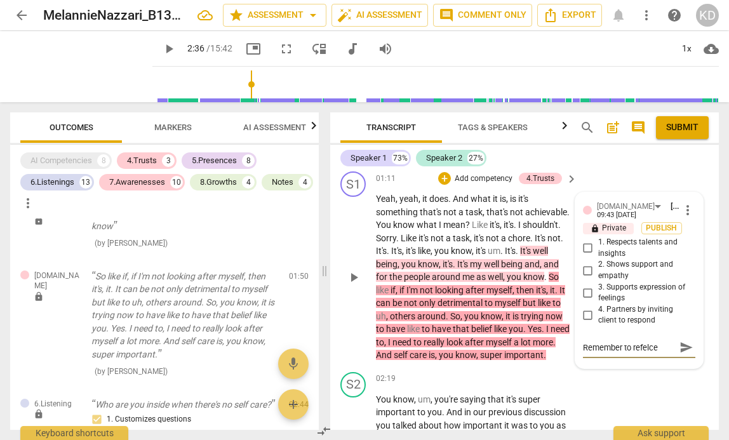
type textarea "Remember to refelc"
type textarea "Remember to refel"
type textarea "Remember to refe"
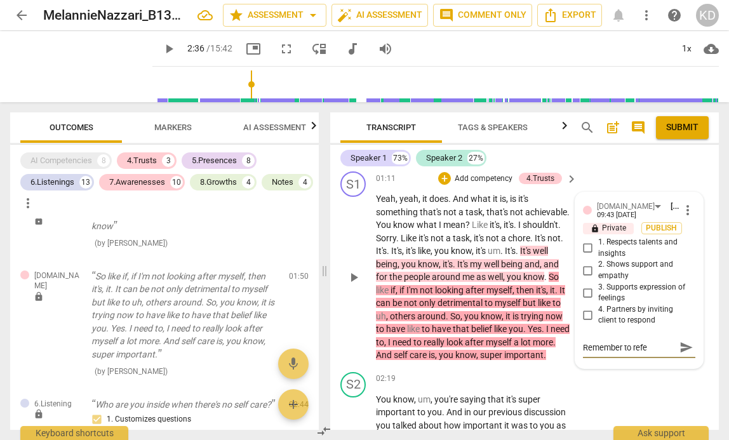
type textarea "Remember to ref"
type textarea "Remember to refe"
type textarea "Remember to refet"
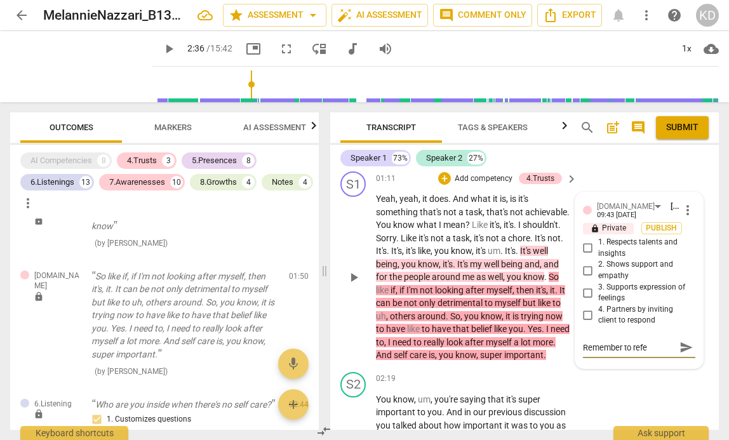
type textarea "Remember to refet"
type textarea "Remember to refe"
type textarea "Remember to ref"
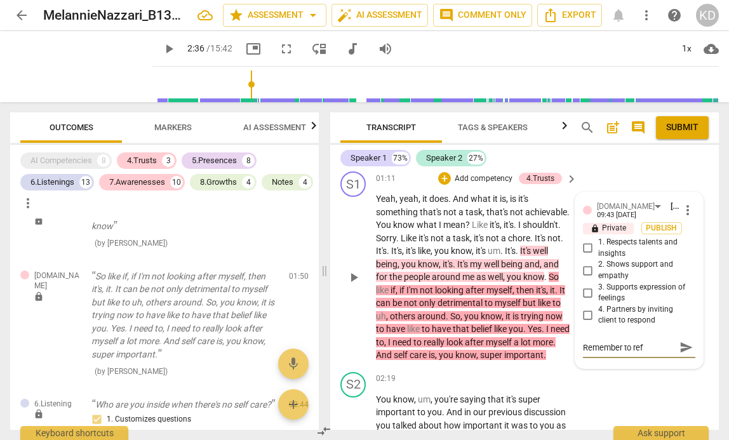
type textarea "Remember to refl"
type textarea "Remember to refle"
type textarea "Remember to reflec"
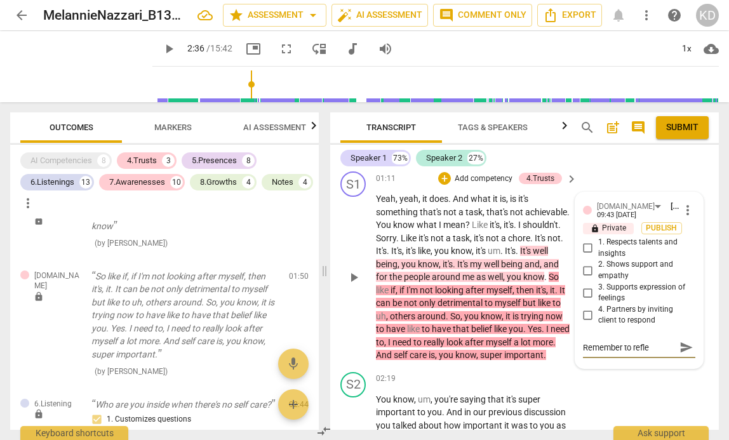
type textarea "Remember to reflec"
type textarea "Remember to reflect"
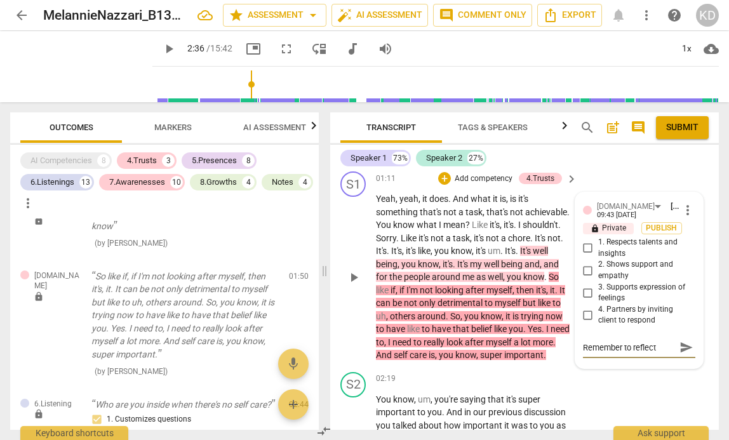
type textarea "Remember to reflect o"
type textarea "Remember to reflect on"
type textarea "Remember to reflect on y"
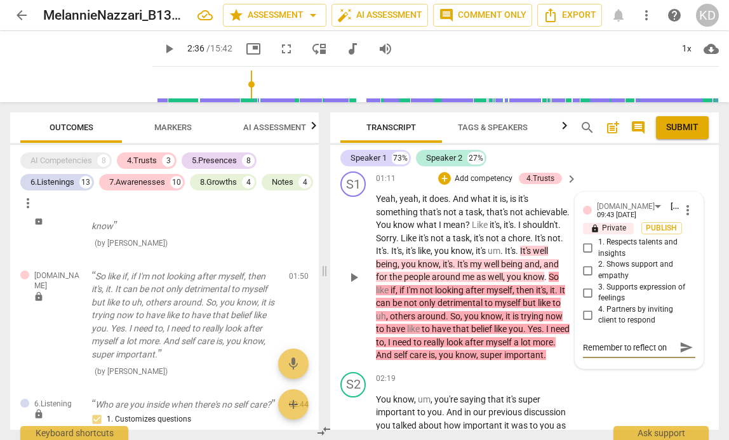
type textarea "Remember to reflect on y"
type textarea "Remember to reflect on yo"
type textarea "Remember to reflect on you"
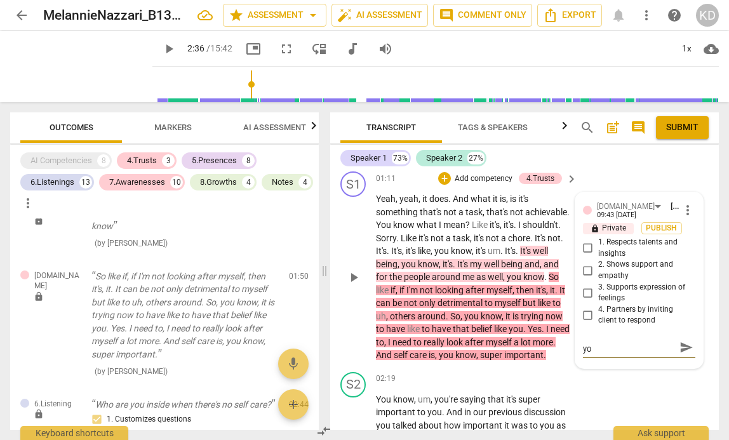
type textarea "Remember to reflect on you"
type textarea "Remember to reflect on your"
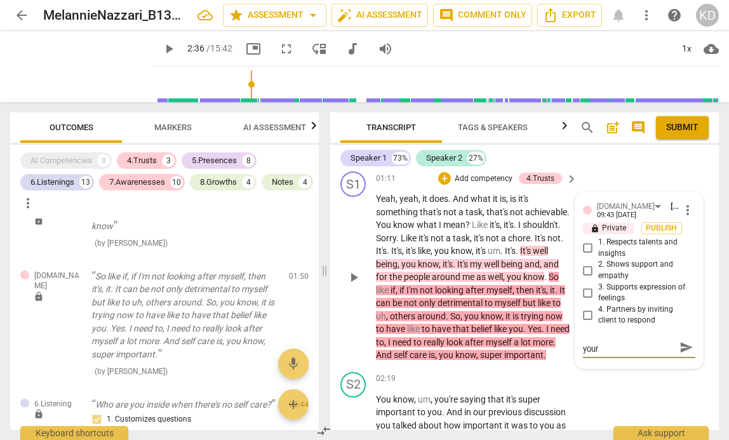
type textarea "Remember to reflect on your c"
type textarea "Remember to reflect on your cl"
type textarea "Remember to reflect on your cli"
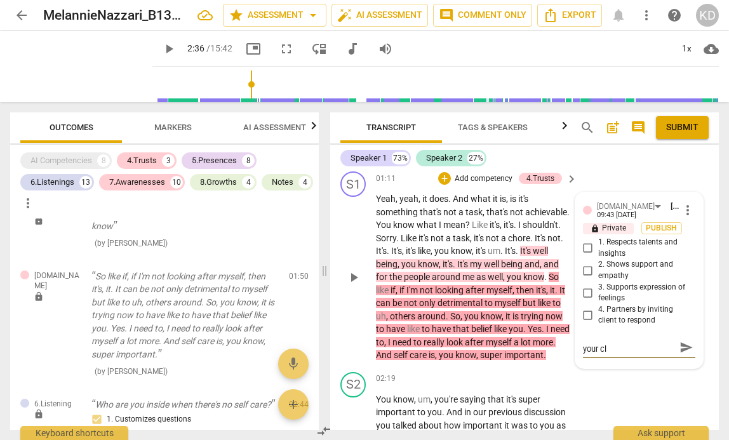
type textarea "Remember to reflect on your cli"
type textarea "Remember to reflect on your clie"
type textarea "Remember to reflect on your clien"
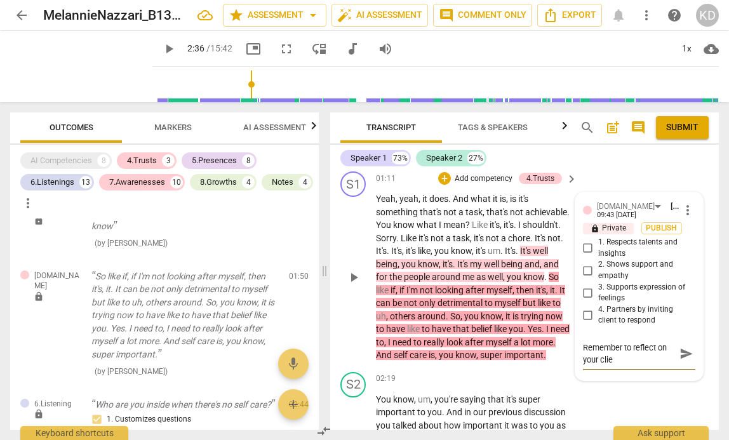
type textarea "Remember to reflect on your clien"
type textarea "Remember to reflect on your client"
type textarea "Remember to reflect on your client'"
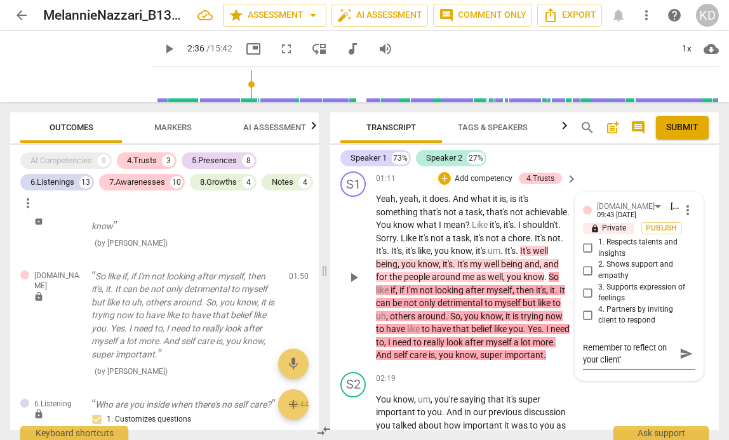
type textarea "Remember to reflect on your client's"
type textarea "Remember to reflect on your client's i"
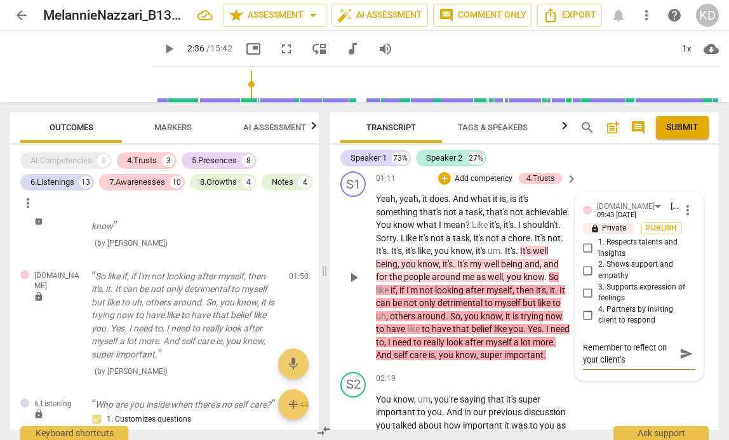
type textarea "Remember to reflect on your client's i"
type textarea "Remember to reflect on your client's"
type textarea "Remember to reflect on your client's i"
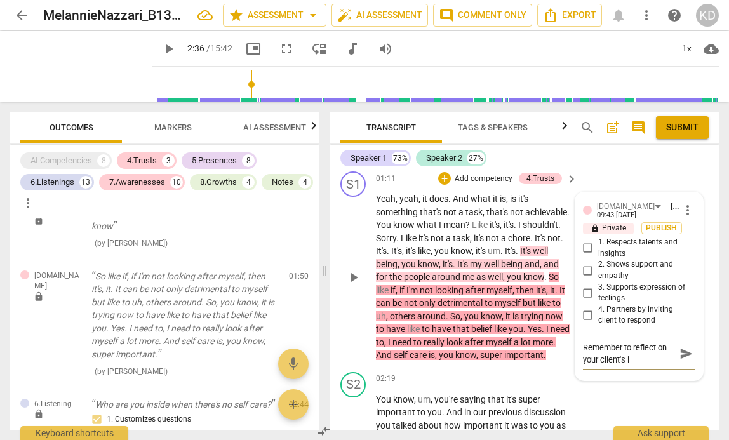
type textarea "Remember to reflect on your client's in"
type textarea "Remember to reflect on your client's ins"
type textarea "Remember to reflect on your client's insi"
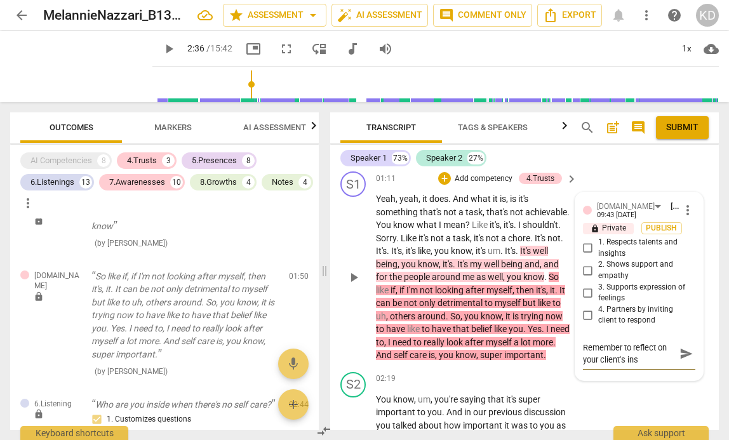
type textarea "Remember to reflect on your client's insi"
click at [336, 329] on div "S1 play_arrow pause 01:11 + Add competency 4.Trusts keyboard_arrow_right Yeah ,…" at bounding box center [524, 266] width 388 height 201
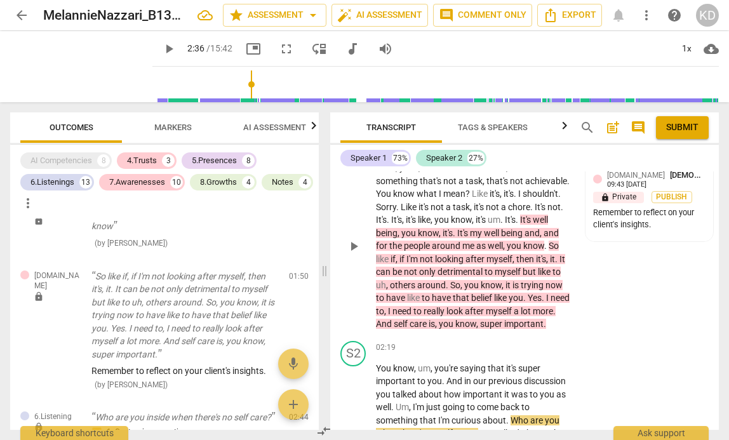
scroll to position [415, 0]
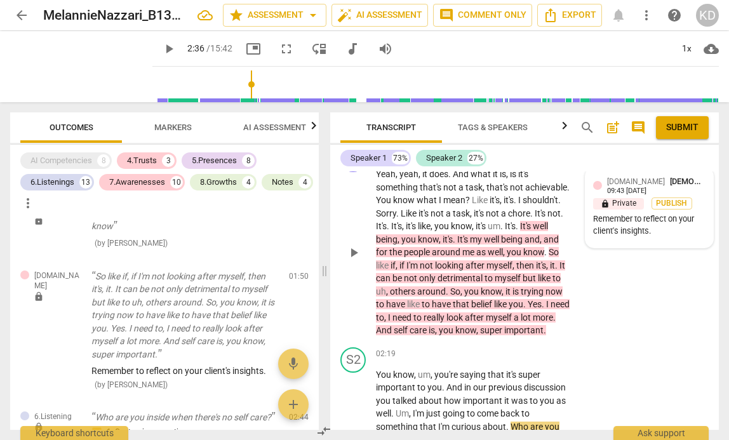
click at [691, 190] on div "4.Trust Kristen Denney 09:43 08-28-2025" at bounding box center [656, 185] width 98 height 20
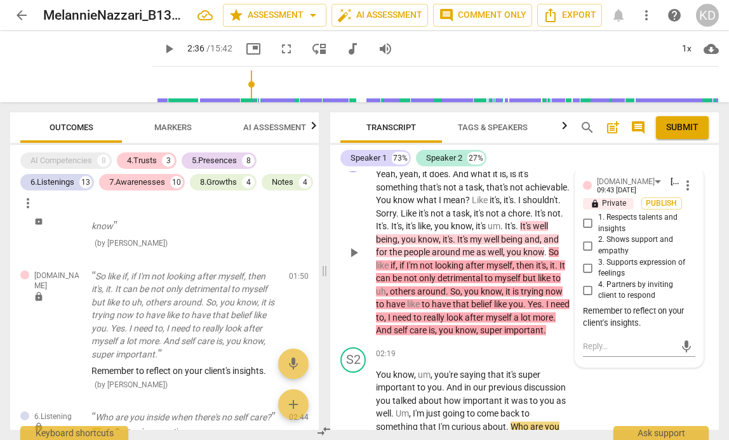
click at [687, 188] on span "more_vert" at bounding box center [687, 185] width 15 height 15
click at [689, 187] on li "Edit" at bounding box center [696, 185] width 44 height 24
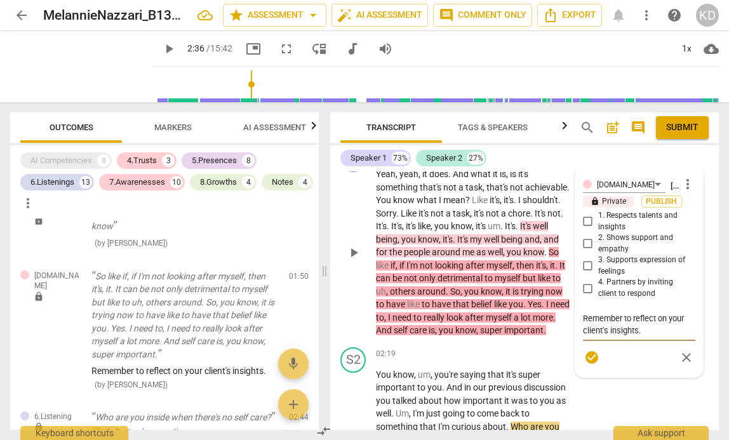
click at [683, 187] on span "more_vert" at bounding box center [687, 183] width 15 height 15
click at [685, 211] on li "Delete" at bounding box center [696, 208] width 44 height 24
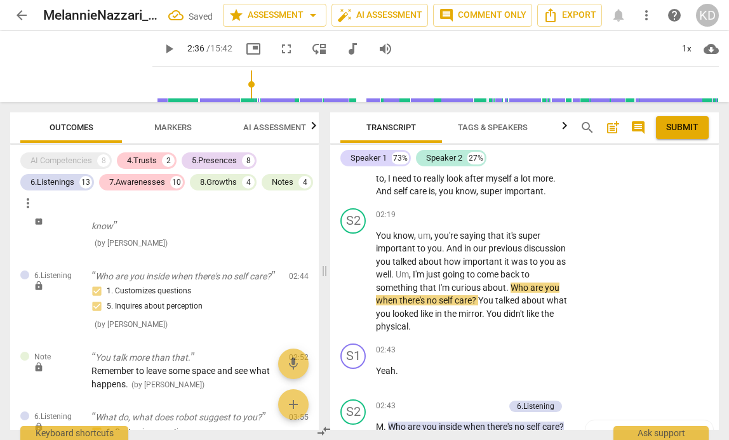
scroll to position [542, 0]
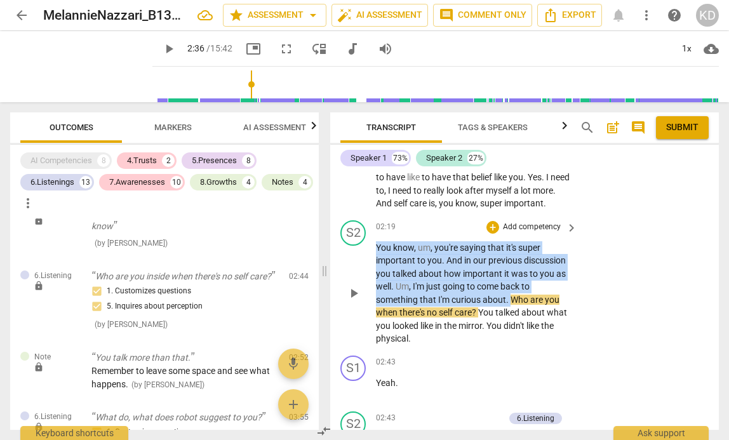
drag, startPoint x: 376, startPoint y: 261, endPoint x: 510, endPoint y: 313, distance: 143.7
click at [510, 313] on p "You know , um , you're saying that it's super important to you . And in our pre…" at bounding box center [473, 293] width 195 height 104
click at [519, 233] on p "Add competency" at bounding box center [531, 227] width 60 height 11
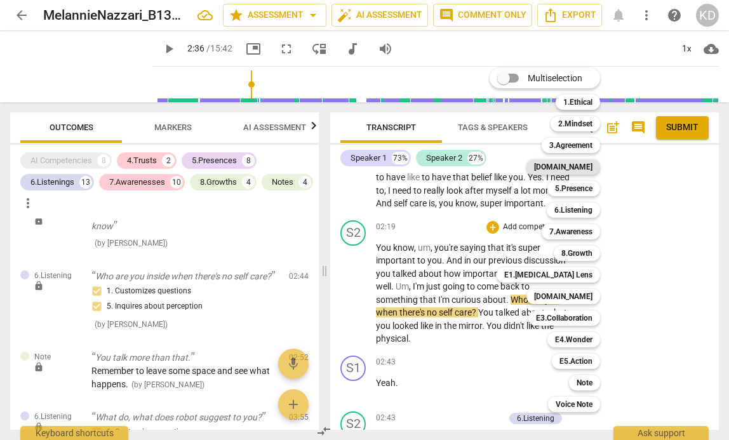
click at [579, 166] on b "[DOMAIN_NAME]" at bounding box center [563, 166] width 58 height 15
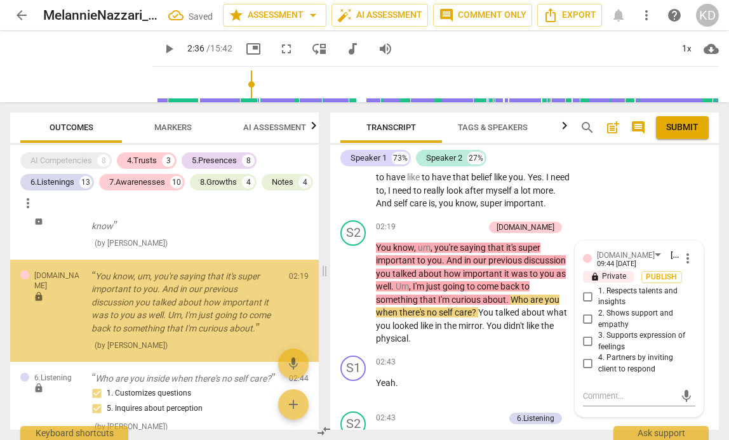
scroll to position [685, 0]
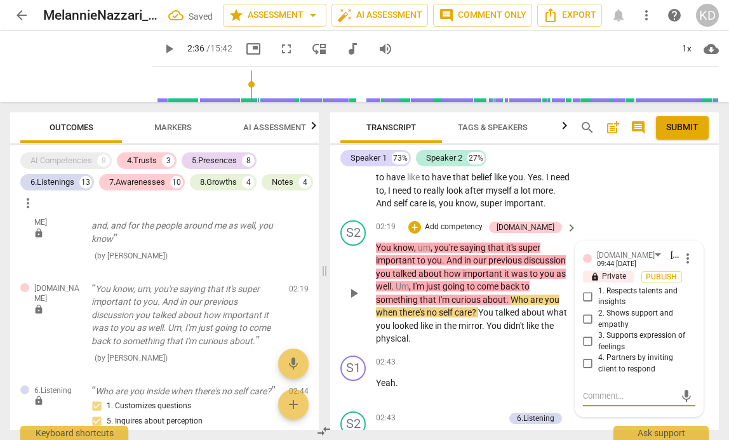
click at [585, 304] on input "1. Respects talents and insights" at bounding box center [588, 296] width 20 height 15
click at [597, 402] on textarea at bounding box center [629, 396] width 92 height 12
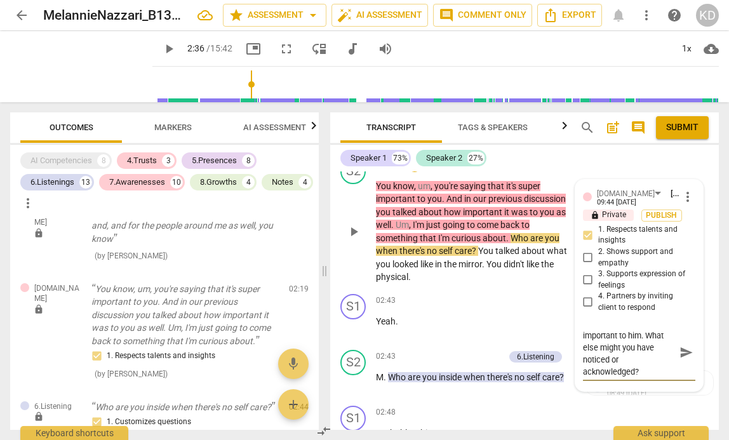
scroll to position [606, 0]
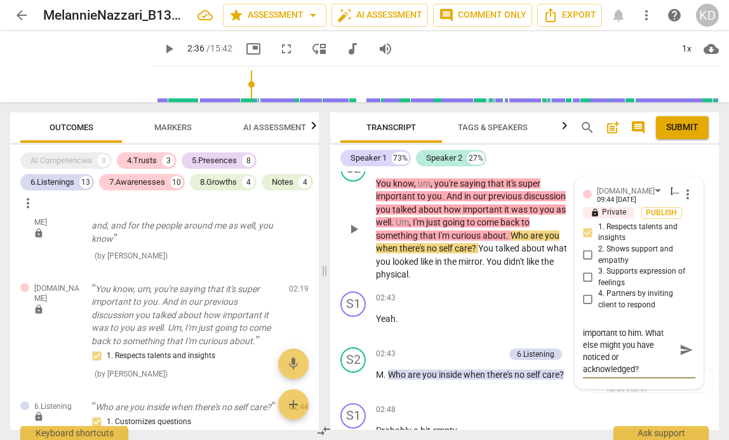
click at [643, 374] on textarea "You reflected that this is important to him. What else might you have noticed o…" at bounding box center [629, 350] width 92 height 48
click at [338, 281] on div "S2 play_arrow pause 02:19 + Add competency 4.Trust keyboard_arrow_right You kno…" at bounding box center [524, 218] width 388 height 135
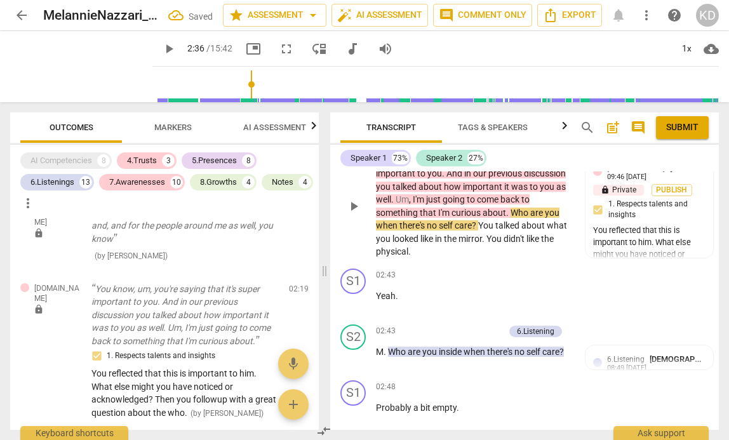
scroll to position [635, 0]
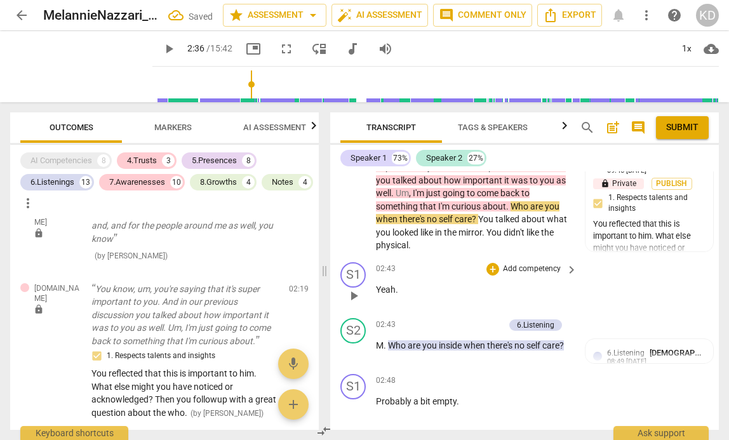
click at [356, 302] on span "play_arrow" at bounding box center [353, 295] width 15 height 15
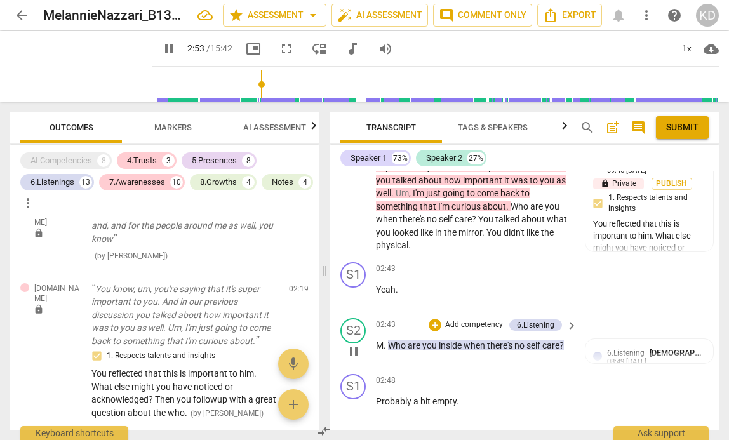
scroll to position [985, 0]
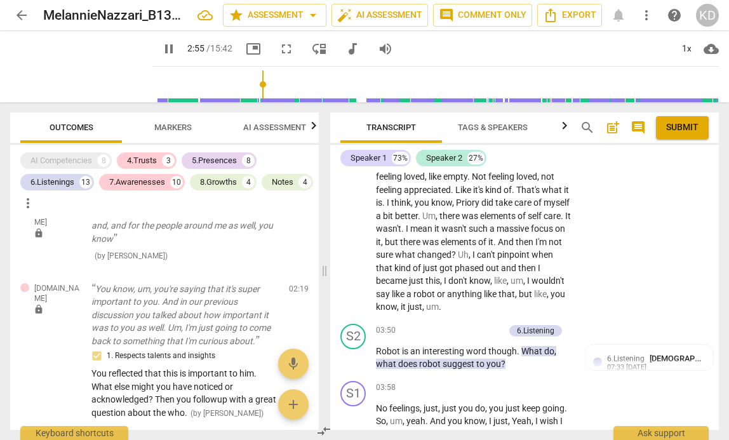
click at [455, 336] on p "Add competency" at bounding box center [474, 330] width 60 height 11
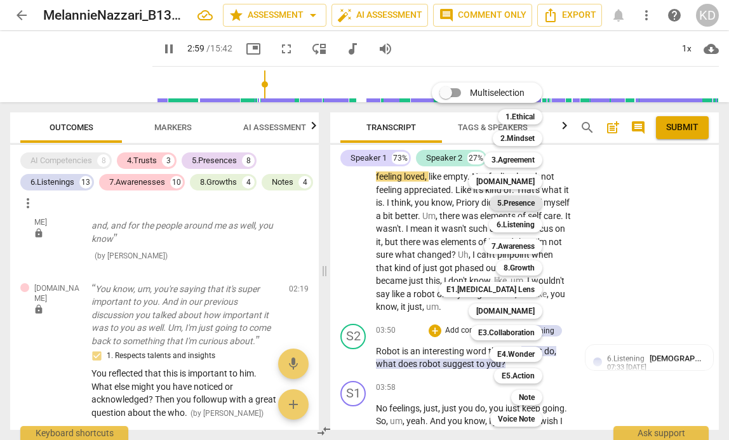
click at [526, 202] on b "5.Presence" at bounding box center [515, 203] width 37 height 15
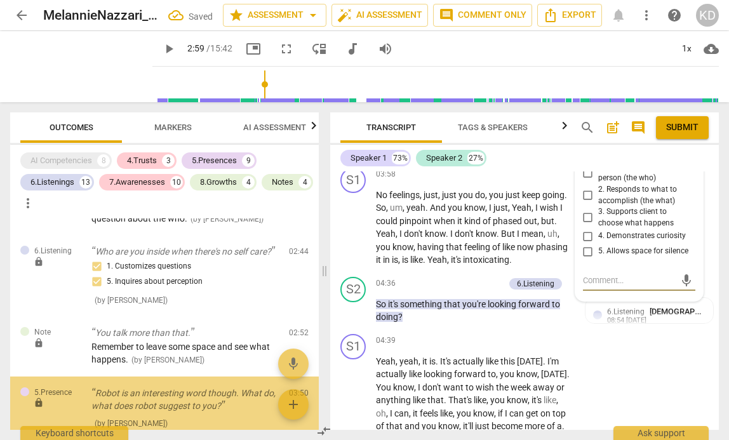
scroll to position [990, 0]
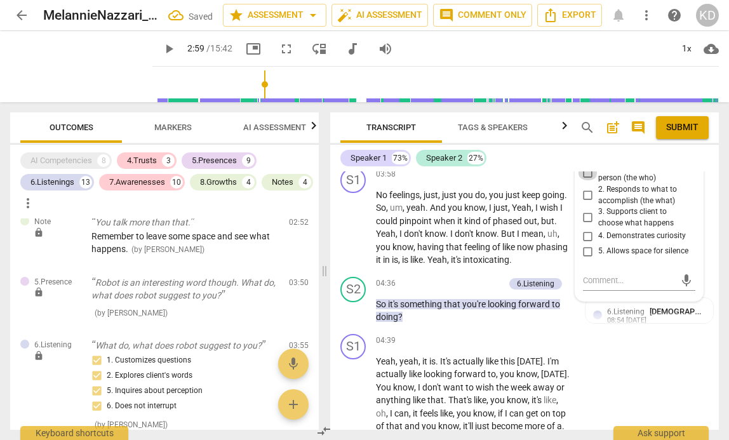
click at [584, 180] on input "1. Responds to the whole person (the who)" at bounding box center [588, 172] width 20 height 15
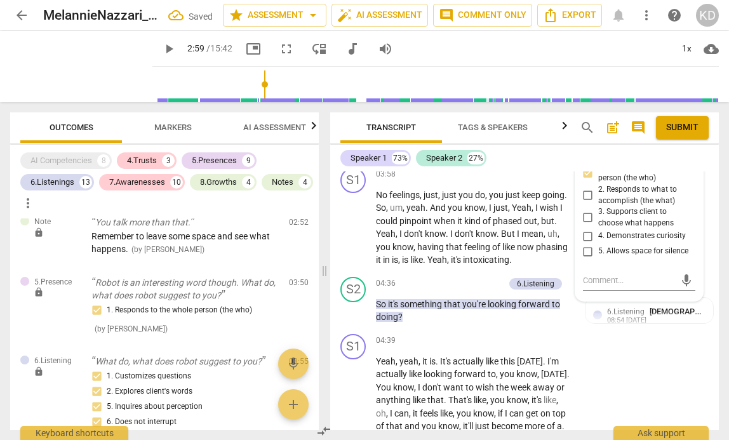
click at [586, 244] on input "4. Demonstrates curiosity" at bounding box center [588, 236] width 20 height 15
click at [335, 259] on div "S1 play_arrow pause 03:58 + Add competency keyboard_arrow_right No feelings , j…" at bounding box center [524, 217] width 388 height 109
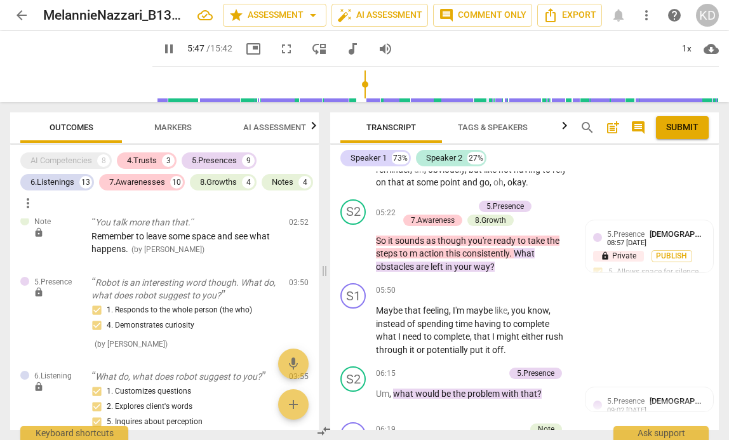
scroll to position [1532, 0]
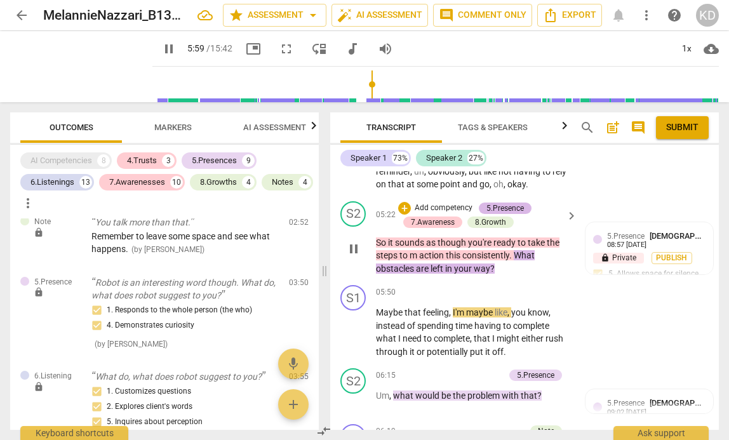
click at [508, 214] on div "5.Presence" at bounding box center [504, 207] width 37 height 11
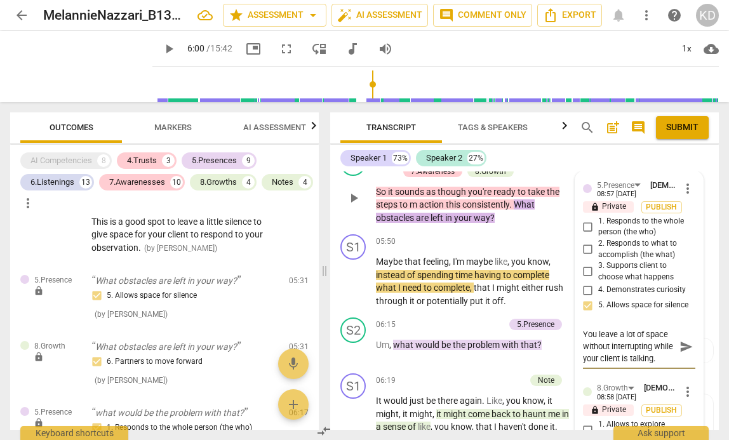
scroll to position [12, 0]
click at [613, 364] on textarea "You leave a lot of space without interrupting while your client is talking." at bounding box center [629, 346] width 92 height 36
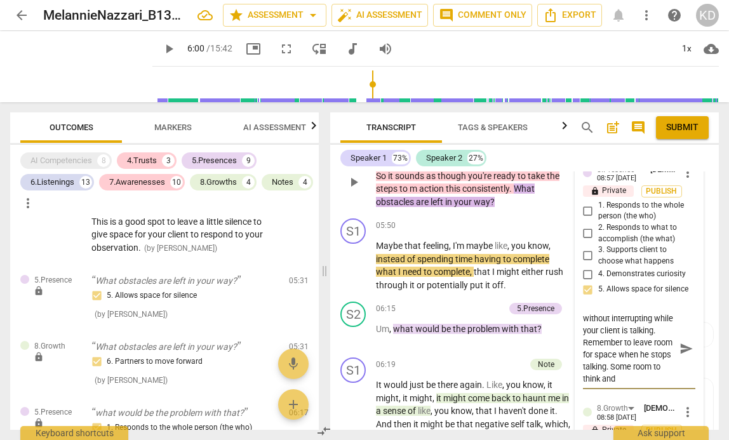
scroll to position [23, 0]
click at [334, 214] on div "S2 play_arrow pause 05:22 + Add competency 5.Presence 7.Awareness 8.Growth keyb…" at bounding box center [524, 171] width 388 height 84
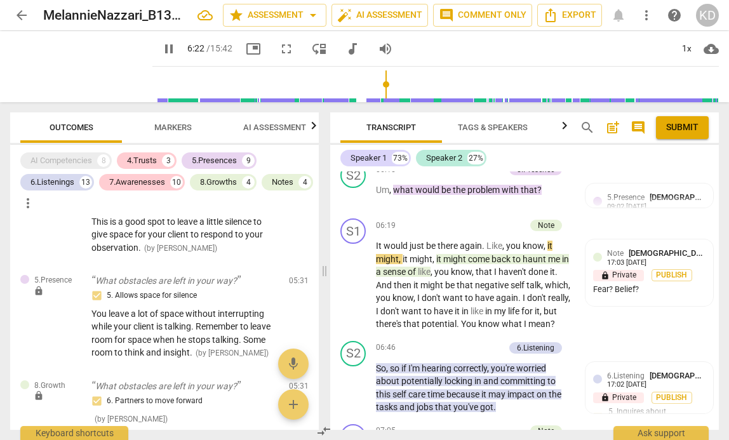
scroll to position [1737, 0]
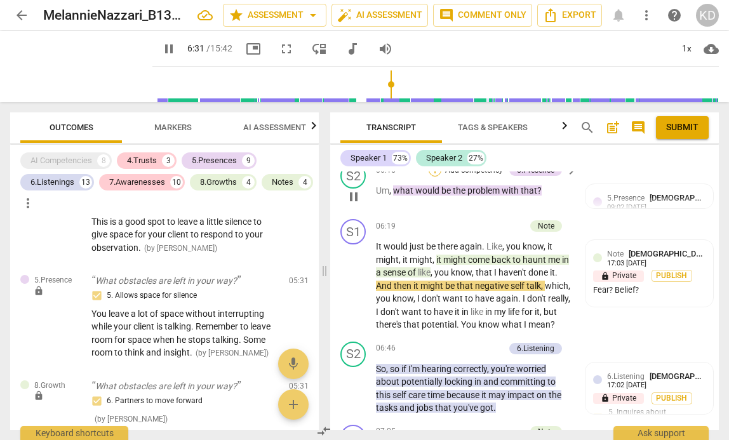
click at [434, 176] on div "+" at bounding box center [434, 170] width 13 height 13
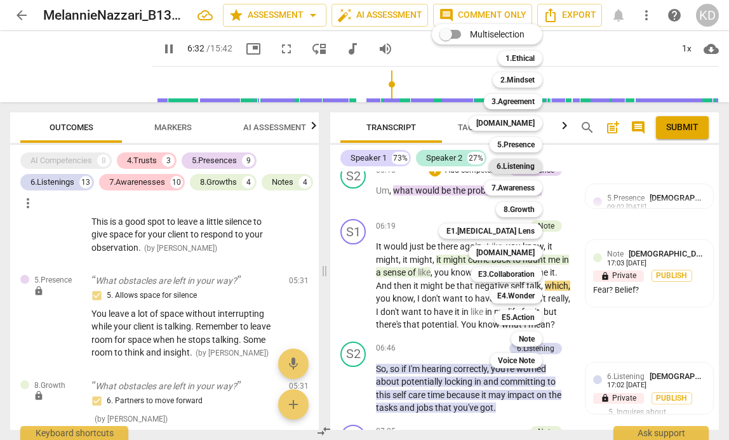
click at [519, 164] on b "6.Listening" at bounding box center [515, 166] width 38 height 15
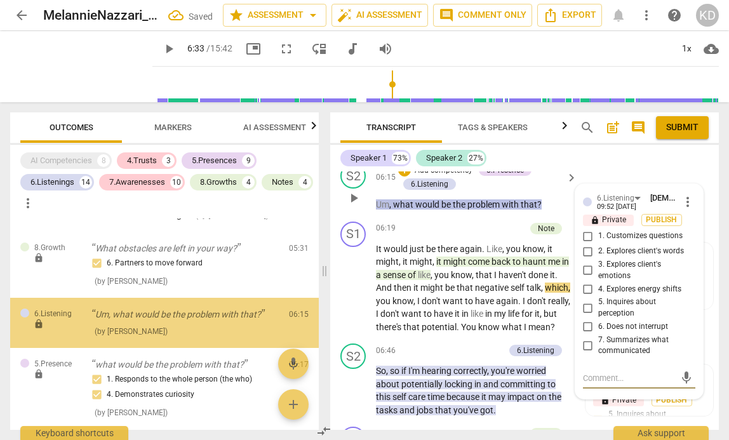
scroll to position [1551, 0]
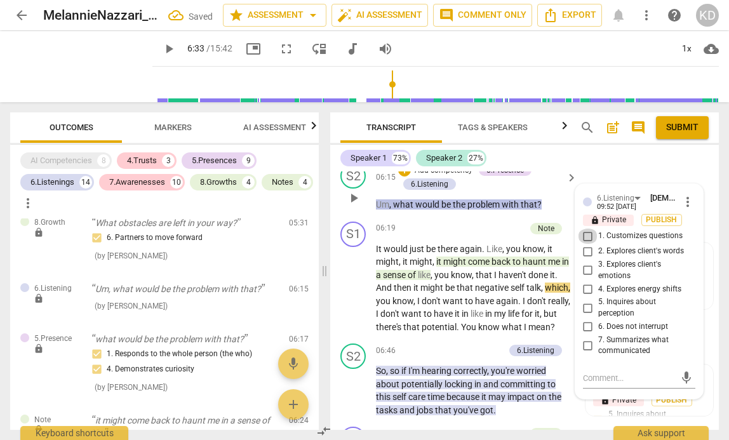
click at [586, 244] on input "1. Customizes questions" at bounding box center [588, 236] width 20 height 15
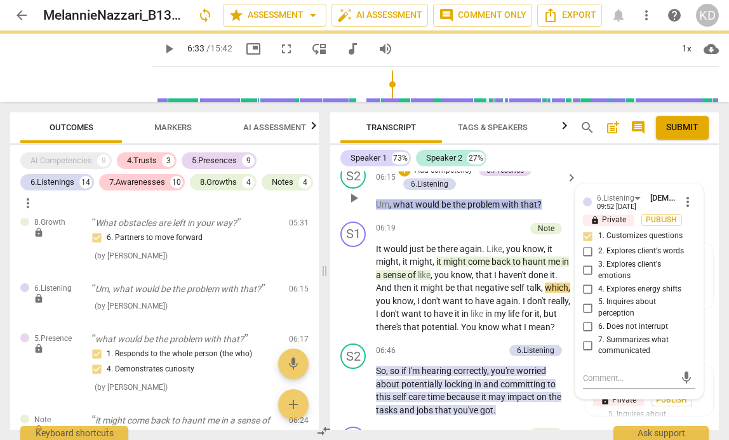
click at [585, 315] on input "5. Inquires about perception" at bounding box center [588, 307] width 20 height 15
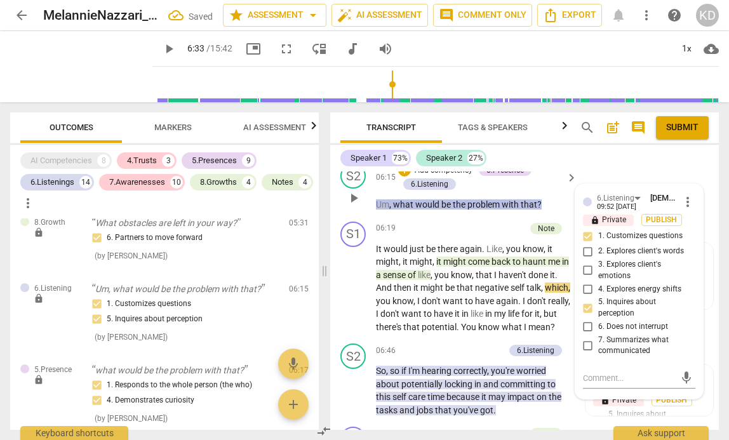
click at [440, 176] on p "Add competency" at bounding box center [443, 170] width 60 height 11
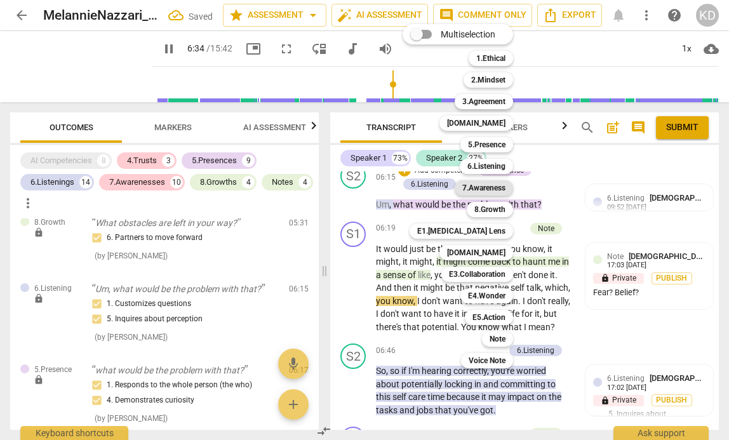
click at [482, 190] on b "7.Awareness" at bounding box center [483, 187] width 43 height 15
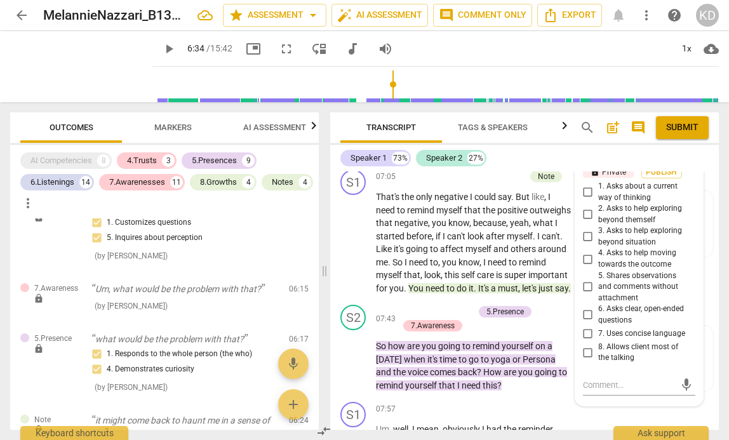
scroll to position [1995, 0]
click at [585, 244] on input "3. Asks to help exploring beyond situation" at bounding box center [588, 236] width 20 height 15
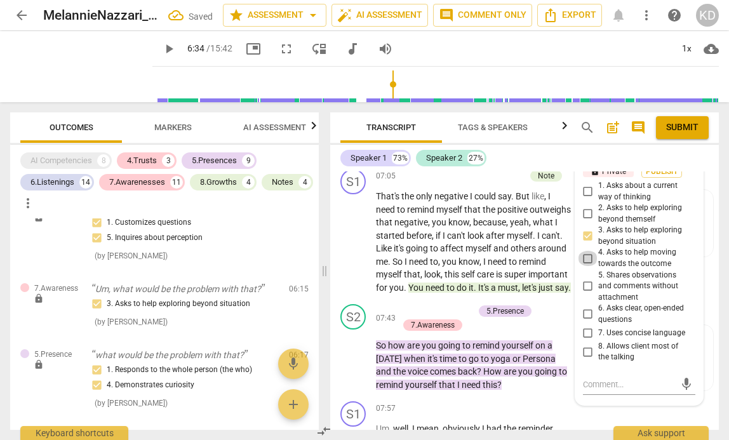
click at [586, 266] on input "4. Asks to help moving towards the outcome" at bounding box center [588, 258] width 20 height 15
click at [585, 322] on input "6. Asks clear, open-ended questions" at bounding box center [588, 314] width 20 height 15
click at [586, 341] on input "7. Uses concise language" at bounding box center [588, 333] width 20 height 15
click at [587, 359] on input "8. Allows client most of the talking" at bounding box center [588, 351] width 20 height 15
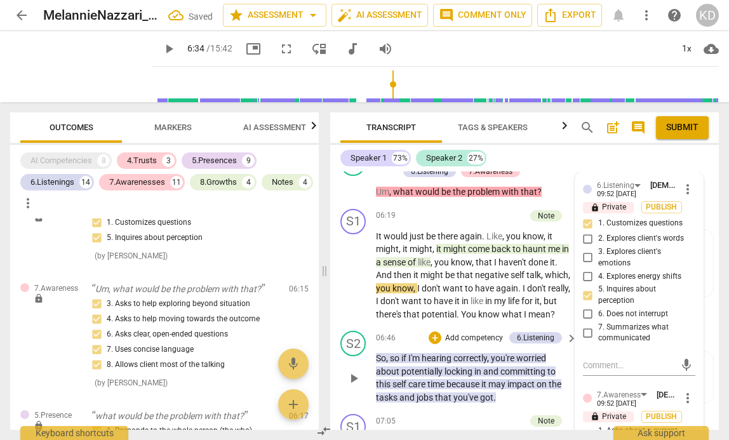
scroll to position [1749, 0]
click at [448, 164] on p "Add competency" at bounding box center [443, 158] width 60 height 11
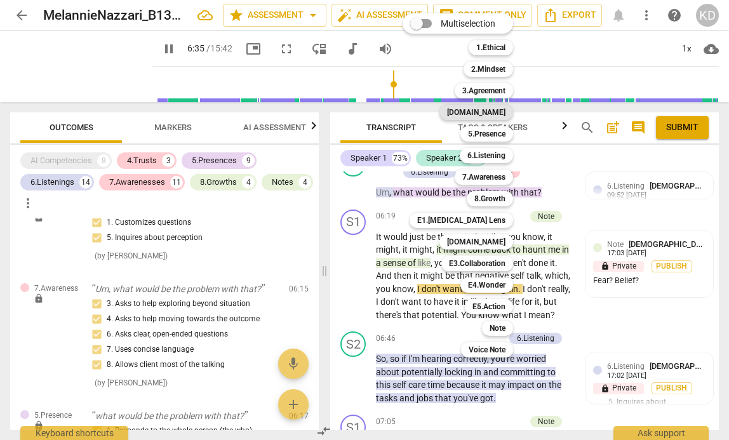
click at [489, 114] on b "[DOMAIN_NAME]" at bounding box center [476, 112] width 58 height 15
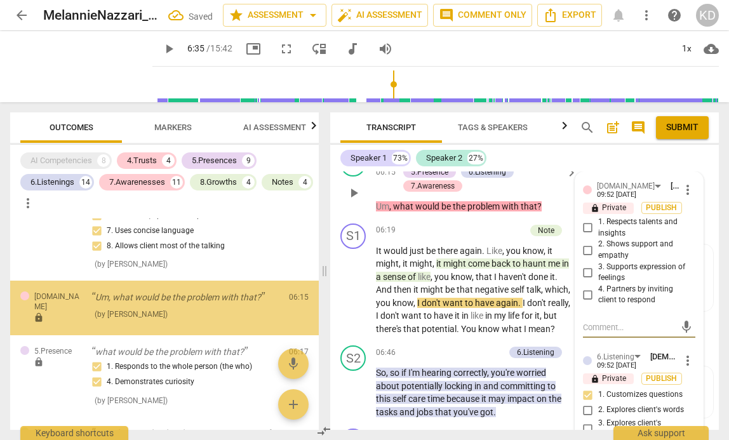
scroll to position [1760, 0]
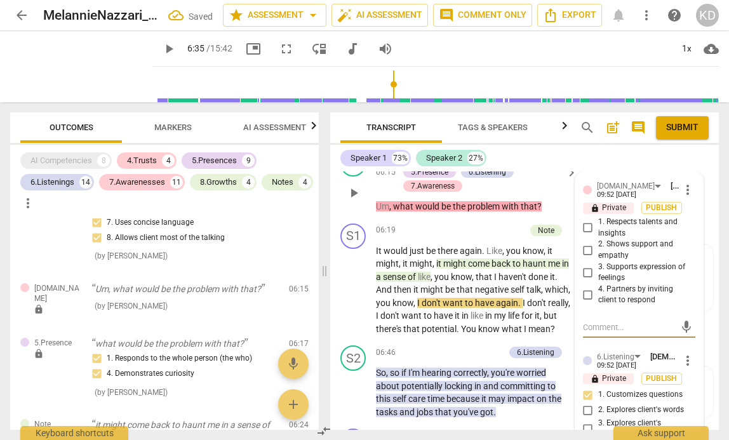
click at [586, 236] on input "1. Respects talents and insights" at bounding box center [588, 227] width 20 height 15
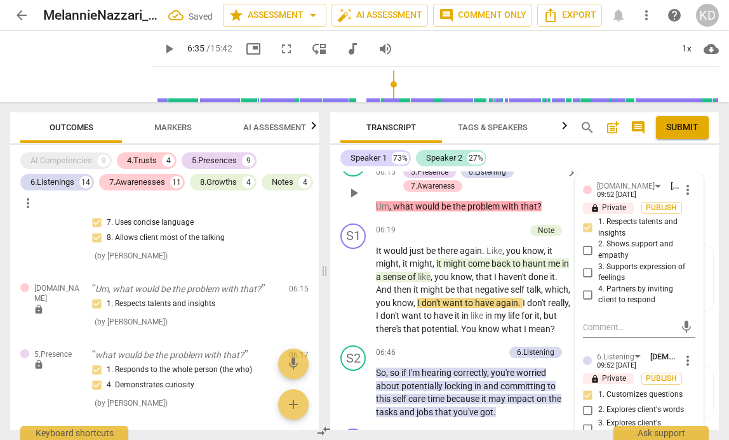
click at [587, 302] on input "4. Partners by inviting client to respond" at bounding box center [588, 294] width 20 height 15
click at [336, 218] on div "S2 play_arrow pause 06:15 + Add competency 4.Trust 5.Presence 6.Listening 7.Awa…" at bounding box center [524, 182] width 388 height 72
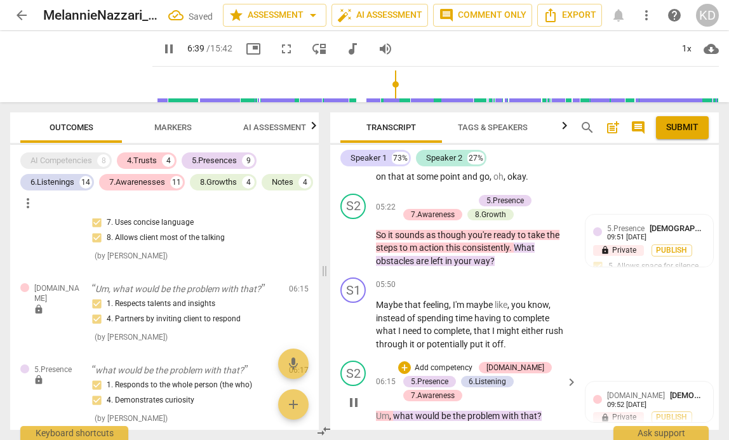
scroll to position [1537, 0]
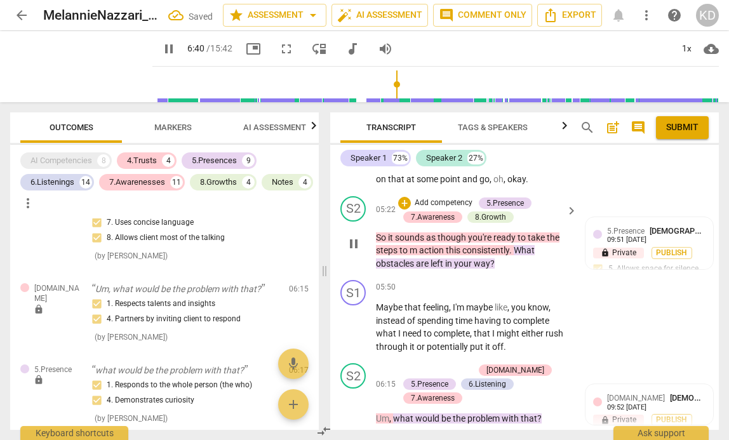
click at [444, 209] on p "Add competency" at bounding box center [443, 202] width 60 height 11
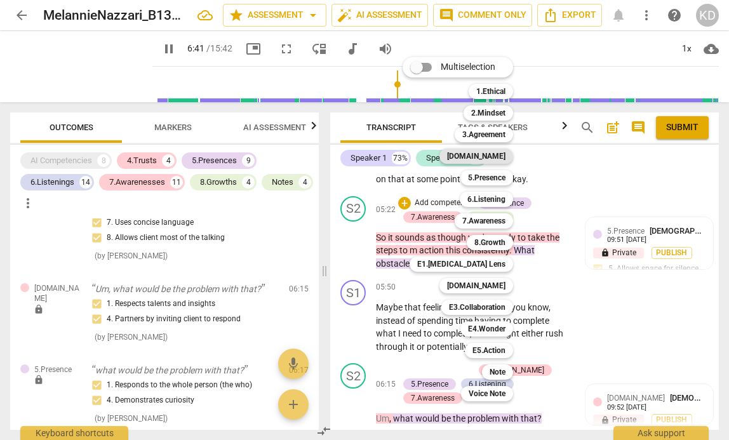
click at [491, 154] on b "[DOMAIN_NAME]" at bounding box center [476, 156] width 58 height 15
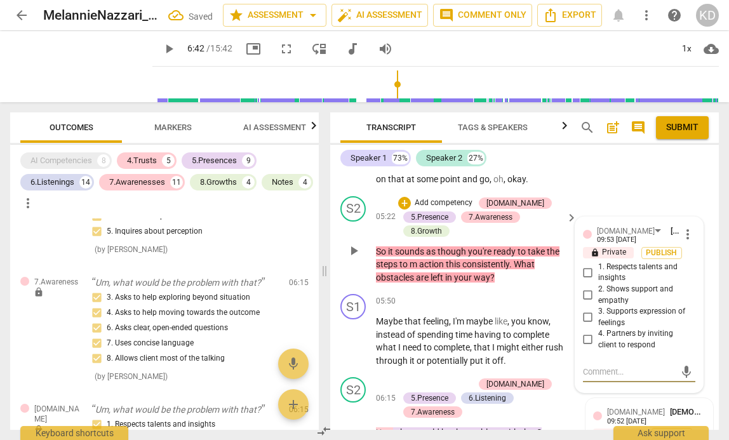
scroll to position [1393, 0]
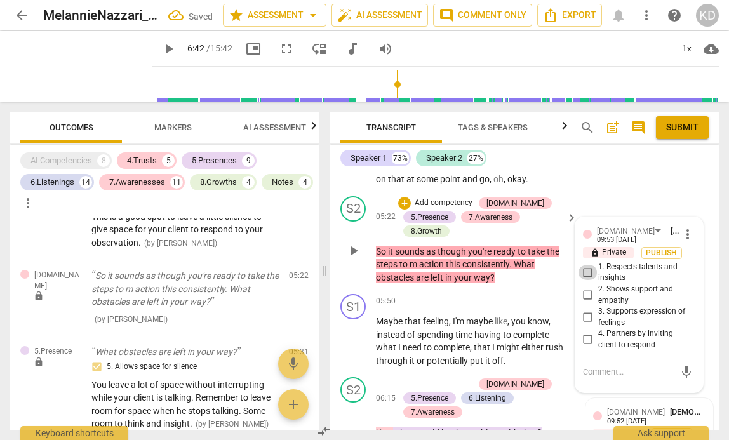
click at [587, 280] on input "1. Respects talents and insights" at bounding box center [588, 272] width 20 height 15
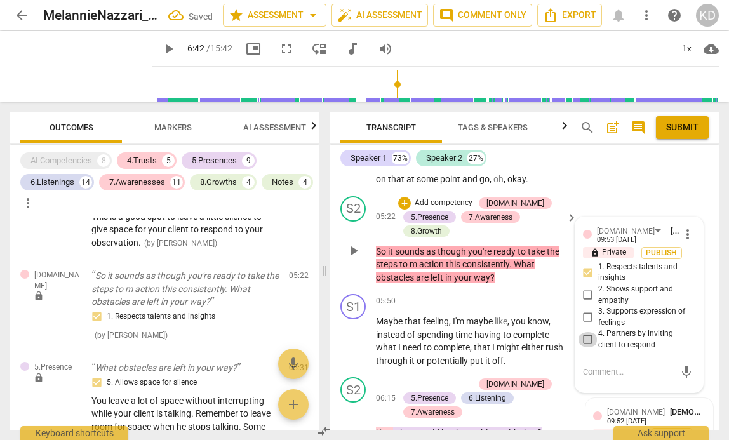
click at [585, 347] on input "4. Partners by inviting client to respond" at bounding box center [588, 339] width 20 height 15
click at [337, 278] on div "S2 play_arrow pause 05:22 + Add competency 4.Trust 5.Presence 7.Awareness 8.Gro…" at bounding box center [524, 240] width 388 height 98
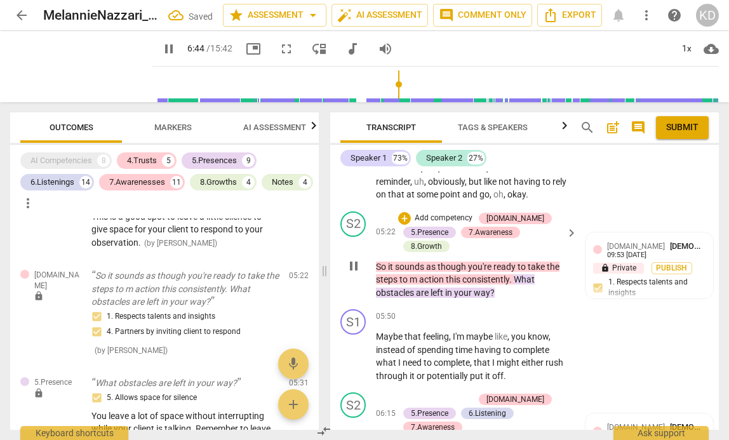
scroll to position [1514, 0]
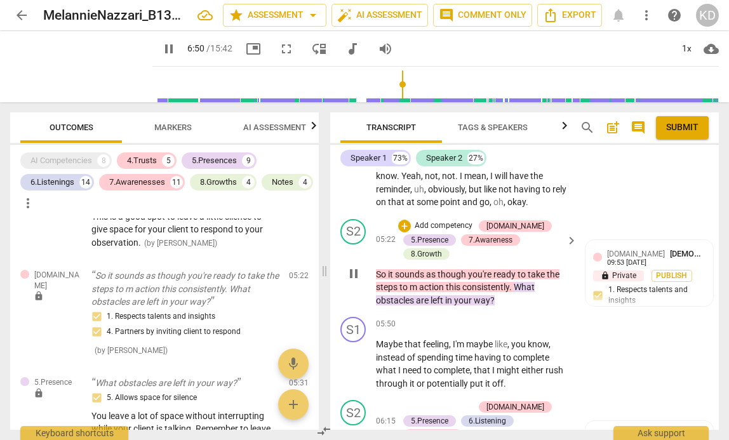
click at [445, 232] on p "Add competency" at bounding box center [443, 225] width 60 height 11
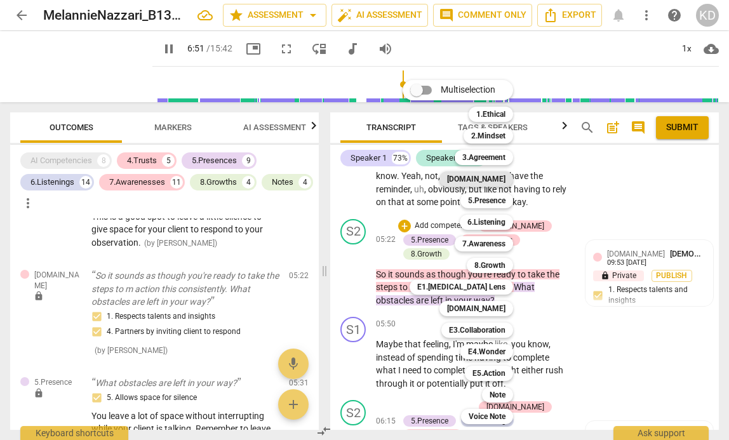
click at [490, 176] on b "[DOMAIN_NAME]" at bounding box center [476, 178] width 58 height 15
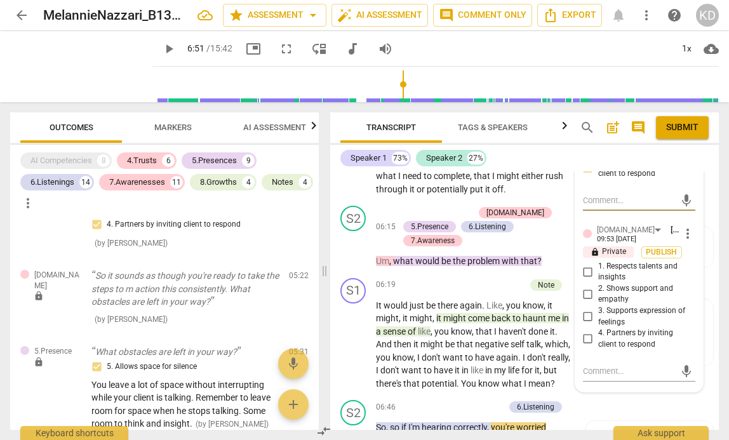
scroll to position [1715, 0]
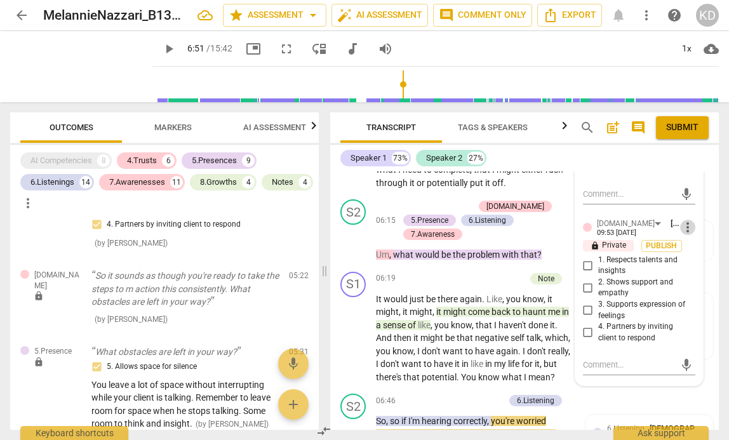
click at [682, 235] on span "more_vert" at bounding box center [687, 227] width 15 height 15
click at [701, 281] on li "Delete" at bounding box center [696, 277] width 44 height 24
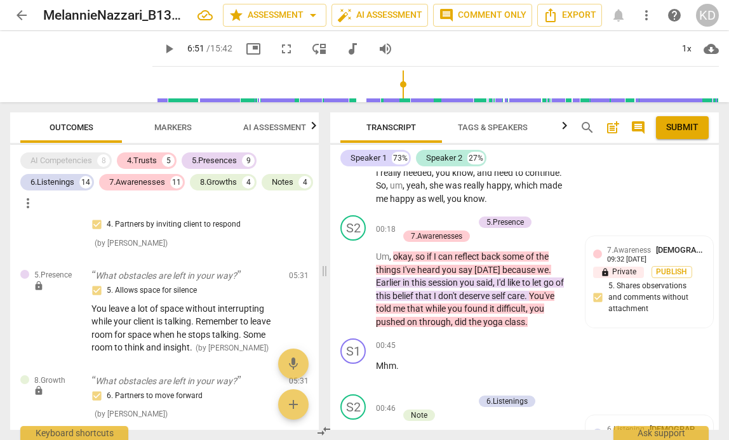
scroll to position [43, 0]
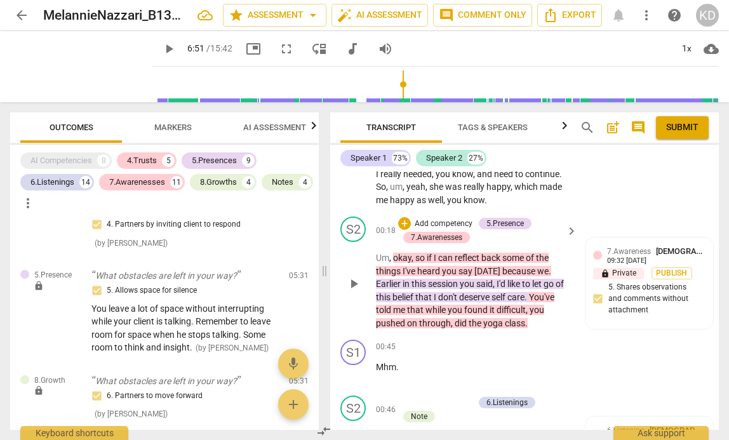
click at [450, 225] on p "Add competency" at bounding box center [443, 223] width 60 height 11
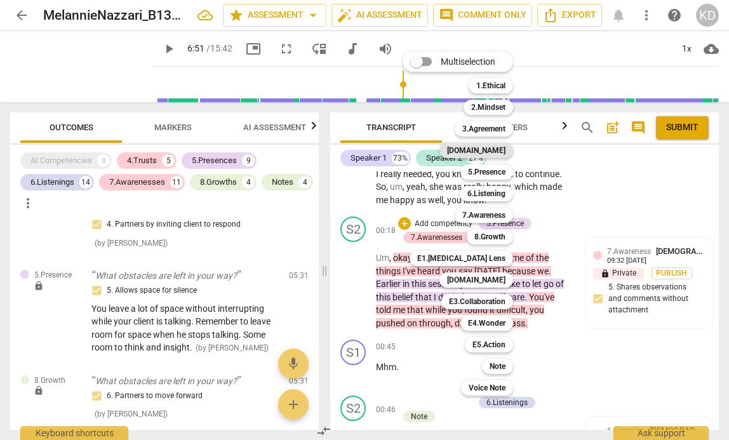
click at [496, 153] on b "[DOMAIN_NAME]" at bounding box center [476, 150] width 58 height 15
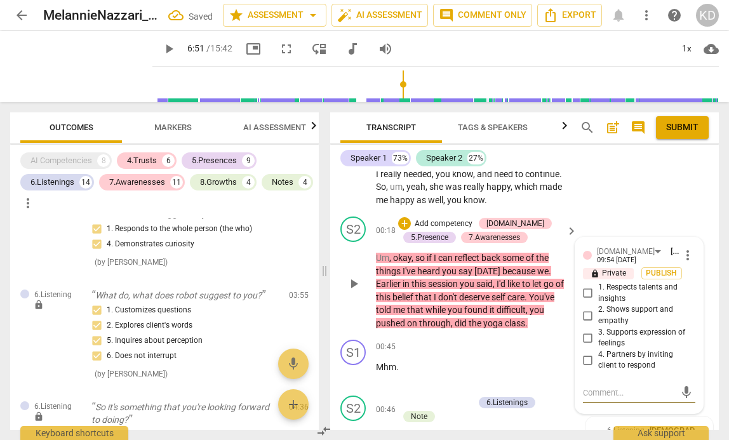
scroll to position [0, 0]
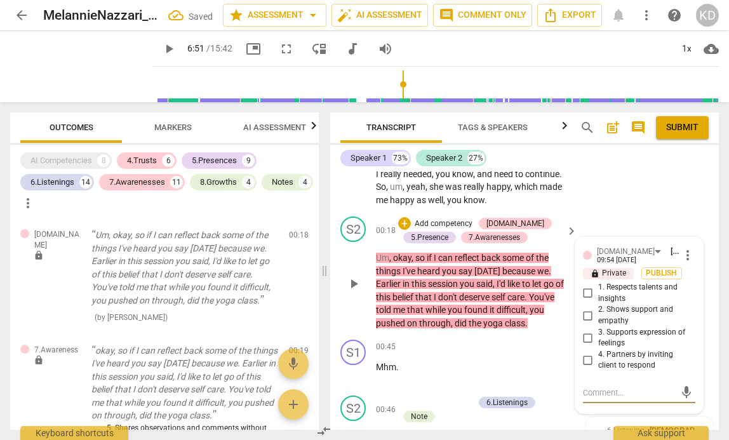
click at [587, 292] on input "1. Respects talents and insights" at bounding box center [588, 293] width 20 height 15
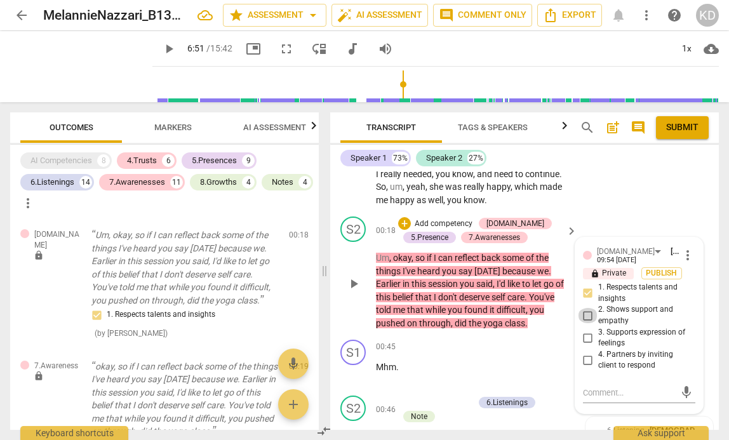
click at [587, 315] on input "2. Shows support and empathy" at bounding box center [588, 315] width 20 height 15
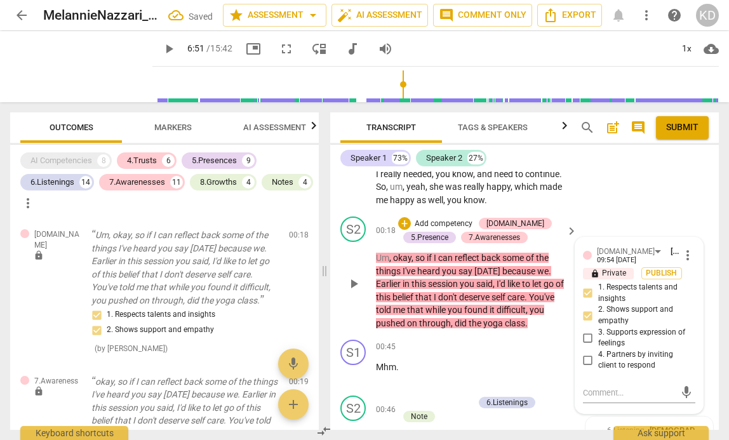
click at [587, 338] on input "3. Supports expression of feelings" at bounding box center [588, 337] width 20 height 15
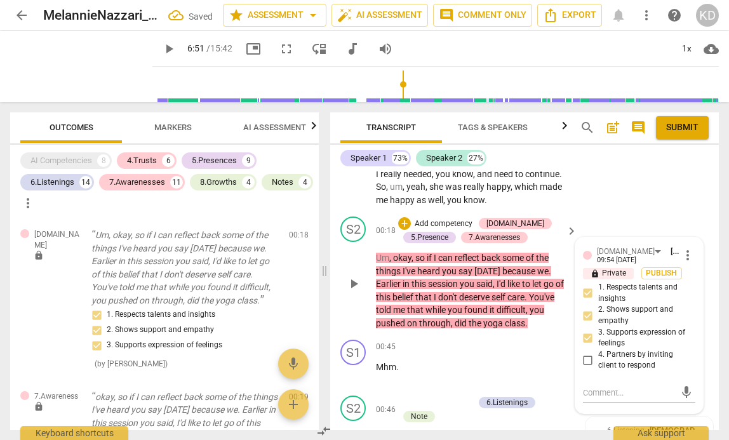
click at [335, 308] on div "S2 play_arrow pause 00:18 + Add competency 4.Trust 5.Presence 7.Awarenesses key…" at bounding box center [524, 272] width 388 height 123
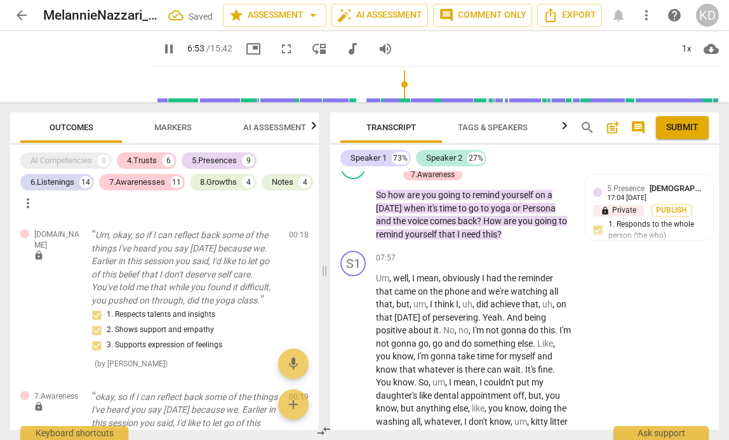
scroll to position [2185, 0]
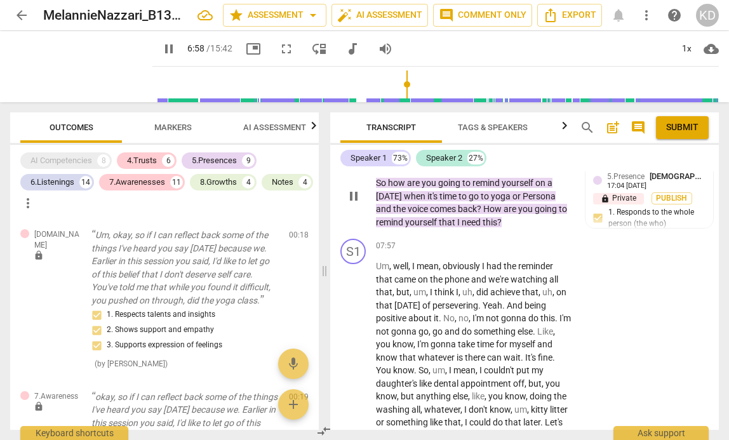
click at [448, 155] on p "Add competency" at bounding box center [443, 148] width 60 height 11
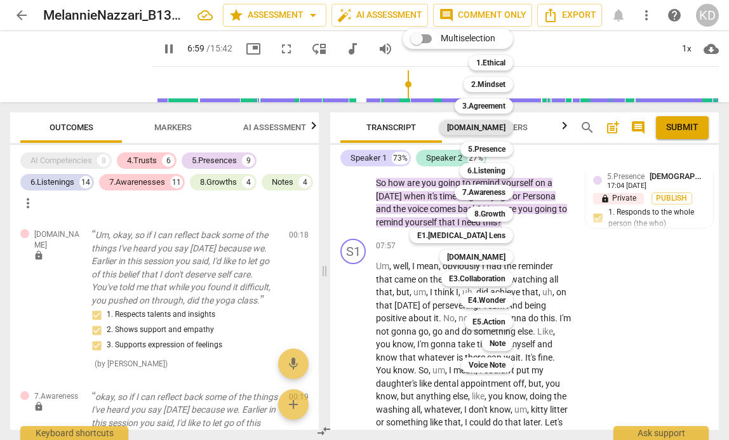
click at [496, 129] on b "[DOMAIN_NAME]" at bounding box center [476, 127] width 58 height 15
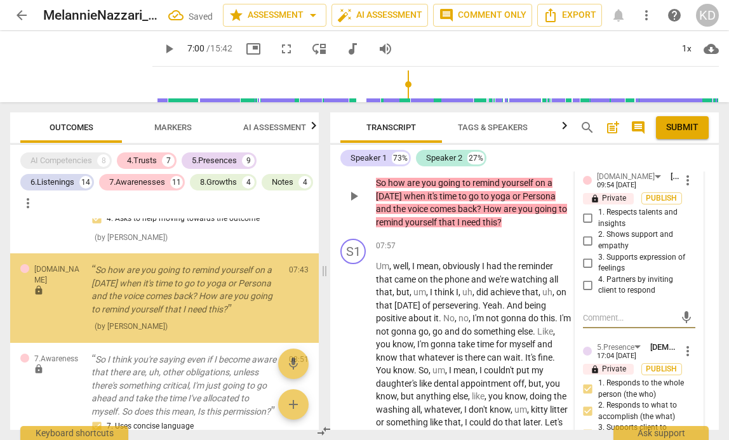
scroll to position [2693, 0]
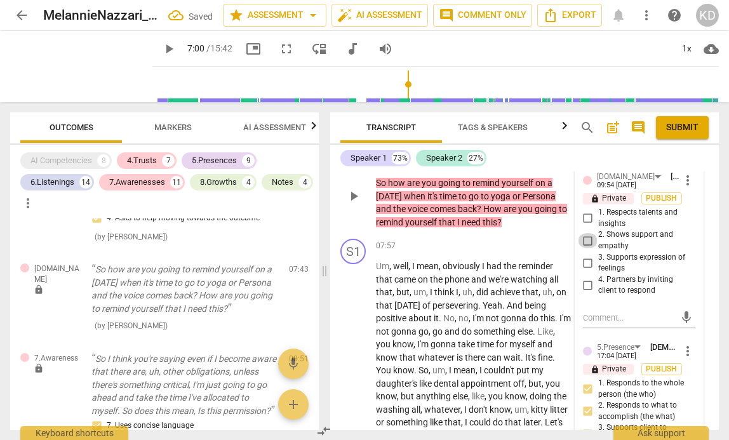
click at [584, 248] on input "2. Shows support and empathy" at bounding box center [588, 240] width 20 height 15
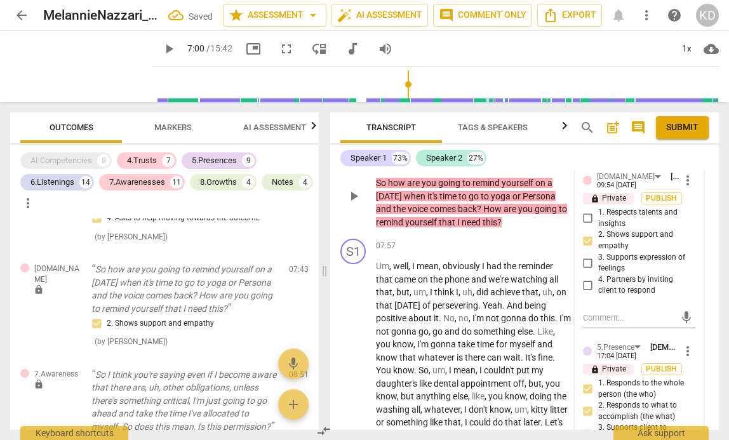
click at [584, 293] on input "4. Partners by inviting client to respond" at bounding box center [588, 284] width 20 height 15
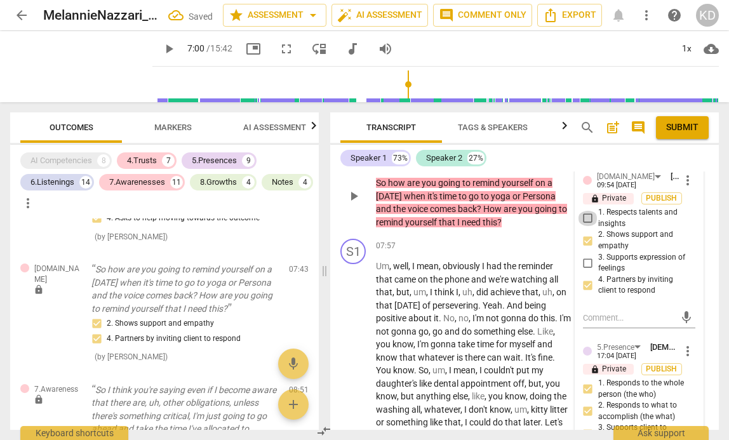
click at [583, 226] on input "1. Respects talents and insights" at bounding box center [588, 218] width 20 height 15
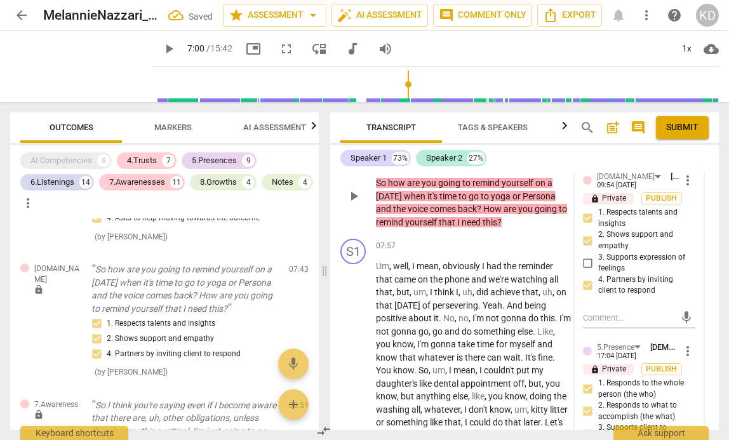
click at [588, 270] on input "3. Supports expression of feelings" at bounding box center [588, 262] width 20 height 15
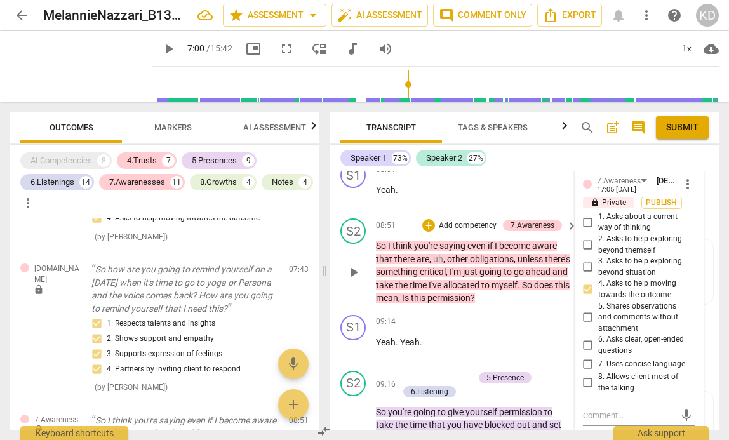
scroll to position [2531, 0]
click at [464, 231] on p "Add competency" at bounding box center [467, 225] width 60 height 11
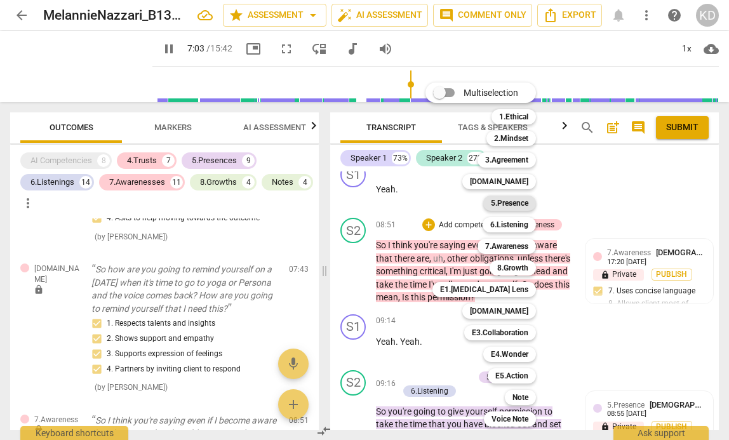
click at [521, 205] on b "5.Presence" at bounding box center [509, 203] width 37 height 15
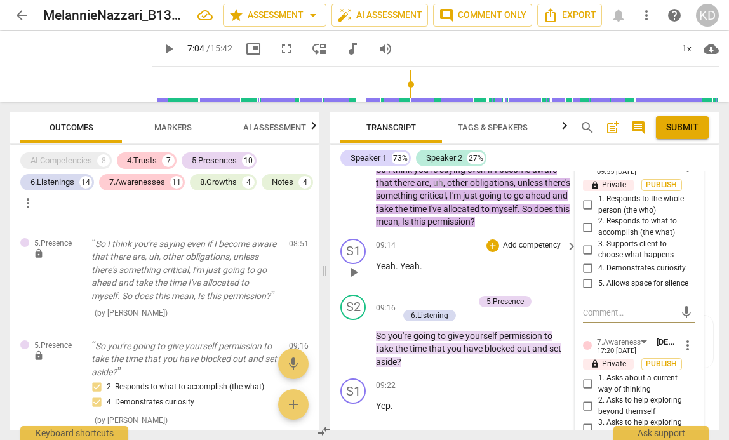
scroll to position [2621, 0]
click at [585, 275] on input "4. Demonstrates curiosity" at bounding box center [588, 267] width 20 height 15
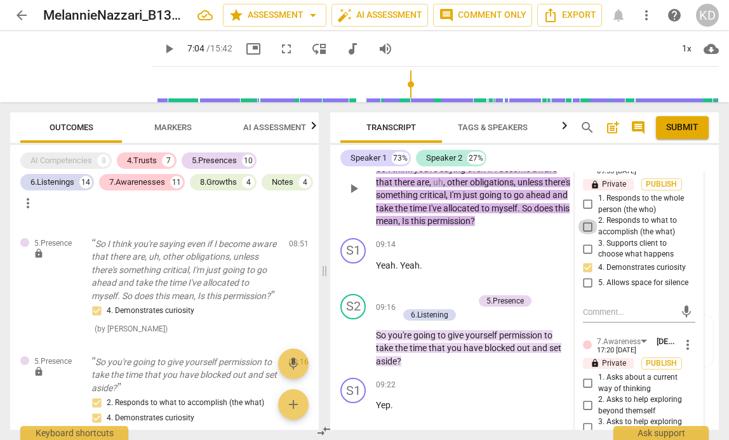
click at [587, 234] on input "2. Responds to what to accomplish (the what)" at bounding box center [588, 226] width 20 height 15
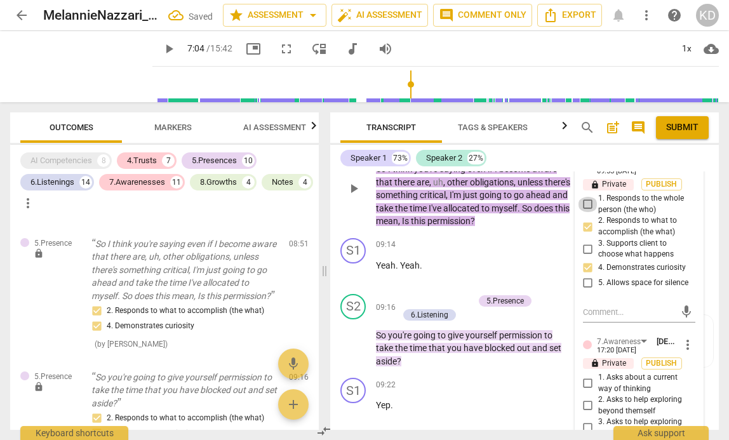
click at [588, 212] on input "1. Responds to the whole person (the who)" at bounding box center [588, 204] width 20 height 15
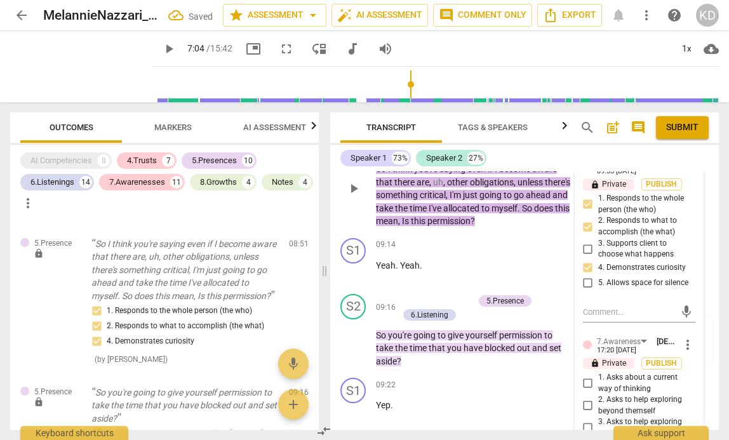
click at [339, 233] on div "S2 play_arrow pause 08:51 + Add competency 5.Presence 7.Awareness keyboard_arro…" at bounding box center [524, 178] width 388 height 110
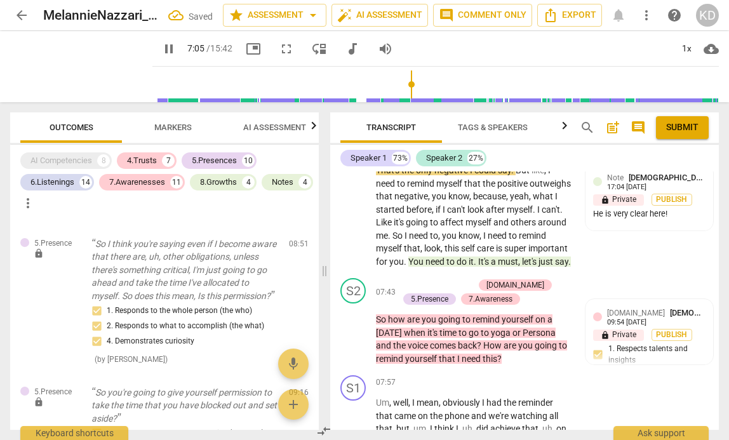
scroll to position [2048, 0]
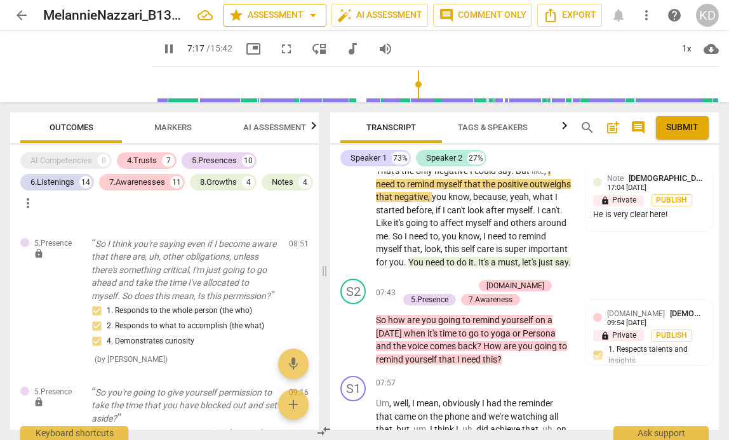
click at [283, 13] on span "star Assessment arrow_drop_down" at bounding box center [275, 15] width 92 height 15
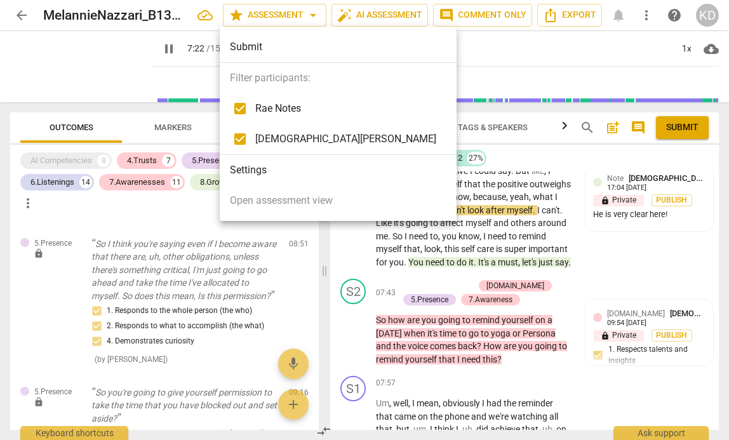
click at [353, 36] on div at bounding box center [364, 220] width 729 height 440
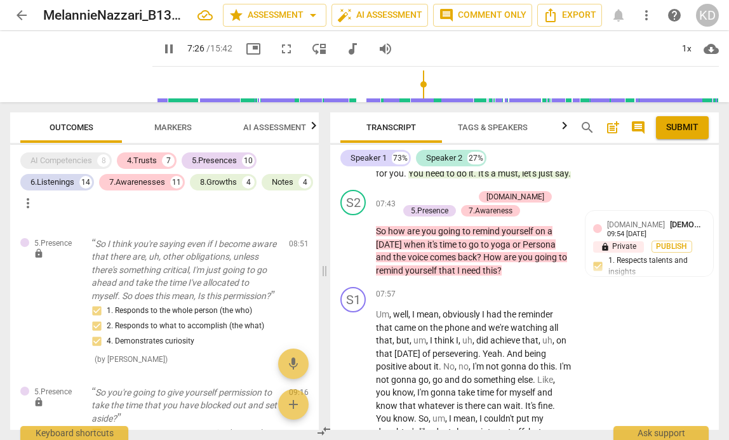
scroll to position [2108, 0]
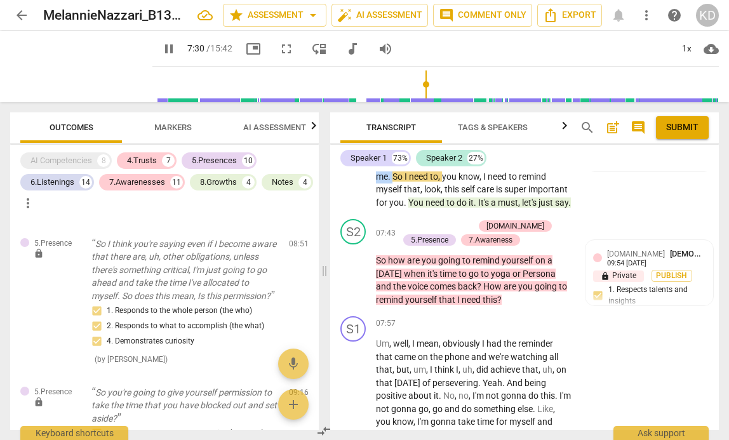
drag, startPoint x: 434, startPoint y: 202, endPoint x: 467, endPoint y: 211, distance: 34.4
click at [467, 209] on p "That's the only negative I could say . But like , I need to remind myself that …" at bounding box center [473, 157] width 195 height 104
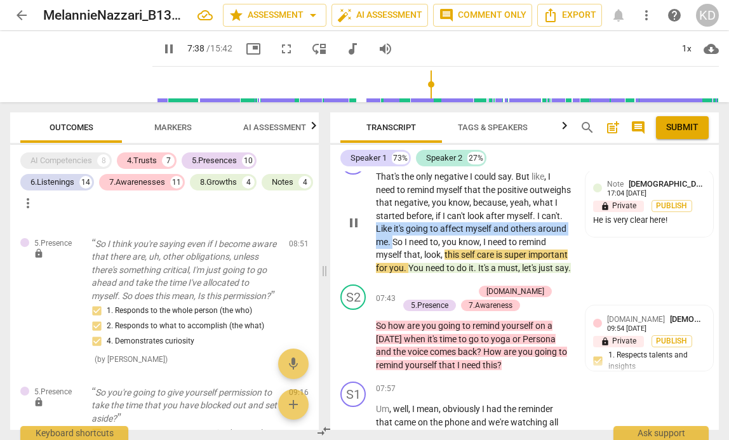
scroll to position [2040, 0]
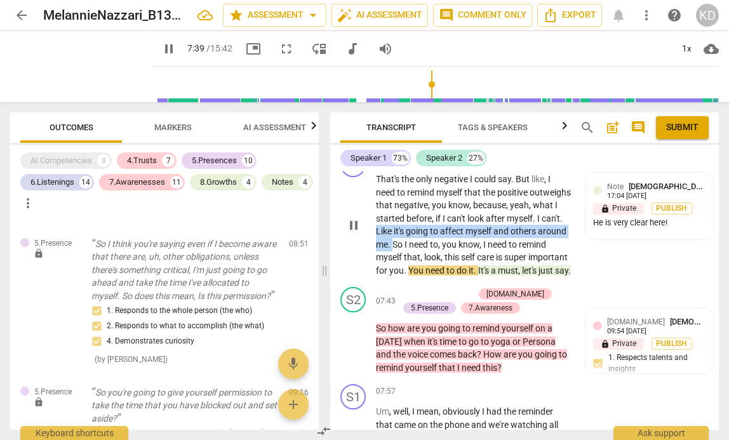
click at [472, 165] on p "Add competency" at bounding box center [495, 159] width 60 height 11
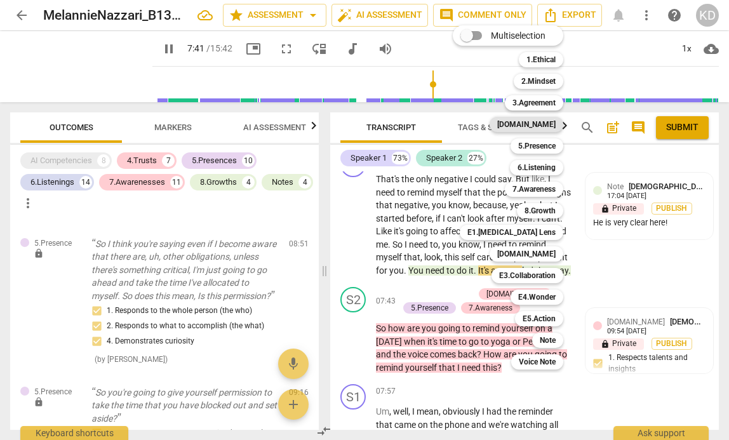
click at [547, 123] on b "[DOMAIN_NAME]" at bounding box center [526, 124] width 58 height 15
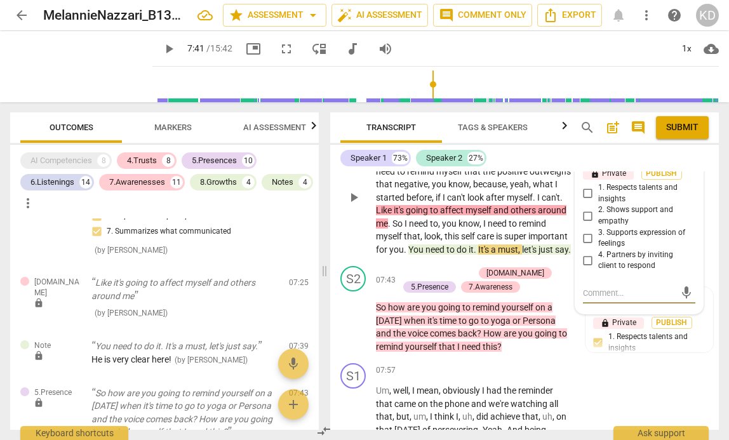
scroll to position [2064, 0]
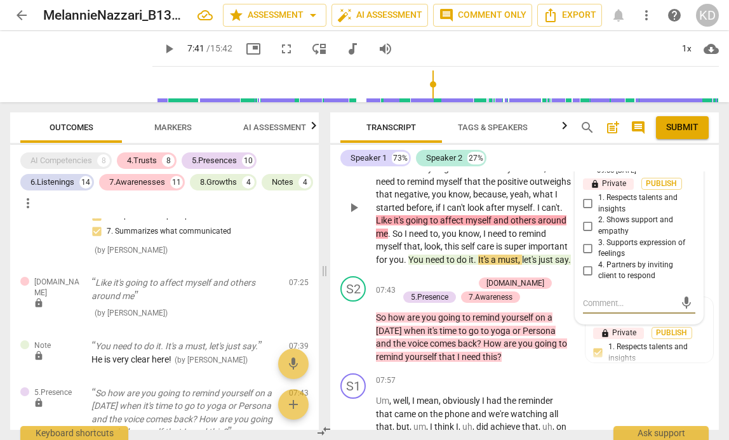
click at [684, 173] on span "more_vert" at bounding box center [687, 165] width 15 height 15
click at [696, 224] on li "Delete" at bounding box center [696, 228] width 44 height 24
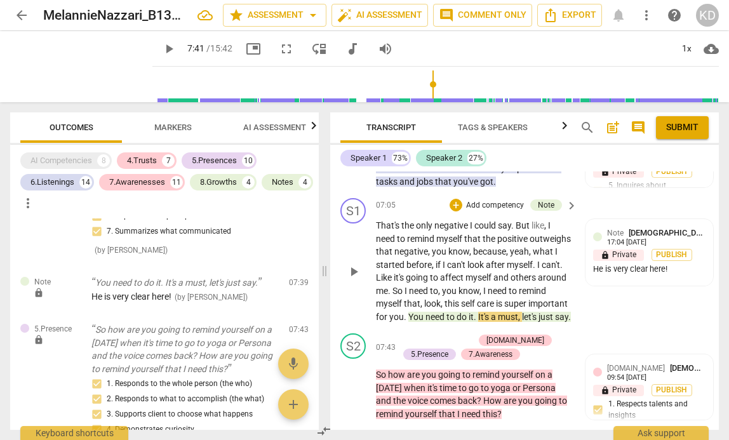
scroll to position [1992, 0]
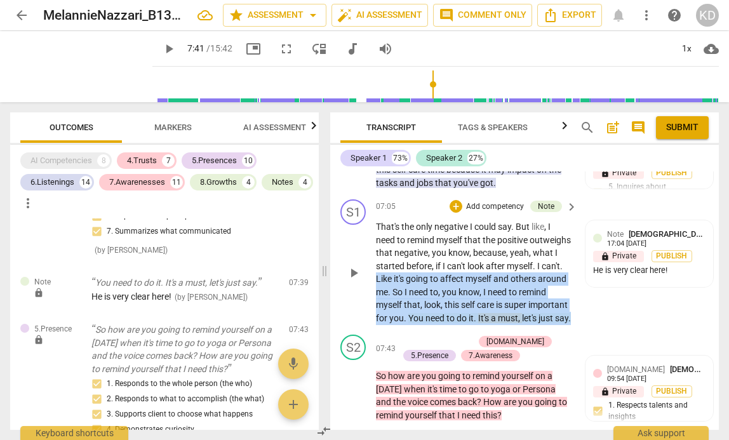
drag, startPoint x: 434, startPoint y: 319, endPoint x: 464, endPoint y: 365, distance: 54.9
click at [464, 324] on p "That's the only negative I could say . But like , I need to remind myself that …" at bounding box center [473, 272] width 195 height 104
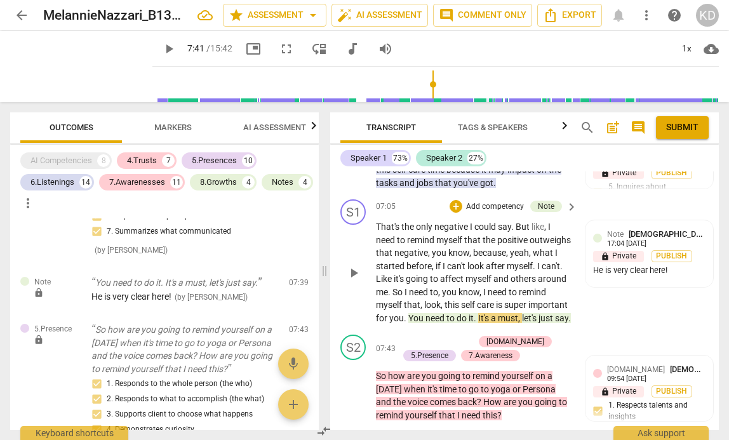
click at [334, 329] on div "S1 play_arrow pause 07:05 + Add competency Note keyboard_arrow_right That's the…" at bounding box center [524, 261] width 388 height 135
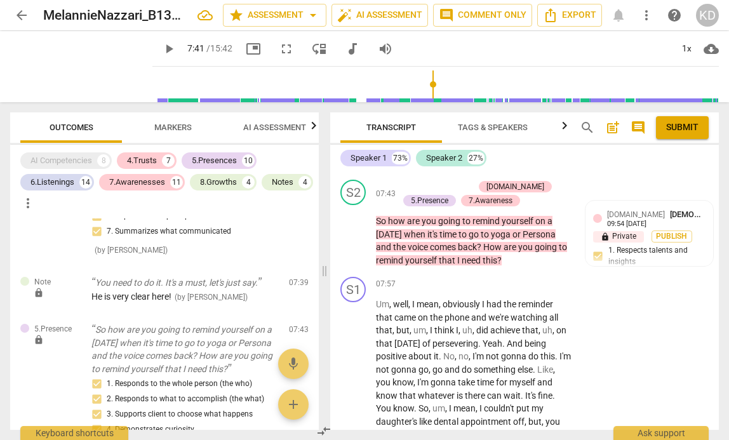
scroll to position [2146, 0]
click at [354, 242] on span "play_arrow" at bounding box center [353, 234] width 15 height 15
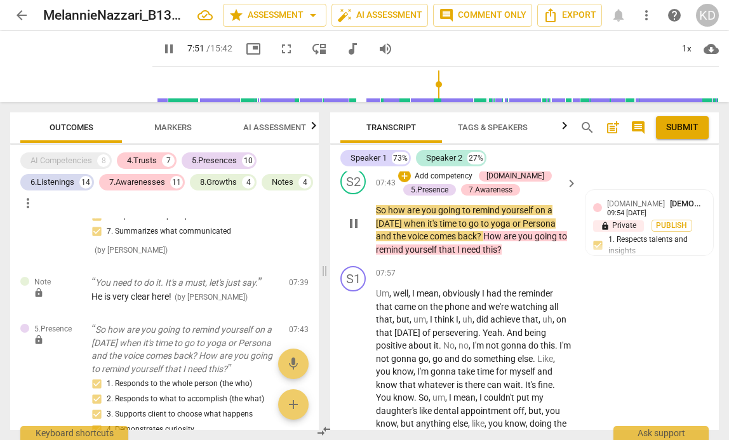
scroll to position [2163, 0]
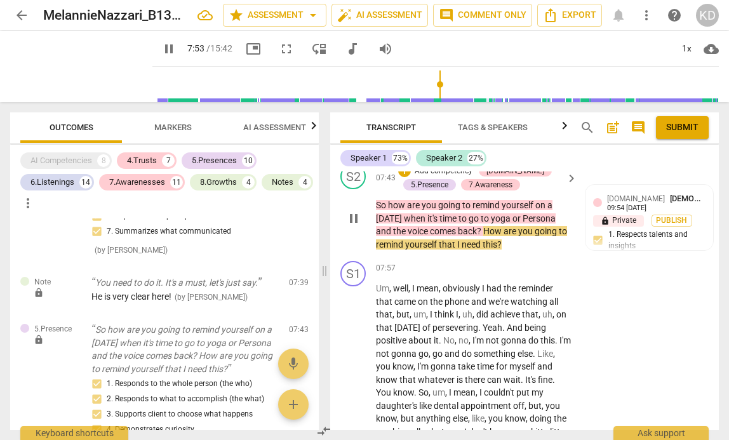
click at [430, 177] on p "Add competency" at bounding box center [443, 171] width 60 height 11
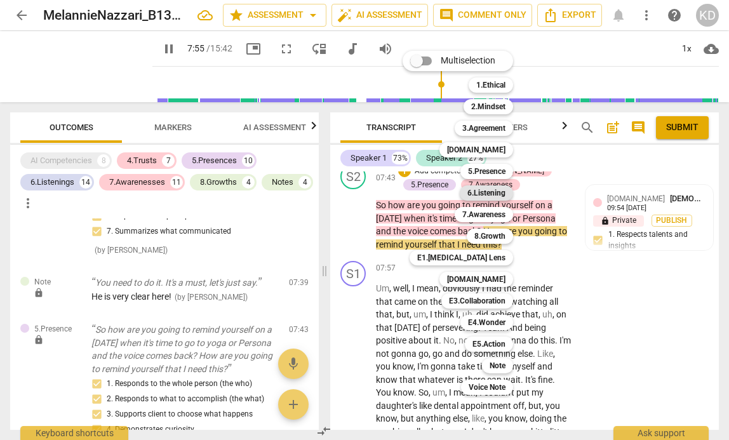
click at [489, 194] on b "6.Listening" at bounding box center [486, 192] width 38 height 15
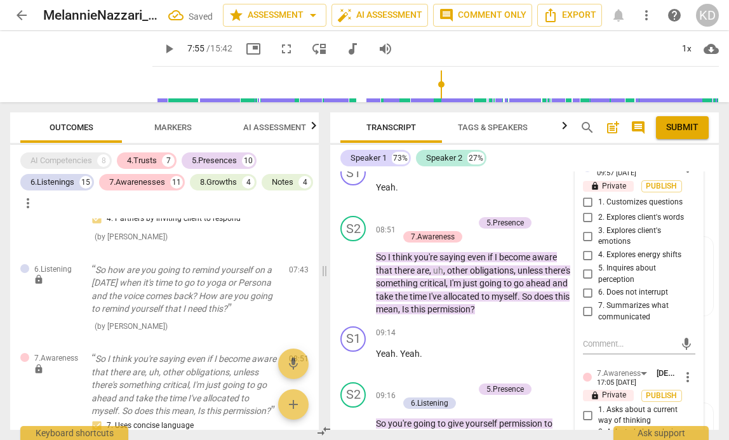
scroll to position [2550, 0]
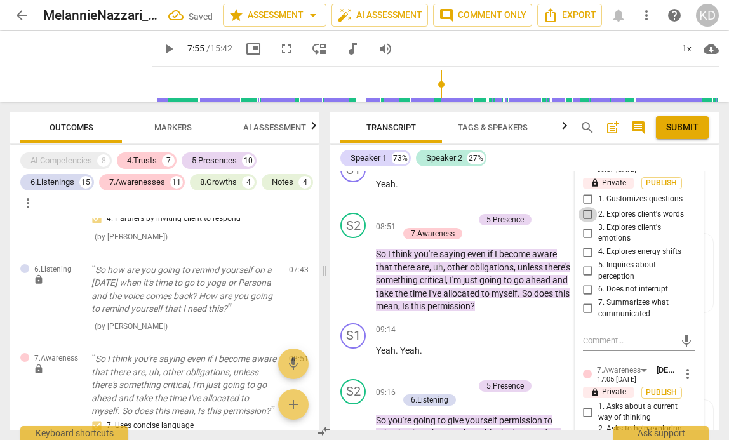
click at [587, 222] on input "2. Explores client's words" at bounding box center [588, 214] width 20 height 15
click at [587, 207] on input "1. Customizes questions" at bounding box center [588, 199] width 20 height 15
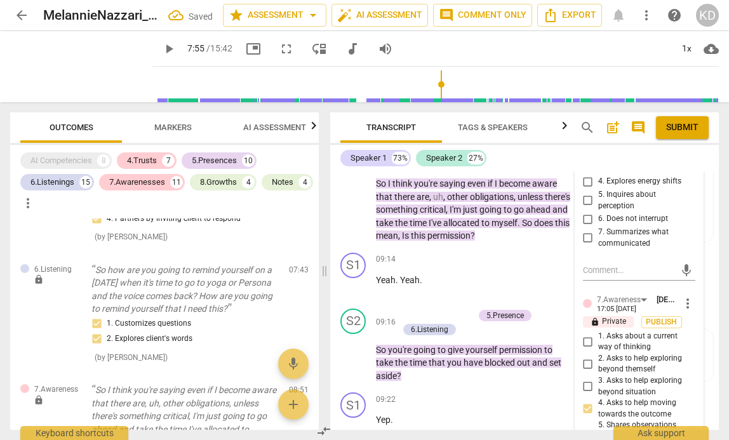
scroll to position [2628, 0]
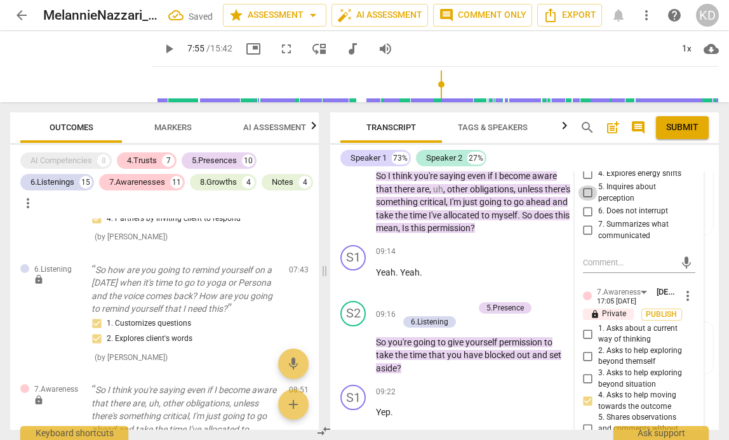
click at [587, 201] on input "5. Inquires about perception" at bounding box center [588, 192] width 20 height 15
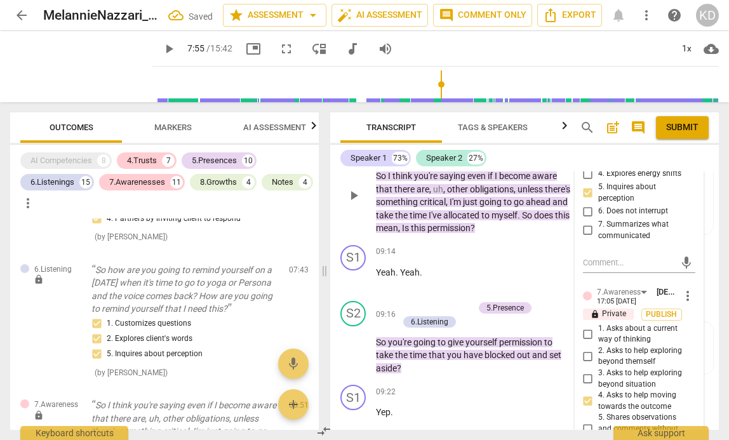
click at [332, 240] on div "S2 play_arrow pause 08:51 + Add competency 5.Presence 7.Awareness keyboard_arro…" at bounding box center [524, 184] width 388 height 110
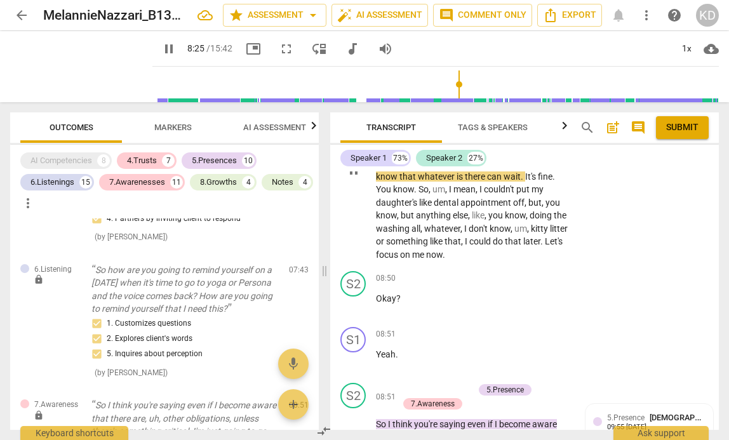
scroll to position [2388, 0]
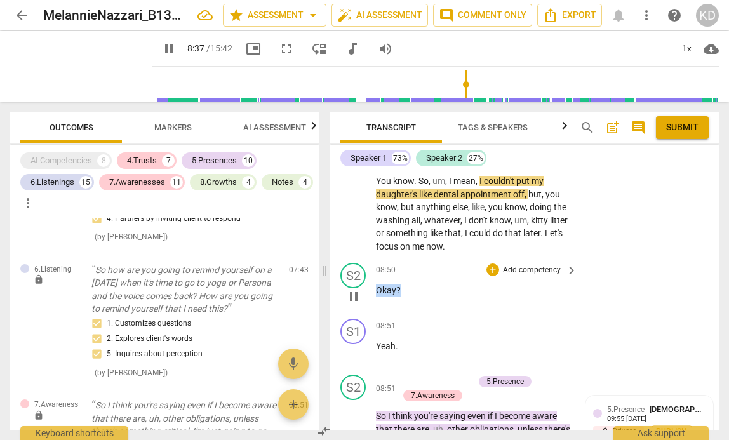
drag, startPoint x: 376, startPoint y: 343, endPoint x: 403, endPoint y: 343, distance: 27.3
click at [403, 297] on p "Okay ?" at bounding box center [473, 290] width 195 height 13
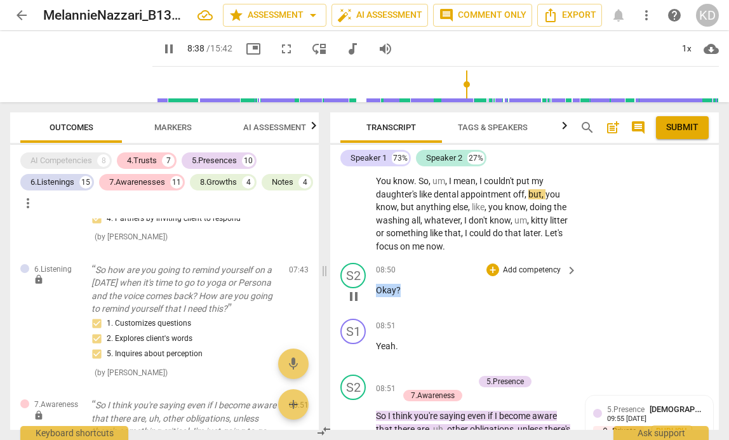
click at [514, 276] on p "Add competency" at bounding box center [531, 270] width 60 height 11
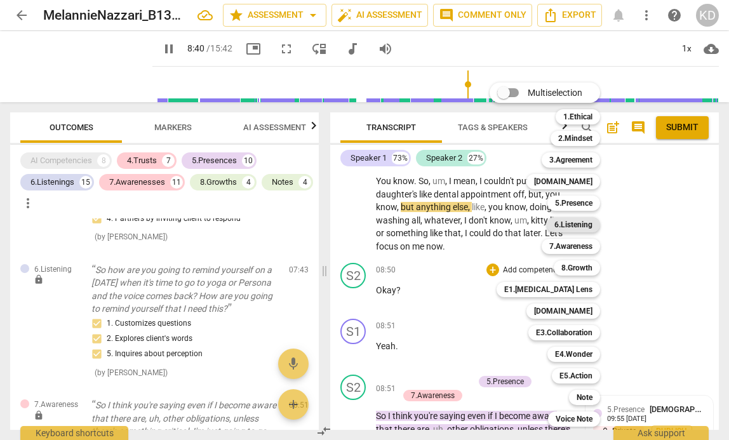
click at [583, 226] on b "6.Listening" at bounding box center [573, 224] width 38 height 15
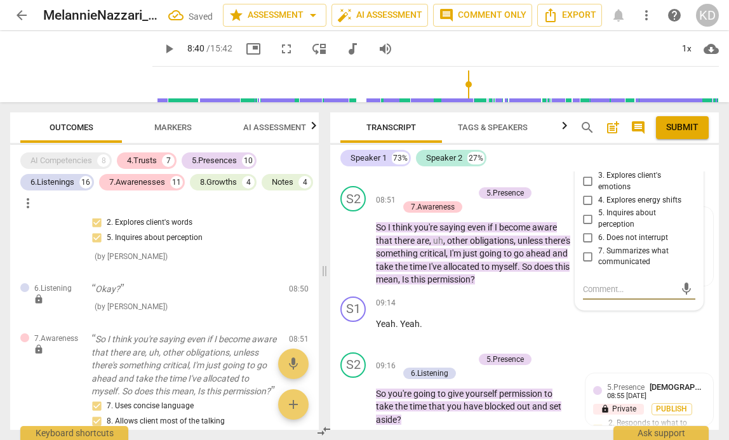
scroll to position [2578, 0]
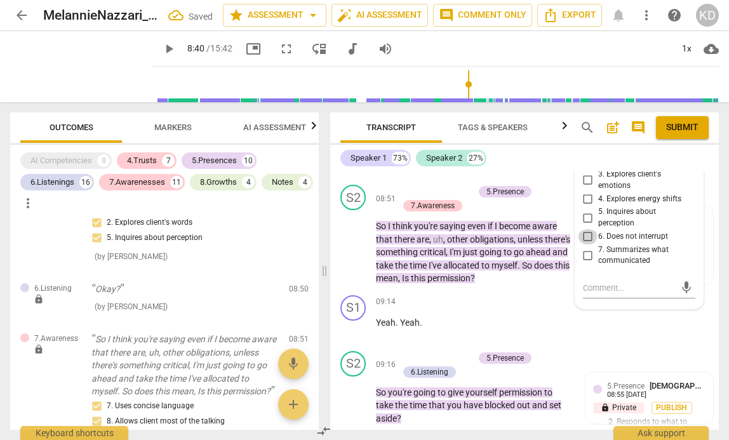
click at [586, 244] on input "6. Does not interrupt" at bounding box center [588, 236] width 20 height 15
click at [337, 290] on div "S2 play_arrow pause 08:51 + Add competency 5.Presence 7.Awareness keyboard_arro…" at bounding box center [524, 235] width 388 height 110
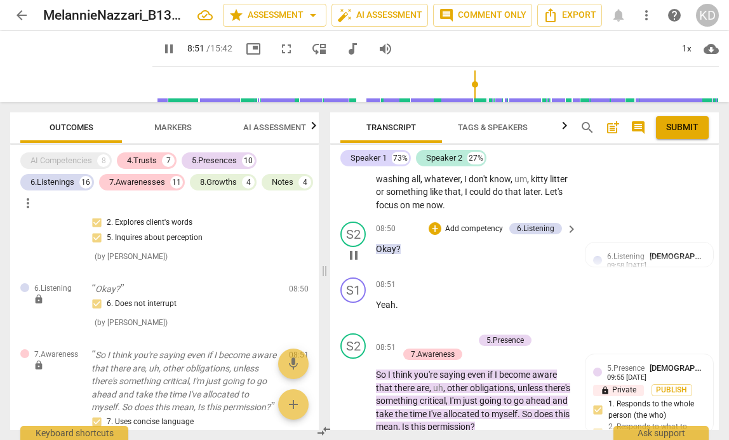
scroll to position [2427, 0]
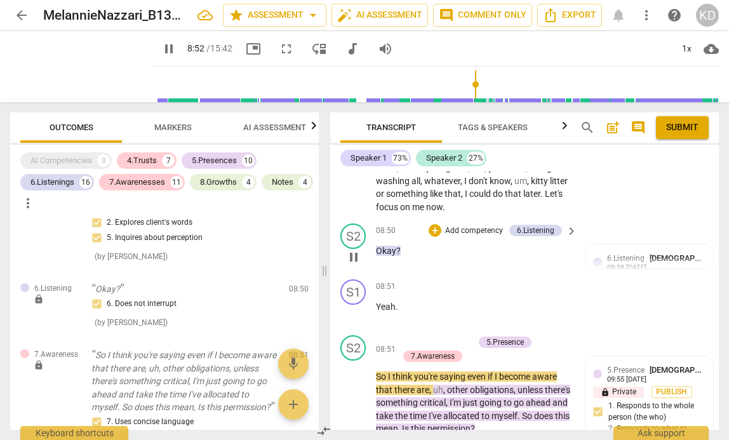
click at [455, 237] on p "Add competency" at bounding box center [474, 230] width 60 height 11
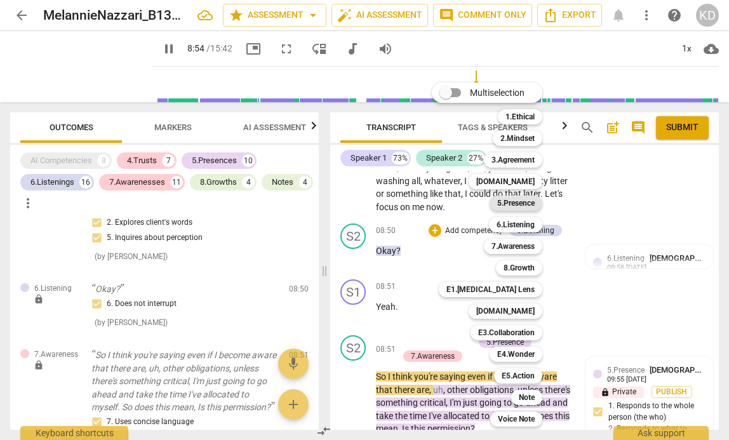
click at [515, 205] on b "5.Presence" at bounding box center [515, 203] width 37 height 15
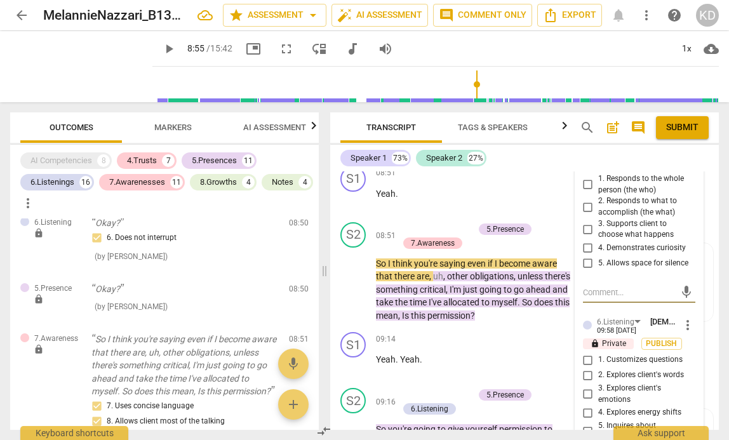
scroll to position [2542, 0]
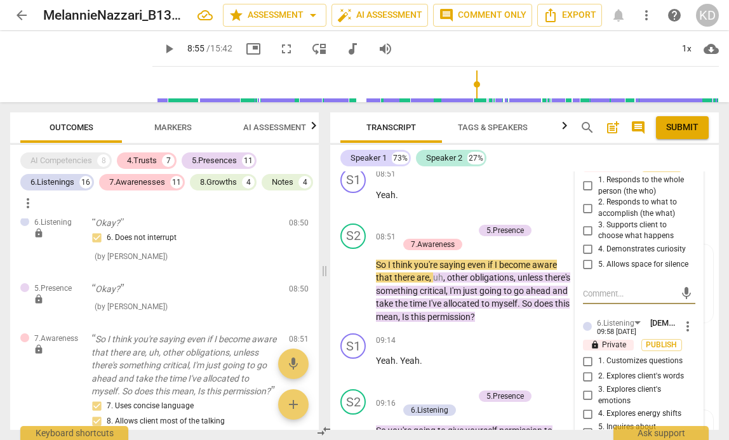
click at [686, 156] on span "more_vert" at bounding box center [687, 147] width 15 height 15
click at [699, 219] on li "Delete" at bounding box center [696, 223] width 44 height 24
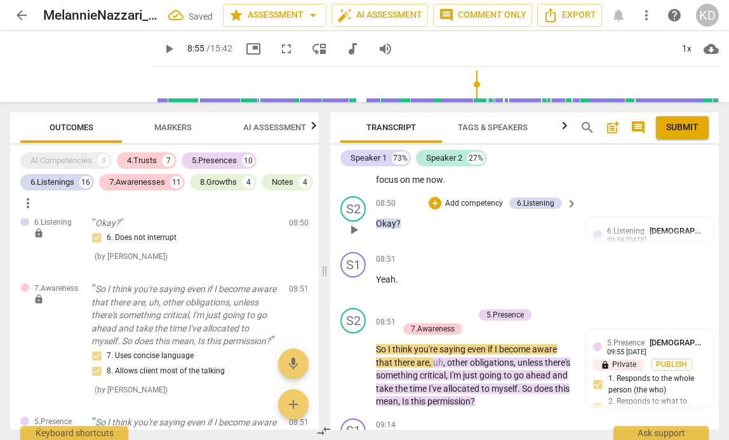
scroll to position [2441, 0]
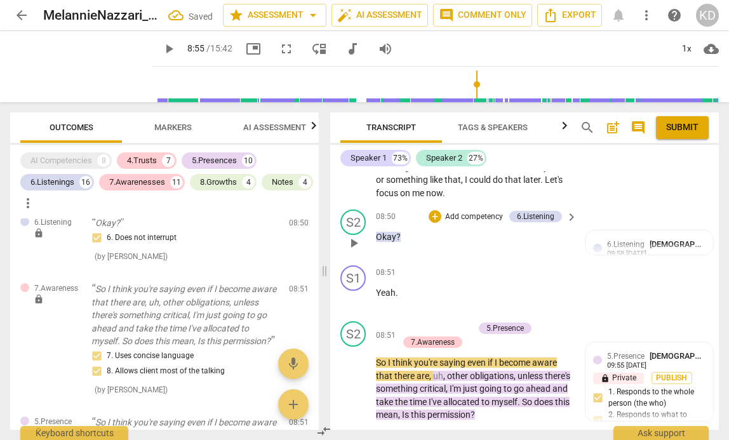
click at [459, 223] on p "Add competency" at bounding box center [474, 216] width 60 height 11
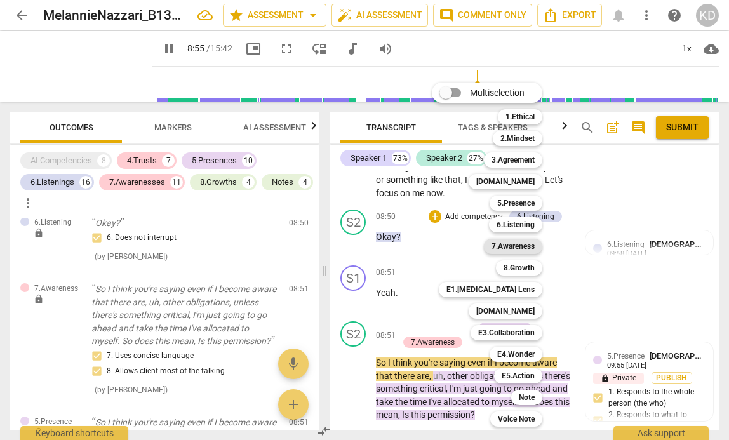
click at [516, 243] on b "7.Awareness" at bounding box center [512, 246] width 43 height 15
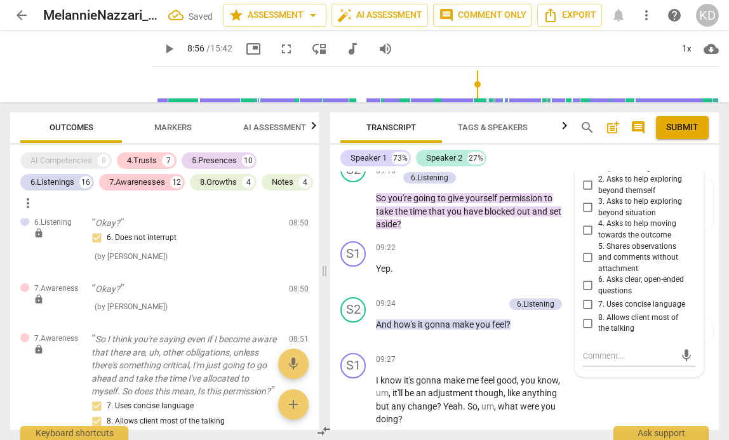
scroll to position [2779, 0]
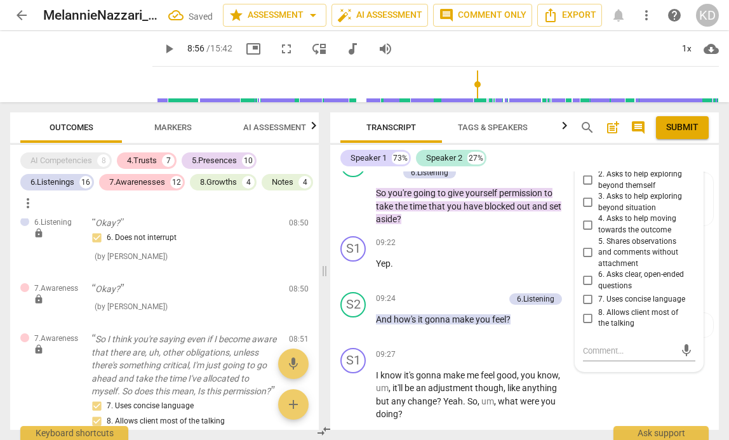
click at [585, 326] on input "8. Allows client most of the talking" at bounding box center [588, 317] width 20 height 15
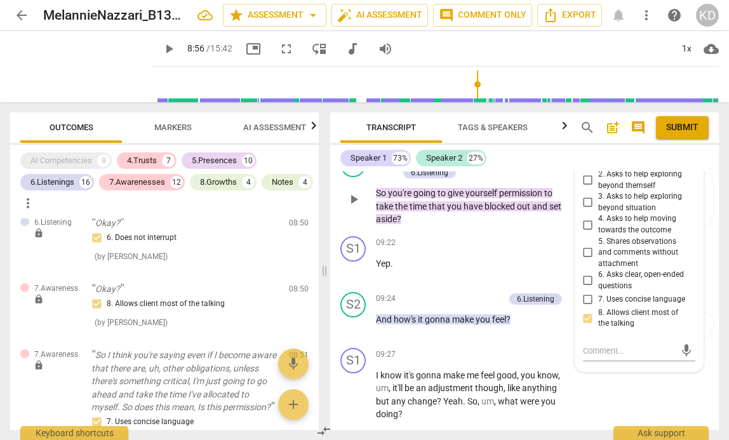
click at [338, 231] on div "S2 play_arrow pause 09:16 + Add competency 5.Presence 6.Listening keyboard_arro…" at bounding box center [524, 189] width 388 height 84
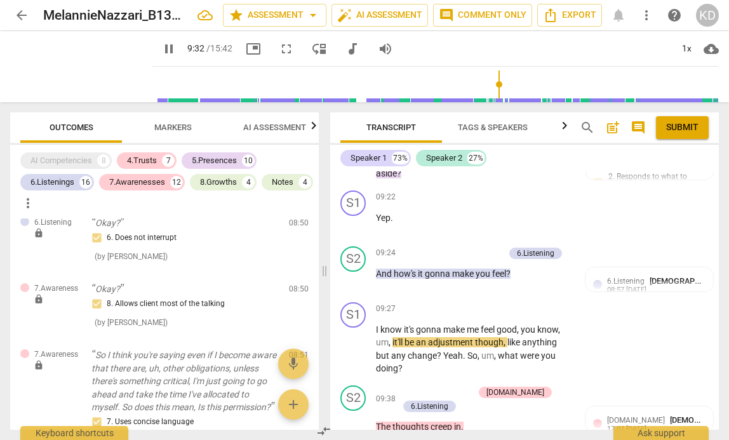
scroll to position [2826, 0]
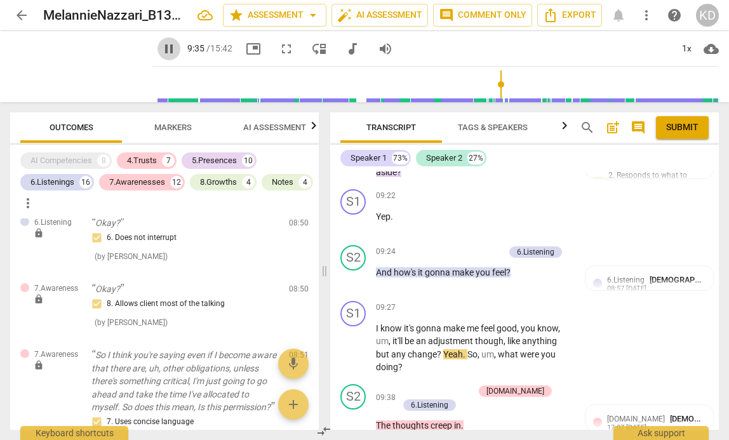
click at [161, 49] on span "pause" at bounding box center [168, 48] width 15 height 15
